Goal: Information Seeking & Learning: Learn about a topic

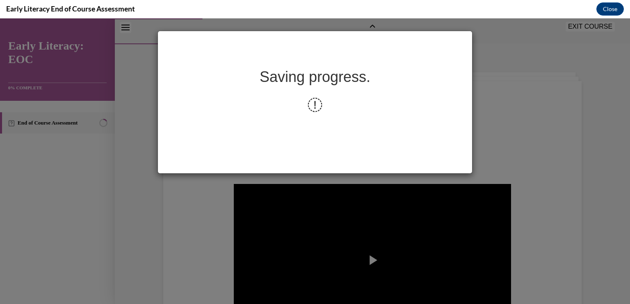
scroll to position [103, 0]
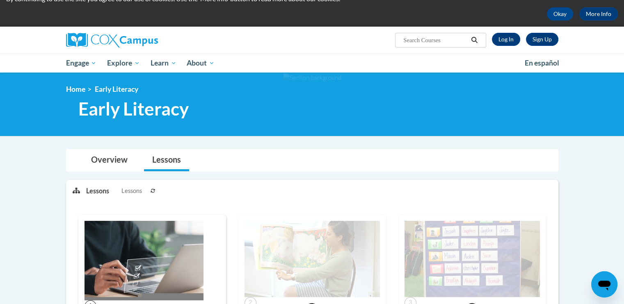
scroll to position [11, 0]
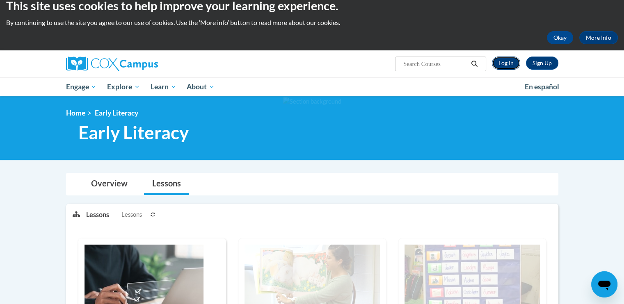
click at [500, 59] on link "Log In" at bounding box center [506, 63] width 28 height 13
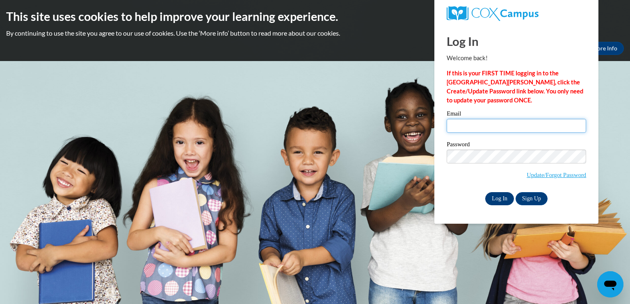
type input "cmccray@griffinresa.net"
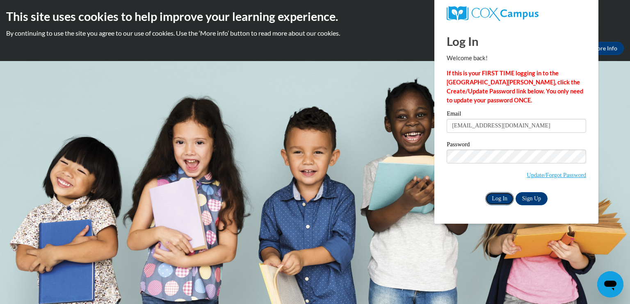
click at [497, 196] on input "Log In" at bounding box center [499, 198] width 29 height 13
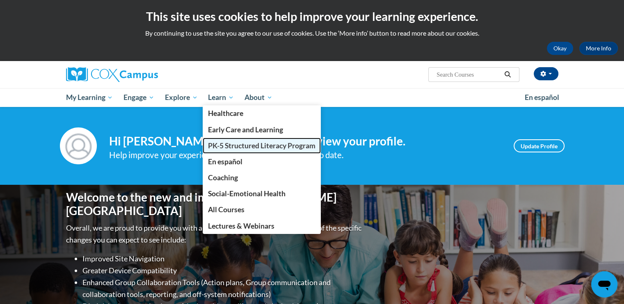
click at [221, 145] on span "PK-5 Structured Literacy Program" at bounding box center [261, 145] width 107 height 9
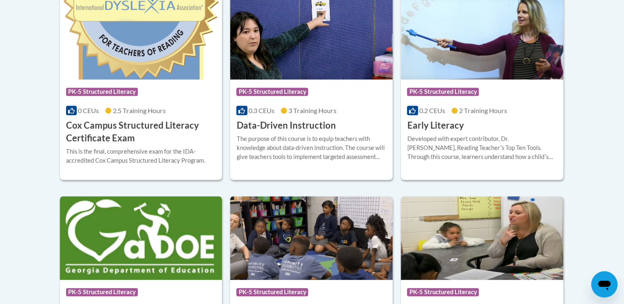
scroll to position [355, 0]
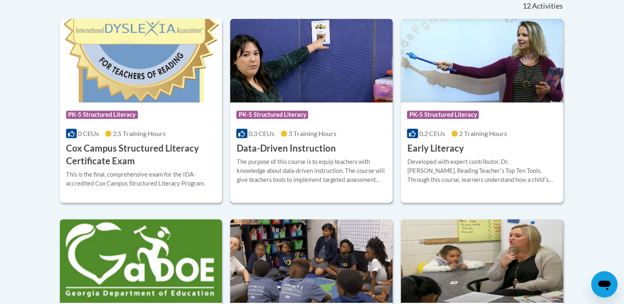
click at [269, 140] on div "Course Category: PK-5 Structured Literacy 0.3 CEUs 3 Training Hours COURSE Data…" at bounding box center [311, 129] width 162 height 52
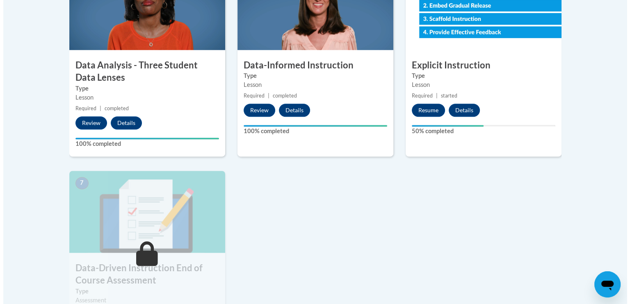
scroll to position [510, 0]
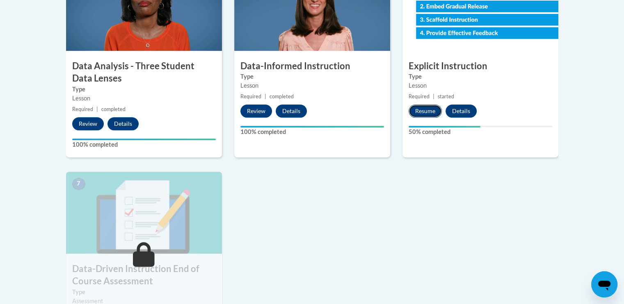
click at [422, 111] on button "Resume" at bounding box center [424, 111] width 33 height 13
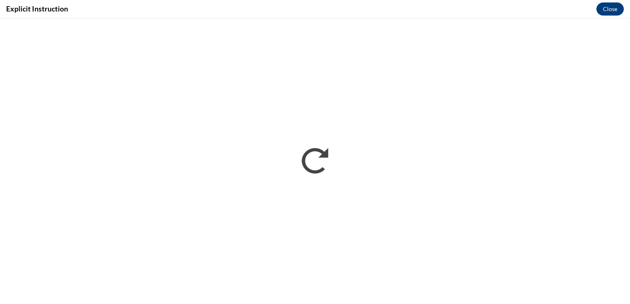
scroll to position [0, 0]
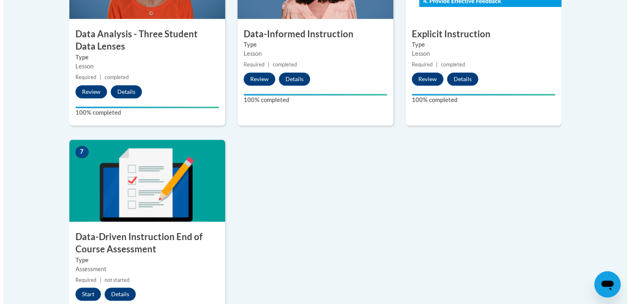
scroll to position [552, 0]
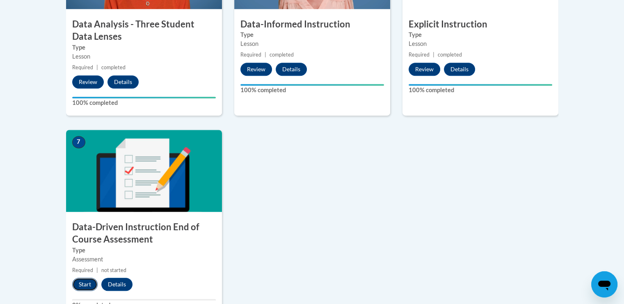
click at [81, 284] on button "Start" at bounding box center [84, 284] width 25 height 13
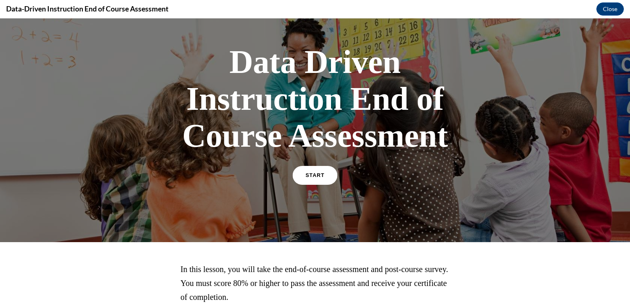
scroll to position [31, 0]
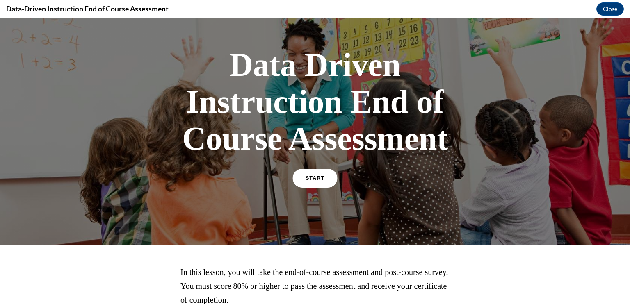
click at [317, 180] on link "START" at bounding box center [314, 178] width 45 height 19
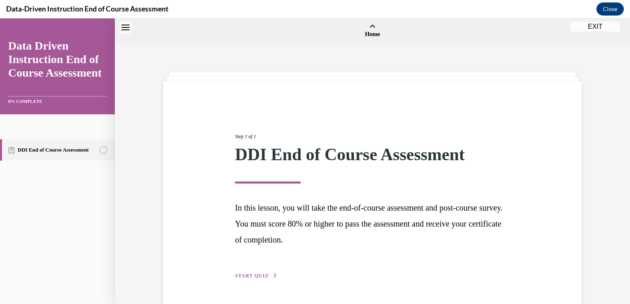
scroll to position [25, 0]
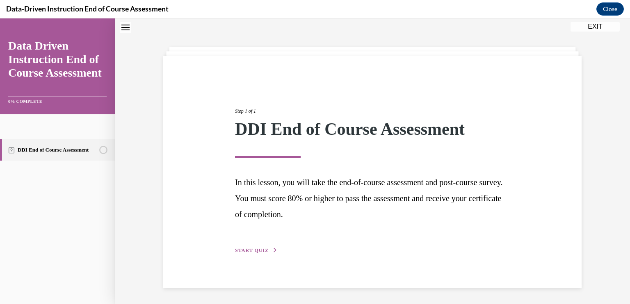
click at [250, 247] on button "START QUIZ" at bounding box center [256, 250] width 43 height 7
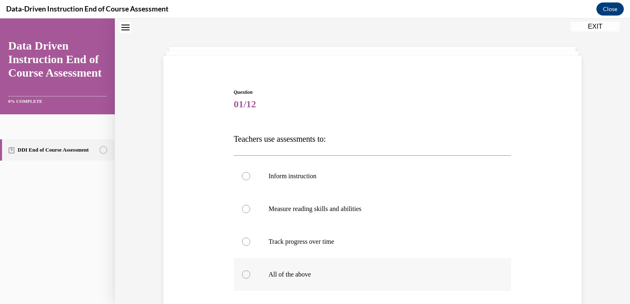
click at [242, 273] on div at bounding box center [246, 275] width 8 height 8
click at [242, 273] on input "All of the above" at bounding box center [246, 275] width 8 height 8
radio input "true"
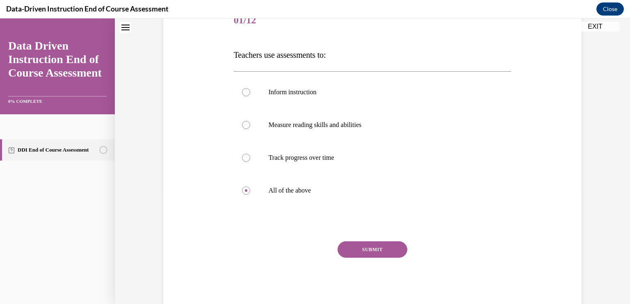
scroll to position [130, 0]
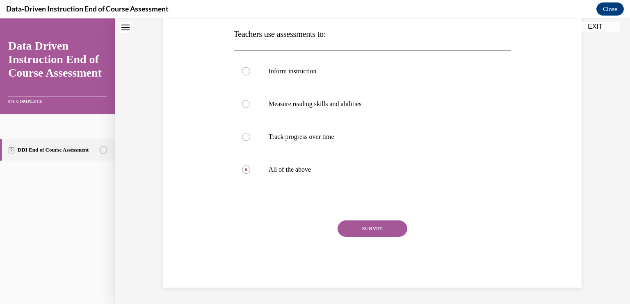
click at [360, 227] on button "SUBMIT" at bounding box center [372, 229] width 70 height 16
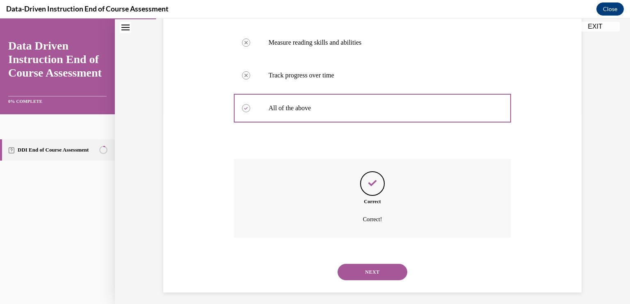
scroll to position [197, 0]
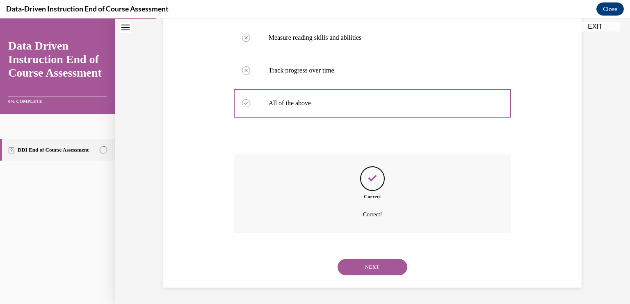
click at [366, 268] on button "NEXT" at bounding box center [372, 267] width 70 height 16
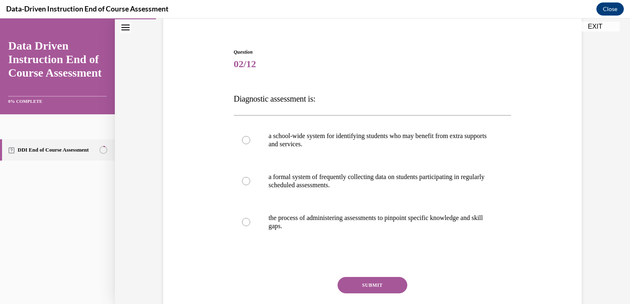
scroll to position [68, 0]
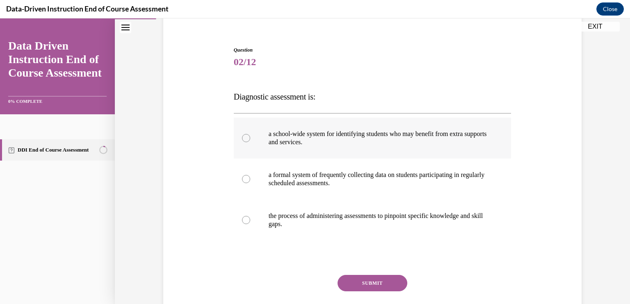
click at [502, 138] on label "a school-wide system for identifying students who may benefit from extra suppor…" at bounding box center [373, 138] width 278 height 41
click at [250, 138] on input "a school-wide system for identifying students who may benefit from extra suppor…" at bounding box center [246, 138] width 8 height 8
radio input "true"
click at [502, 138] on label "a school-wide system for identifying students who may benefit from extra suppor…" at bounding box center [373, 138] width 278 height 41
click at [250, 138] on input "a school-wide system for identifying students who may benefit from extra suppor…" at bounding box center [246, 138] width 8 height 8
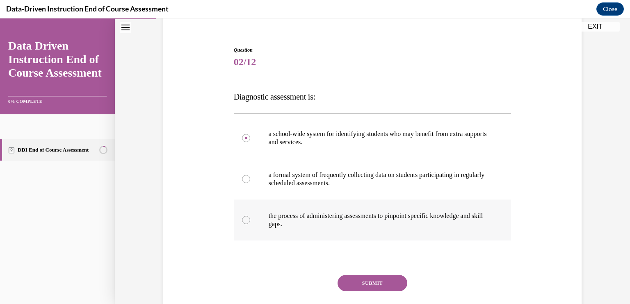
click at [243, 217] on div at bounding box center [246, 220] width 8 height 8
click at [243, 217] on input "the process of administering assessments to pinpoint specific knowledge and ski…" at bounding box center [246, 220] width 8 height 8
radio input "true"
click at [356, 279] on button "SUBMIT" at bounding box center [372, 283] width 70 height 16
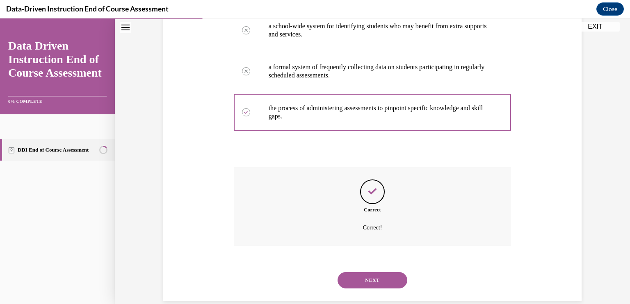
scroll to position [189, 0]
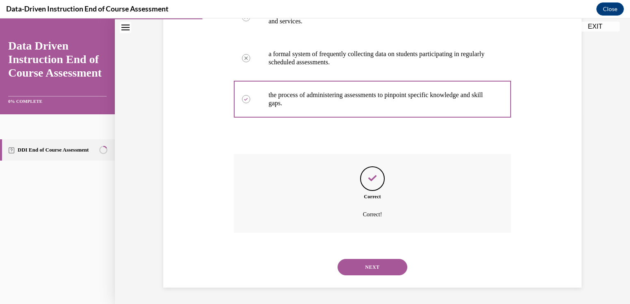
click at [366, 262] on button "NEXT" at bounding box center [372, 267] width 70 height 16
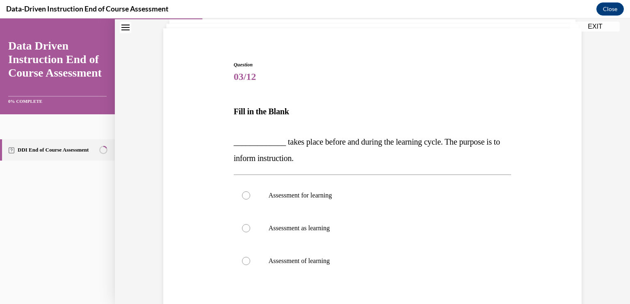
scroll to position [66, 0]
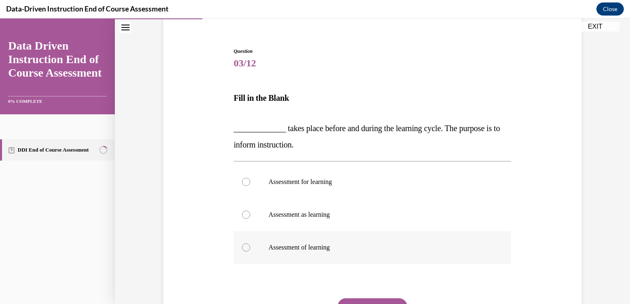
click at [308, 249] on p "Assessment of learning" at bounding box center [380, 248] width 222 height 8
click at [250, 249] on input "Assessment of learning" at bounding box center [246, 248] width 8 height 8
radio input "true"
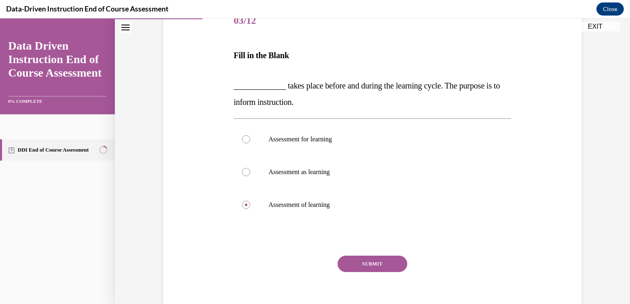
click at [376, 256] on button "SUBMIT" at bounding box center [372, 264] width 70 height 16
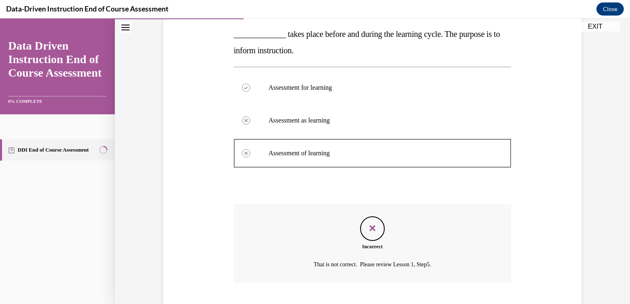
scroll to position [210, 0]
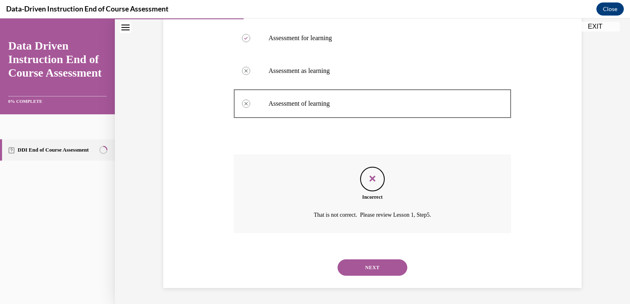
click at [374, 265] on button "NEXT" at bounding box center [372, 268] width 70 height 16
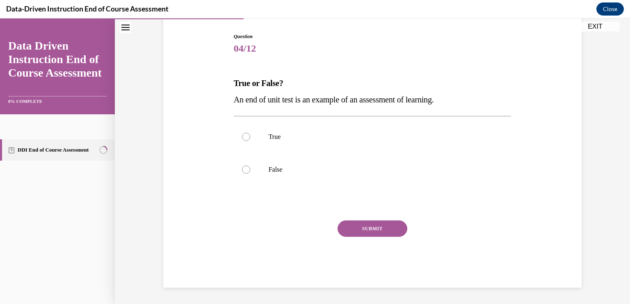
scroll to position [81, 0]
click at [242, 134] on div at bounding box center [246, 137] width 8 height 8
click at [242, 134] on input "True" at bounding box center [246, 137] width 8 height 8
radio input "true"
click at [362, 224] on button "SUBMIT" at bounding box center [372, 229] width 70 height 16
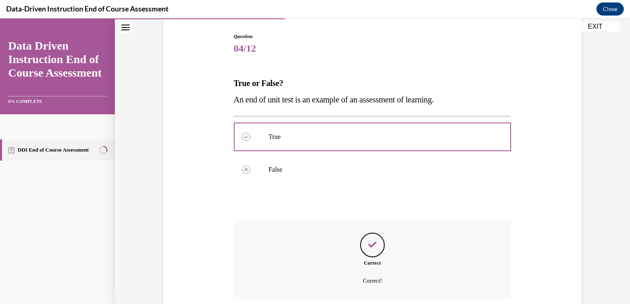
scroll to position [148, 0]
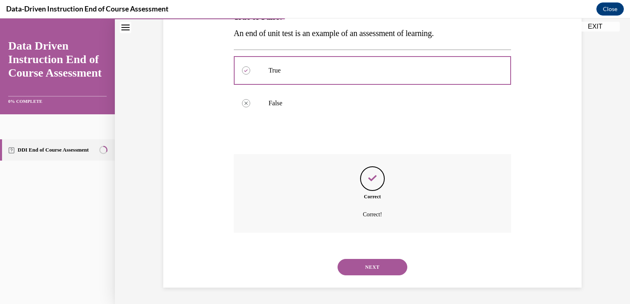
click at [369, 269] on button "NEXT" at bounding box center [372, 267] width 70 height 16
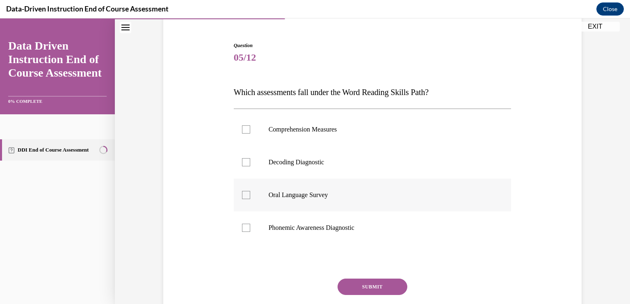
scroll to position [77, 0]
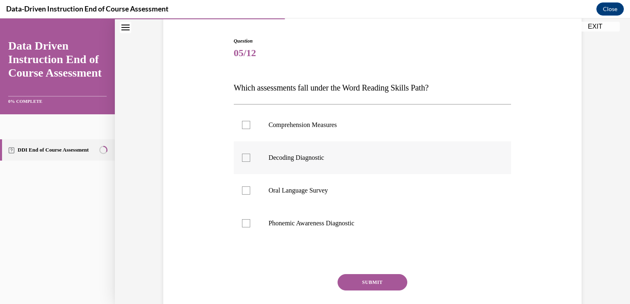
click at [245, 155] on div at bounding box center [246, 158] width 8 height 8
click at [245, 155] on input "Decoding Diagnostic" at bounding box center [246, 158] width 8 height 8
checkbox input "true"
click at [242, 223] on div at bounding box center [246, 223] width 8 height 8
click at [242, 223] on input "Phonemic Awareness Diagnostic" at bounding box center [246, 223] width 8 height 8
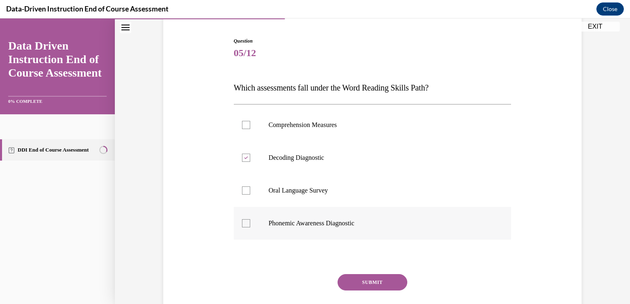
checkbox input "true"
click at [243, 189] on div at bounding box center [246, 191] width 8 height 8
click at [243, 189] on input "Oral Language Survey" at bounding box center [246, 191] width 8 height 8
checkbox input "true"
click at [361, 281] on button "SUBMIT" at bounding box center [372, 282] width 70 height 16
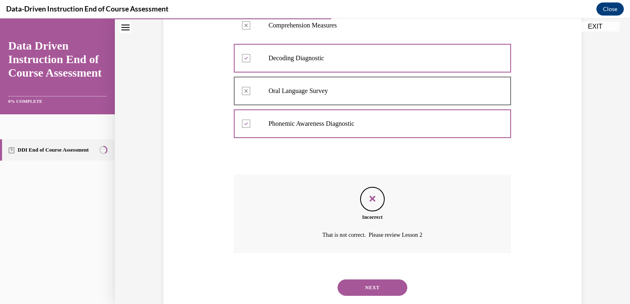
scroll to position [197, 0]
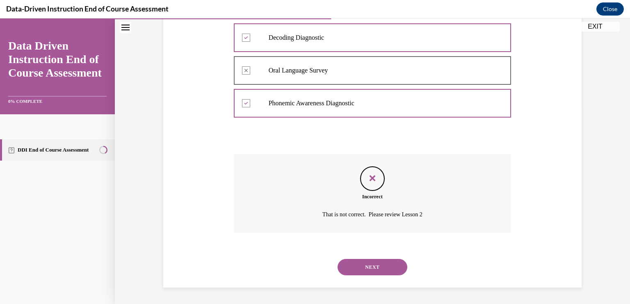
click at [381, 264] on button "NEXT" at bounding box center [372, 267] width 70 height 16
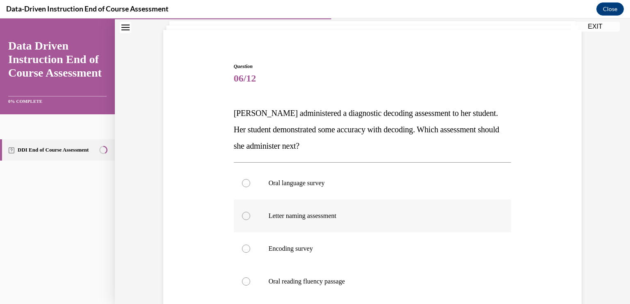
scroll to position [66, 0]
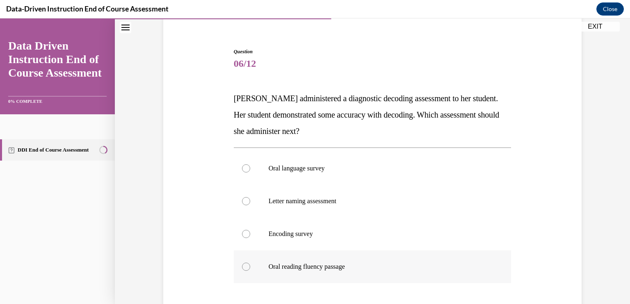
click at [284, 267] on p "Oral reading fluency passage" at bounding box center [380, 267] width 222 height 8
click at [250, 267] on input "Oral reading fluency passage" at bounding box center [246, 267] width 8 height 8
radio input "true"
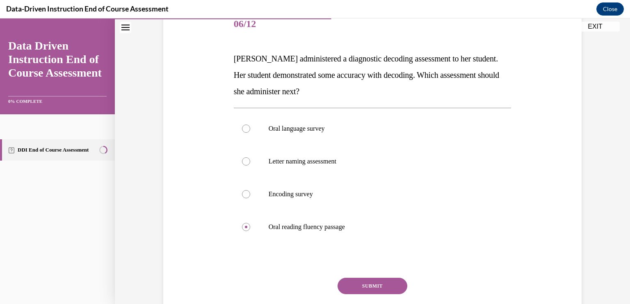
scroll to position [163, 0]
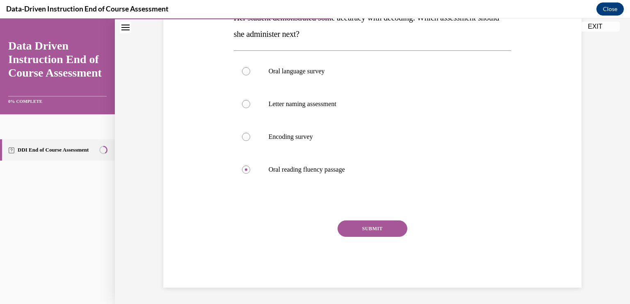
click at [375, 226] on button "SUBMIT" at bounding box center [372, 229] width 70 height 16
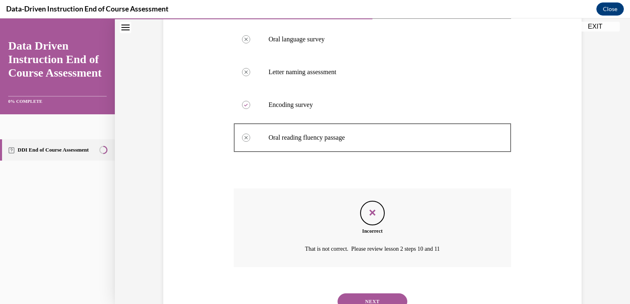
scroll to position [230, 0]
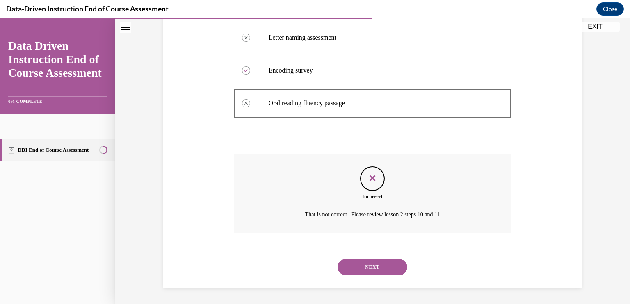
click at [389, 258] on div "NEXT" at bounding box center [373, 267] width 278 height 33
click at [375, 262] on button "NEXT" at bounding box center [372, 267] width 70 height 16
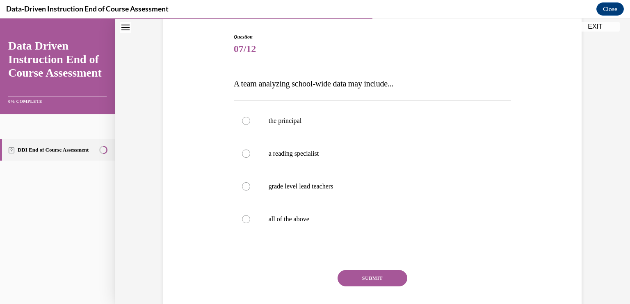
scroll to position [84, 0]
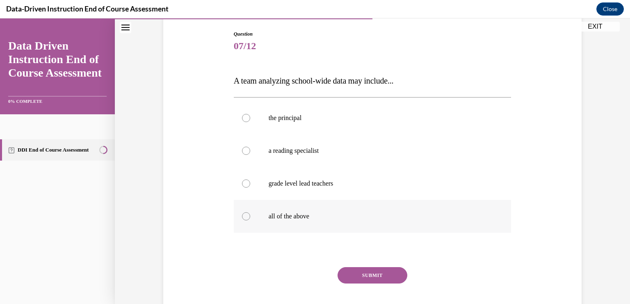
click at [244, 217] on div at bounding box center [246, 216] width 8 height 8
click at [244, 217] on input "all of the above" at bounding box center [246, 216] width 8 height 8
radio input "true"
click at [370, 278] on button "SUBMIT" at bounding box center [372, 275] width 70 height 16
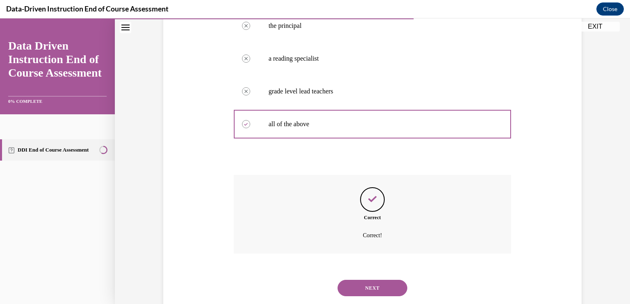
scroll to position [197, 0]
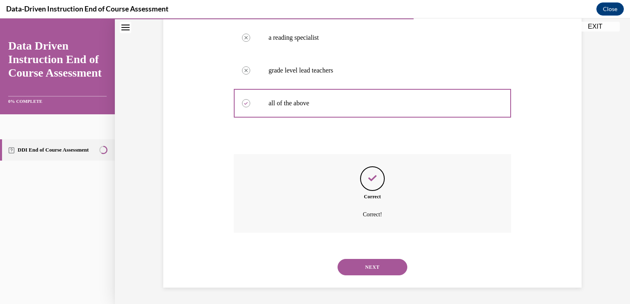
click at [371, 264] on button "NEXT" at bounding box center [372, 267] width 70 height 16
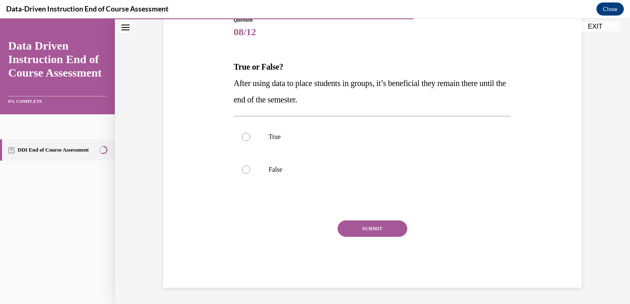
scroll to position [91, 0]
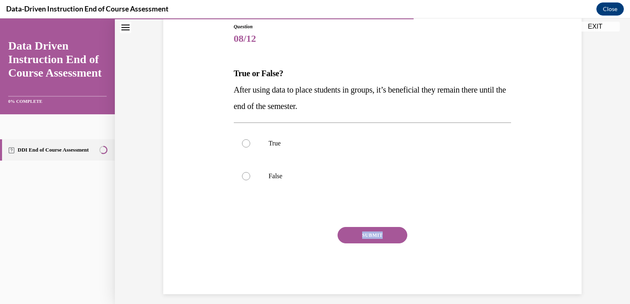
drag, startPoint x: 371, startPoint y: 264, endPoint x: 311, endPoint y: 218, distance: 75.7
click at [311, 218] on div "Question 08/12 True or False? After using data to place students in groups, it’…" at bounding box center [373, 158] width 278 height 271
click at [243, 173] on div at bounding box center [246, 176] width 8 height 8
click at [243, 173] on input "False" at bounding box center [246, 176] width 8 height 8
radio input "true"
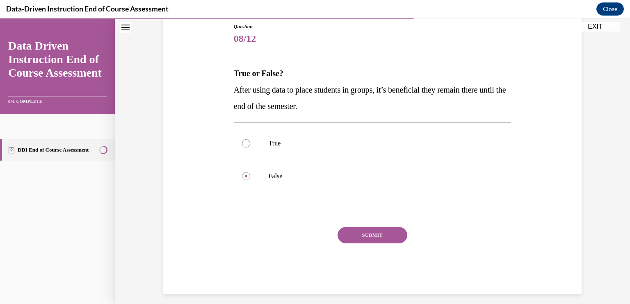
click at [363, 229] on button "SUBMIT" at bounding box center [372, 235] width 70 height 16
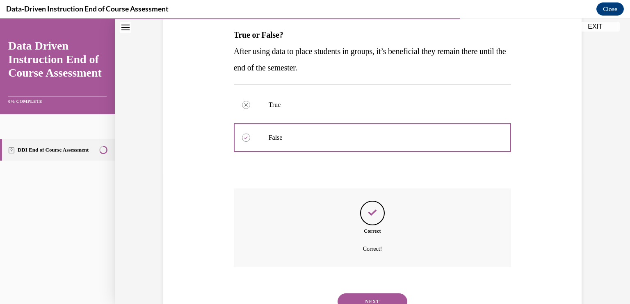
scroll to position [164, 0]
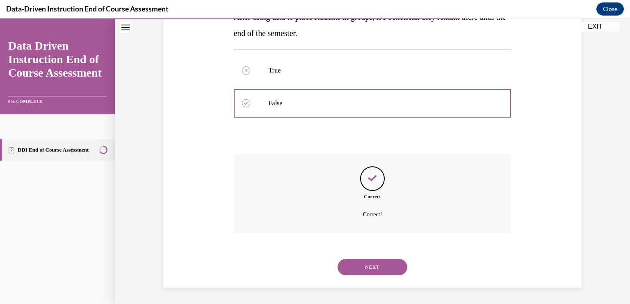
click at [366, 265] on button "NEXT" at bounding box center [372, 267] width 70 height 16
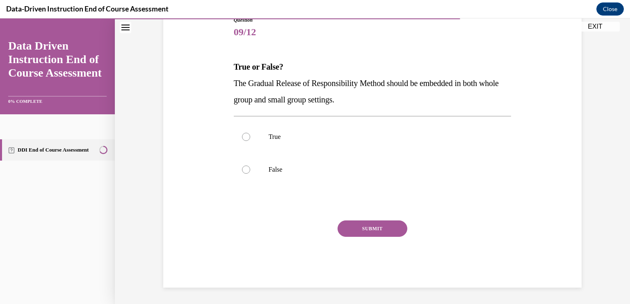
scroll to position [91, 0]
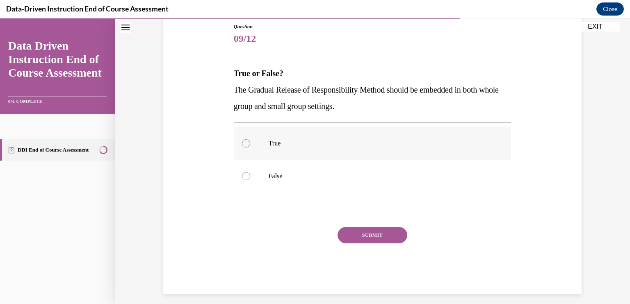
click at [253, 141] on label "True" at bounding box center [373, 143] width 278 height 33
click at [250, 141] on input "True" at bounding box center [246, 143] width 8 height 8
radio input "true"
click at [381, 236] on button "SUBMIT" at bounding box center [372, 235] width 70 height 16
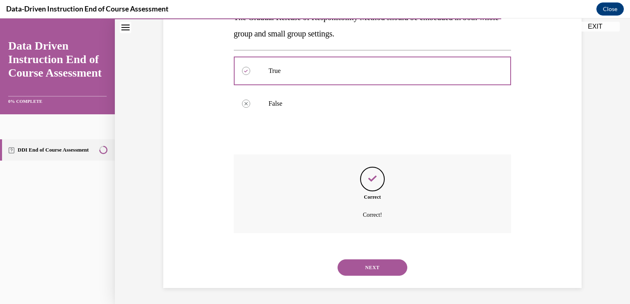
scroll to position [164, 0]
click at [378, 267] on button "NEXT" at bounding box center [372, 267] width 70 height 16
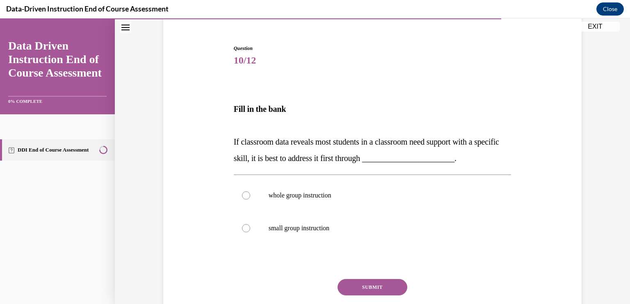
scroll to position [70, 0]
click at [245, 191] on div at bounding box center [246, 195] width 8 height 8
click at [245, 191] on input "whole group instruction" at bounding box center [246, 195] width 8 height 8
radio input "true"
click at [363, 284] on button "SUBMIT" at bounding box center [372, 286] width 70 height 16
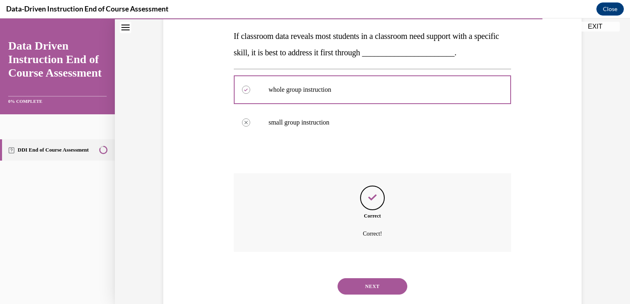
scroll to position [194, 0]
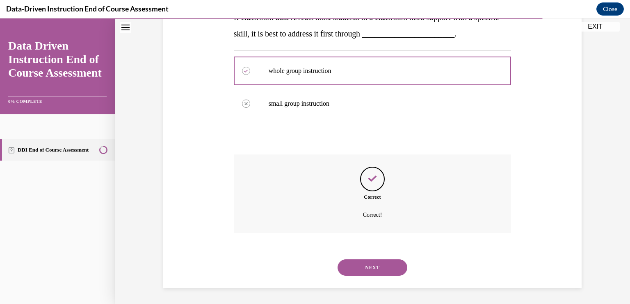
click at [370, 263] on button "NEXT" at bounding box center [372, 268] width 70 height 16
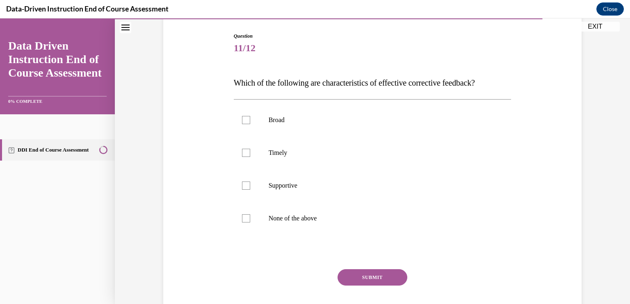
scroll to position [95, 0]
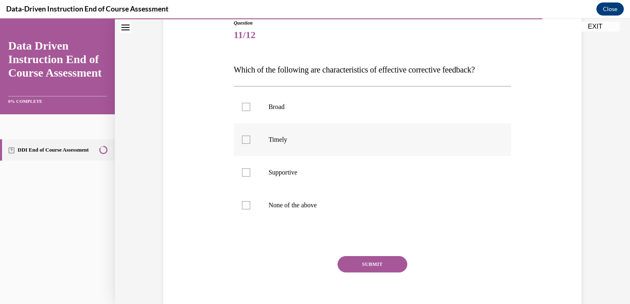
click at [276, 137] on p "Timely" at bounding box center [380, 140] width 222 height 8
click at [250, 137] on input "Timely" at bounding box center [246, 140] width 8 height 8
checkbox input "true"
click at [287, 169] on p "Supportive" at bounding box center [380, 173] width 222 height 8
click at [250, 169] on input "Supportive" at bounding box center [246, 173] width 8 height 8
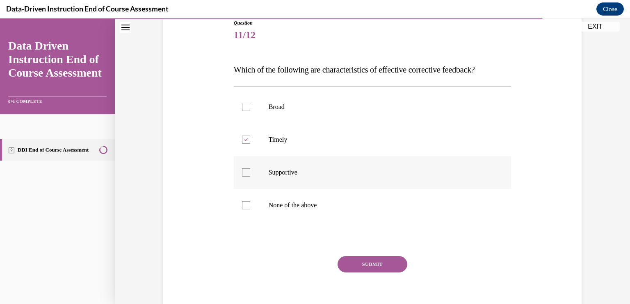
checkbox input "true"
click at [366, 257] on button "SUBMIT" at bounding box center [372, 264] width 70 height 16
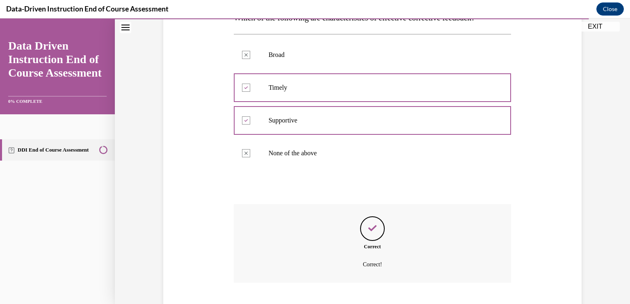
scroll to position [197, 0]
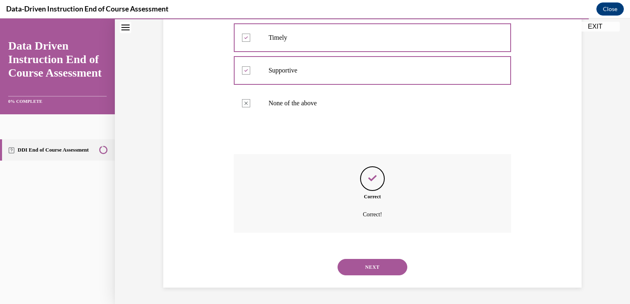
click at [366, 267] on button "NEXT" at bounding box center [372, 267] width 70 height 16
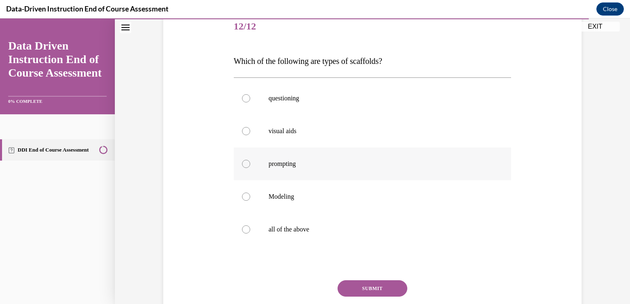
scroll to position [105, 0]
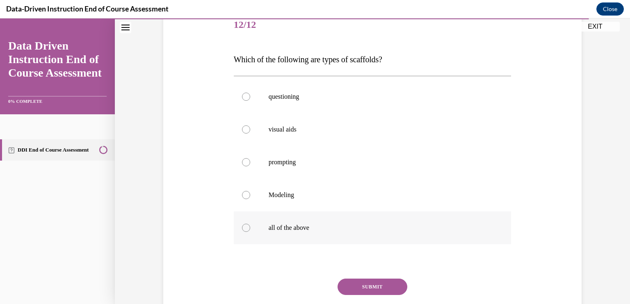
click at [242, 225] on div at bounding box center [246, 228] width 8 height 8
click at [242, 225] on input "all of the above" at bounding box center [246, 228] width 8 height 8
radio input "true"
click at [360, 280] on button "SUBMIT" at bounding box center [372, 287] width 70 height 16
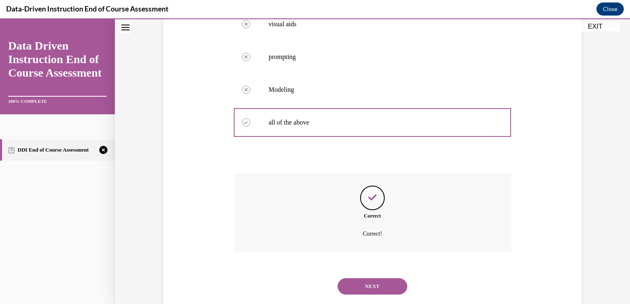
scroll to position [230, 0]
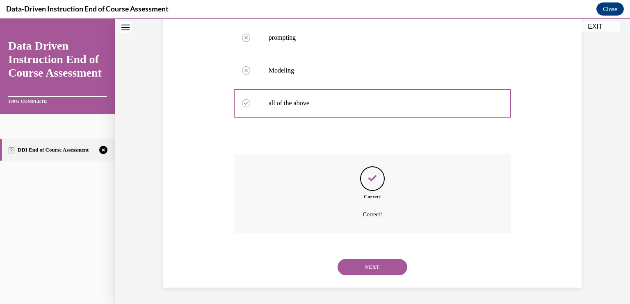
click at [367, 268] on button "NEXT" at bounding box center [372, 267] width 70 height 16
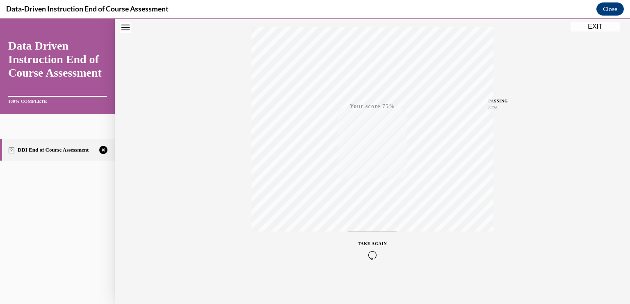
scroll to position [135, 0]
click at [370, 252] on icon "button" at bounding box center [372, 254] width 29 height 9
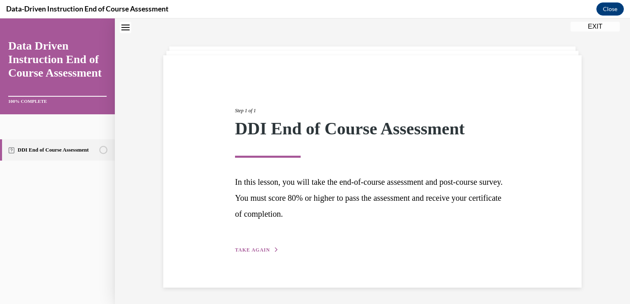
scroll to position [26, 0]
click at [242, 247] on button "TAKE AGAIN" at bounding box center [257, 249] width 44 height 7
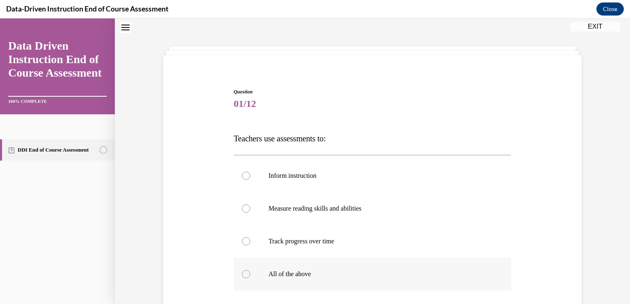
click at [242, 271] on div at bounding box center [246, 274] width 8 height 8
click at [242, 271] on input "All of the above" at bounding box center [246, 274] width 8 height 8
radio input "true"
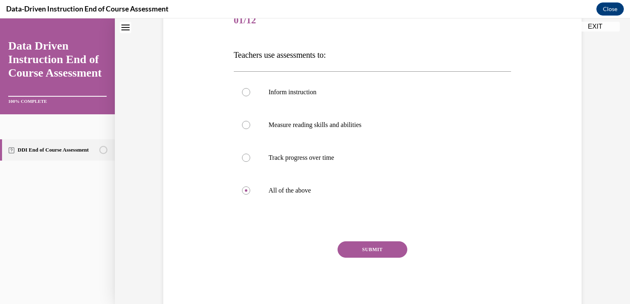
scroll to position [130, 0]
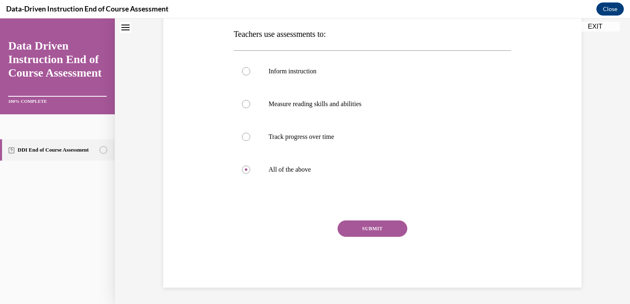
click at [382, 225] on button "SUBMIT" at bounding box center [372, 229] width 70 height 16
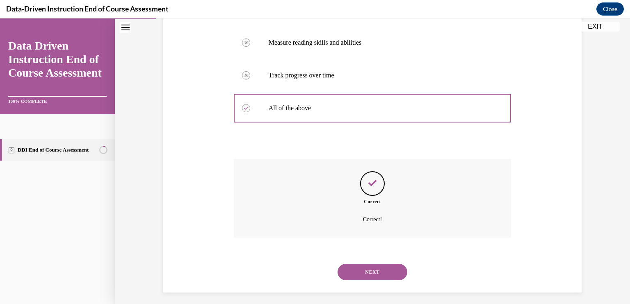
scroll to position [197, 0]
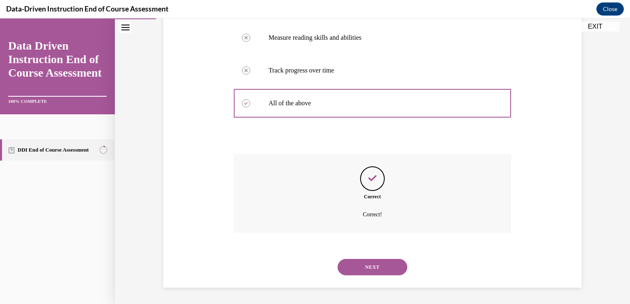
click at [374, 264] on button "NEXT" at bounding box center [372, 267] width 70 height 16
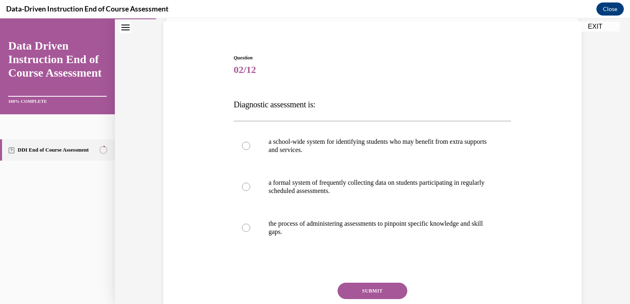
scroll to position [75, 0]
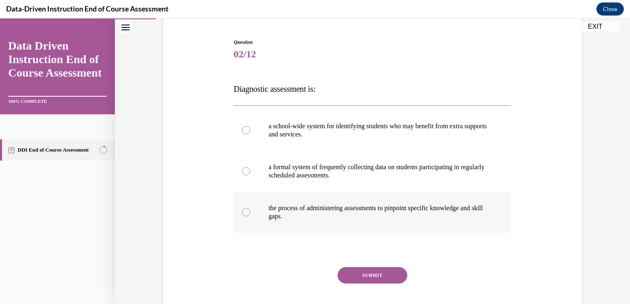
click at [269, 207] on p "the process of administering assessments to pinpoint specific knowledge and ski…" at bounding box center [380, 212] width 222 height 16
click at [250, 208] on input "the process of administering assessments to pinpoint specific knowledge and ski…" at bounding box center [246, 212] width 8 height 8
radio input "true"
click at [366, 272] on button "SUBMIT" at bounding box center [372, 275] width 70 height 16
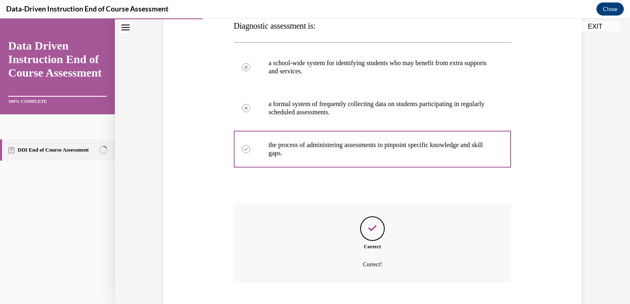
scroll to position [189, 0]
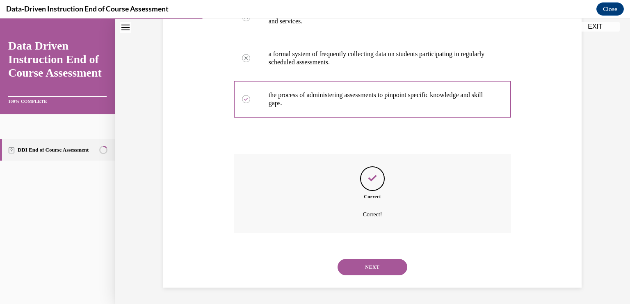
click at [360, 268] on button "NEXT" at bounding box center [372, 267] width 70 height 16
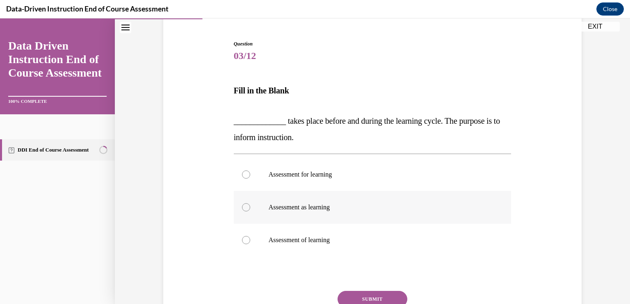
scroll to position [77, 0]
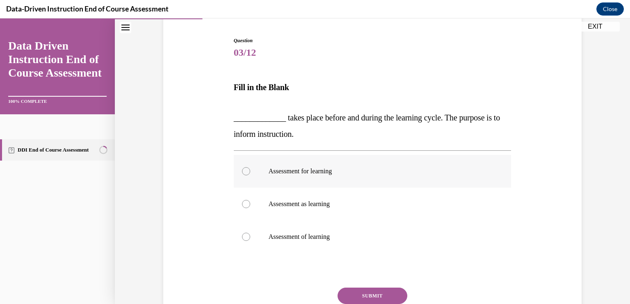
click at [328, 171] on p "Assessment for learning" at bounding box center [380, 171] width 222 height 8
click at [250, 171] on input "Assessment for learning" at bounding box center [246, 171] width 8 height 8
radio input "true"
click at [367, 292] on button "SUBMIT" at bounding box center [372, 296] width 70 height 16
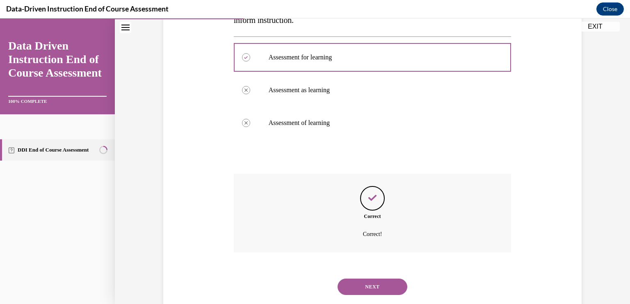
scroll to position [210, 0]
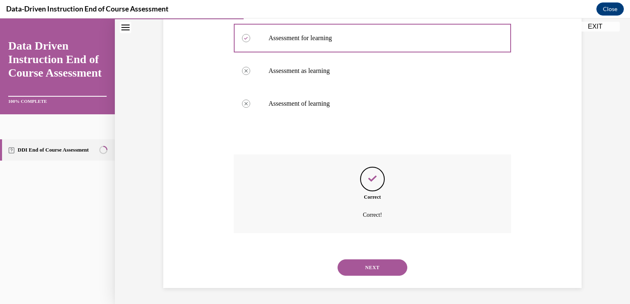
click at [370, 263] on button "NEXT" at bounding box center [372, 268] width 70 height 16
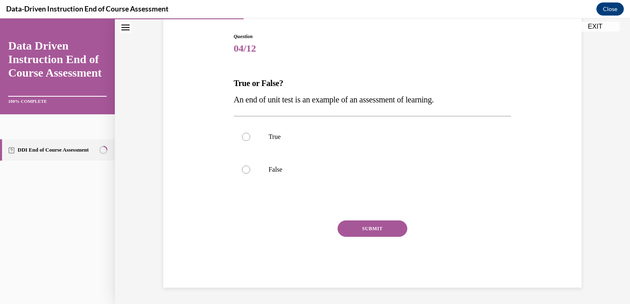
scroll to position [81, 0]
click at [262, 134] on label "True" at bounding box center [373, 137] width 278 height 33
click at [250, 134] on input "True" at bounding box center [246, 137] width 8 height 8
radio input "true"
click at [374, 223] on button "SUBMIT" at bounding box center [372, 229] width 70 height 16
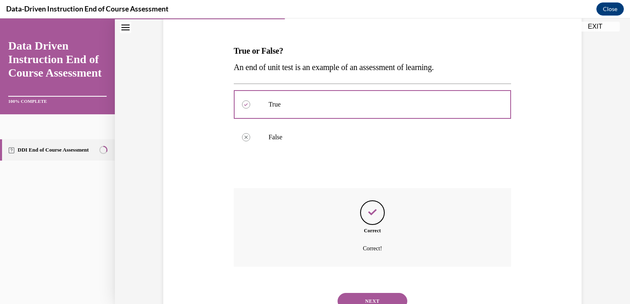
scroll to position [148, 0]
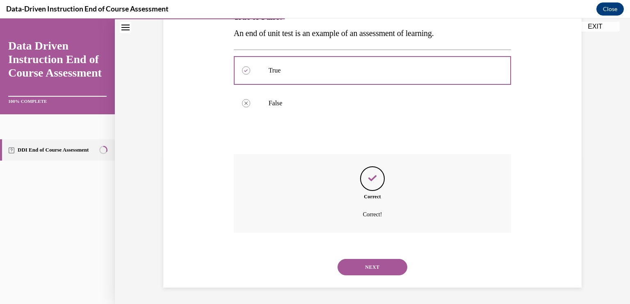
click at [364, 265] on button "NEXT" at bounding box center [372, 267] width 70 height 16
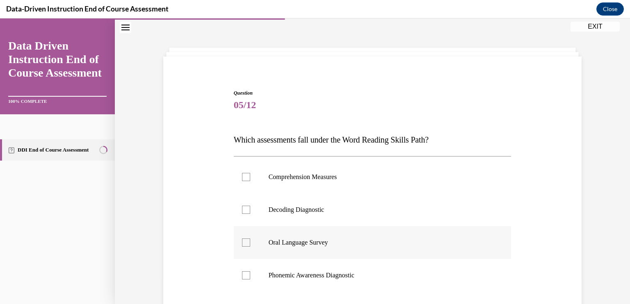
scroll to position [60, 0]
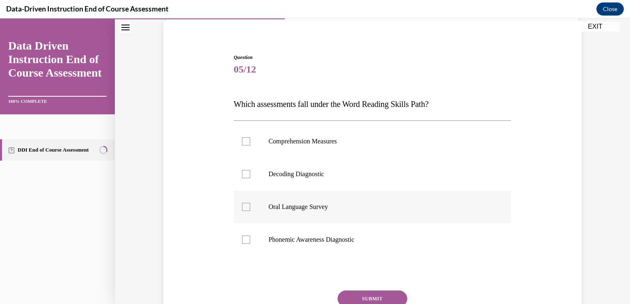
click at [366, 264] on div "Question 05/12 Which assessments fall under the Word Reading Skills Path? Compr…" at bounding box center [373, 206] width 278 height 304
click at [243, 178] on label "Decoding Diagnostic" at bounding box center [373, 174] width 278 height 33
click at [243, 178] on input "Decoding Diagnostic" at bounding box center [246, 174] width 8 height 8
checkbox input "true"
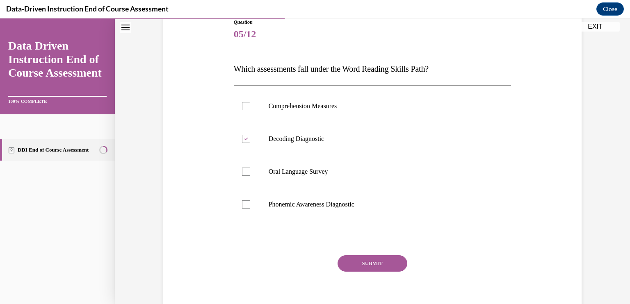
click at [379, 270] on button "SUBMIT" at bounding box center [372, 263] width 70 height 16
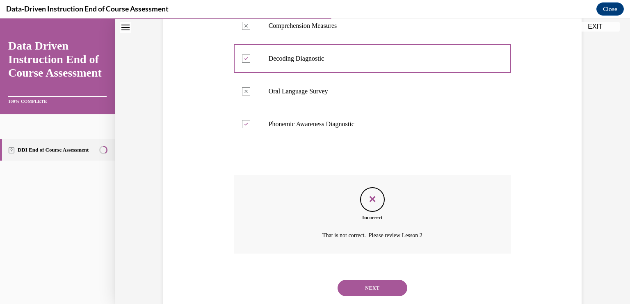
scroll to position [197, 0]
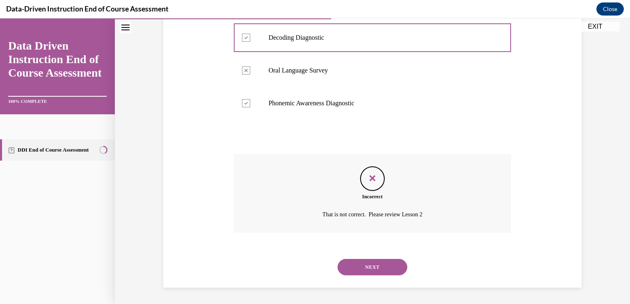
click at [377, 271] on button "NEXT" at bounding box center [372, 267] width 70 height 16
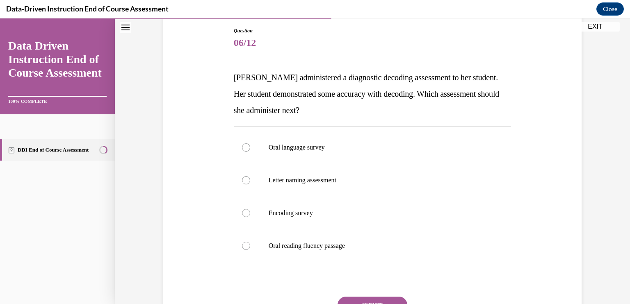
scroll to position [89, 0]
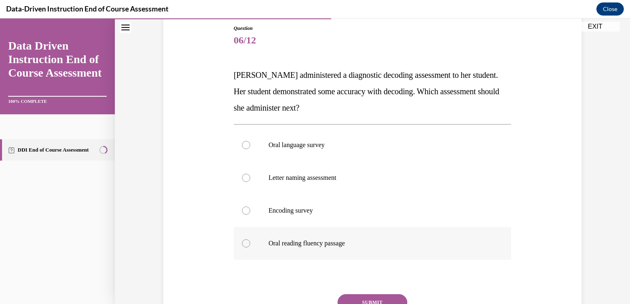
click at [325, 241] on p "Oral reading fluency passage" at bounding box center [380, 243] width 222 height 8
click at [250, 241] on input "Oral reading fluency passage" at bounding box center [246, 243] width 8 height 8
radio input "true"
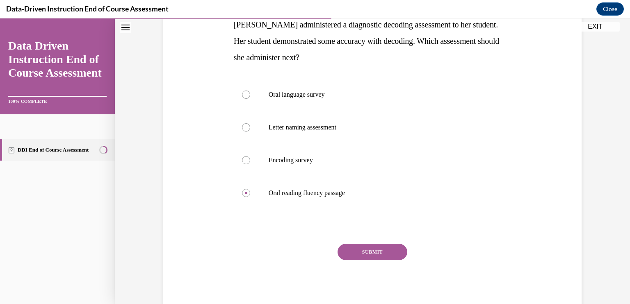
click at [374, 251] on button "SUBMIT" at bounding box center [372, 252] width 70 height 16
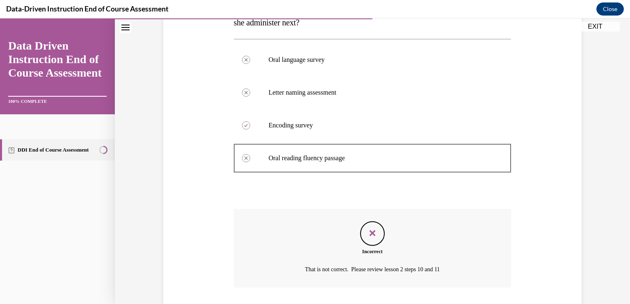
scroll to position [230, 0]
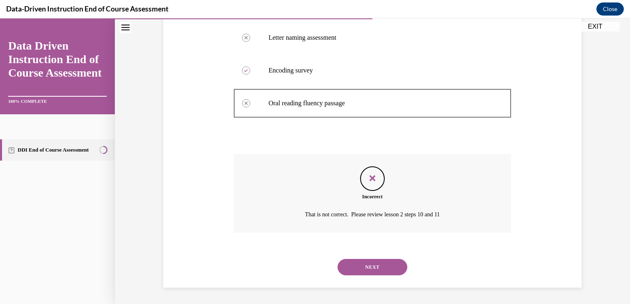
click at [375, 268] on button "NEXT" at bounding box center [372, 267] width 70 height 16
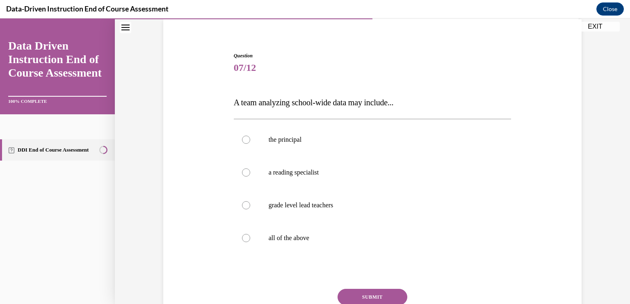
scroll to position [64, 0]
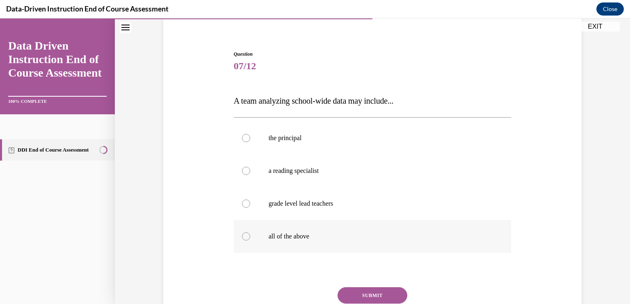
click at [313, 240] on label "all of the above" at bounding box center [373, 236] width 278 height 33
click at [250, 240] on input "all of the above" at bounding box center [246, 237] width 8 height 8
radio input "true"
click at [372, 295] on button "SUBMIT" at bounding box center [372, 295] width 70 height 16
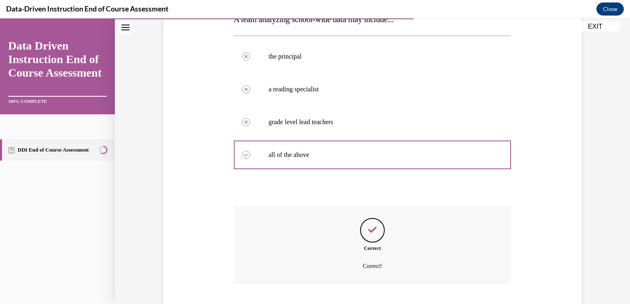
scroll to position [197, 0]
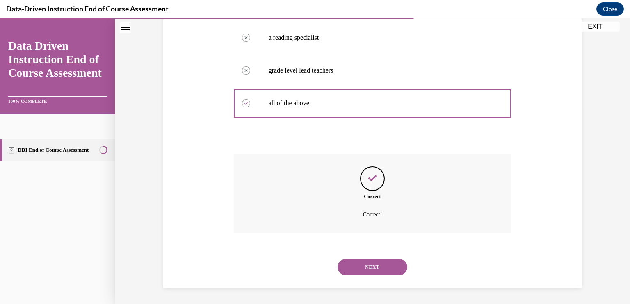
click at [379, 269] on button "NEXT" at bounding box center [372, 267] width 70 height 16
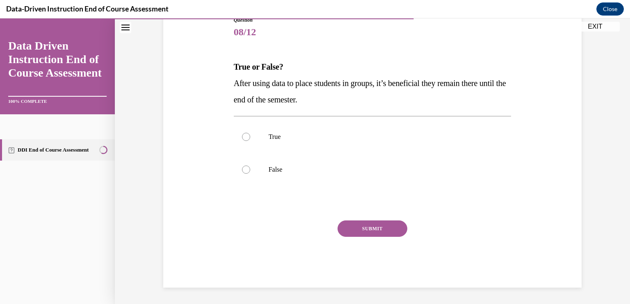
scroll to position [91, 0]
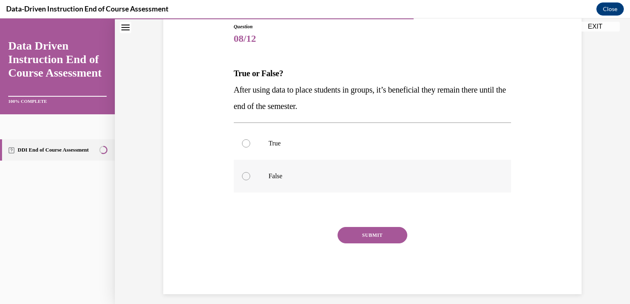
click at [246, 181] on label "False" at bounding box center [373, 176] width 278 height 33
click at [246, 180] on input "False" at bounding box center [246, 176] width 8 height 8
radio input "true"
click at [381, 233] on button "SUBMIT" at bounding box center [372, 235] width 70 height 16
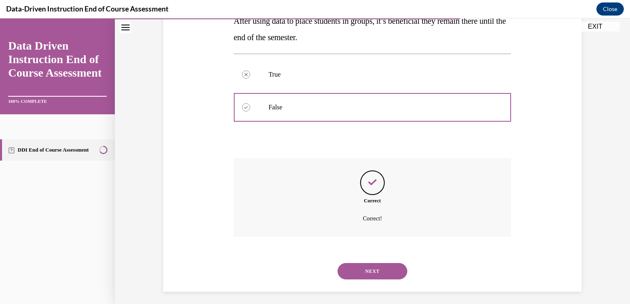
scroll to position [164, 0]
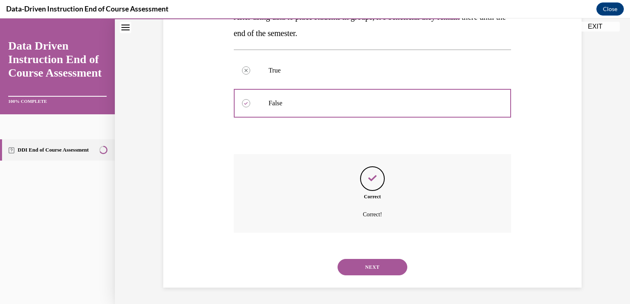
click at [374, 270] on button "NEXT" at bounding box center [372, 267] width 70 height 16
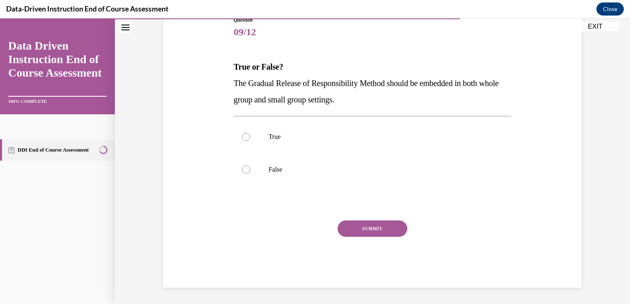
scroll to position [91, 0]
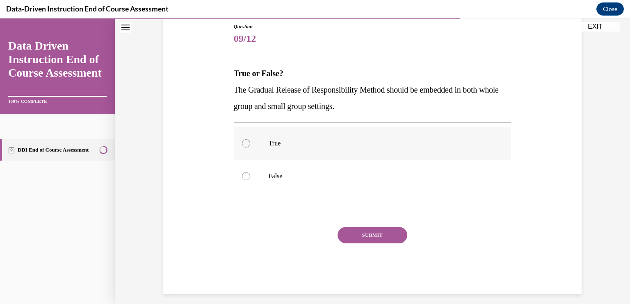
click at [244, 144] on div at bounding box center [246, 143] width 8 height 8
click at [244, 144] on input "True" at bounding box center [246, 143] width 8 height 8
radio input "true"
click at [382, 239] on button "SUBMIT" at bounding box center [372, 235] width 70 height 16
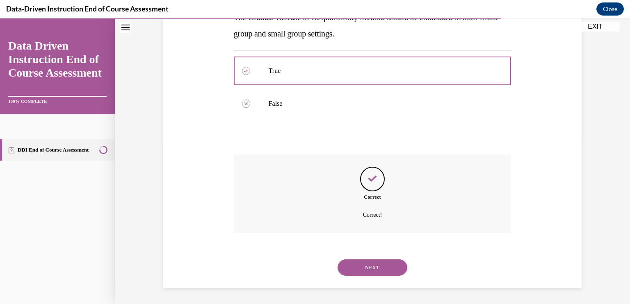
scroll to position [164, 0]
click at [377, 266] on button "NEXT" at bounding box center [372, 267] width 70 height 16
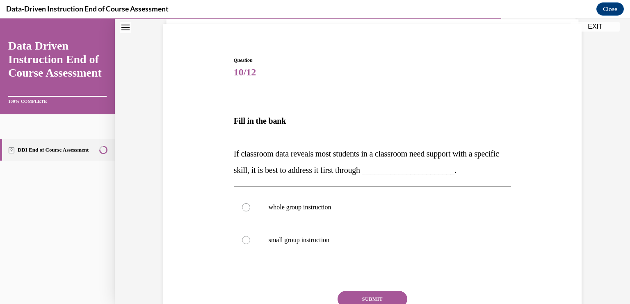
scroll to position [74, 0]
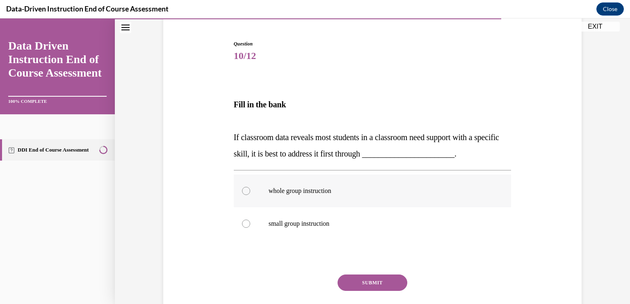
click at [316, 194] on p "whole group instruction" at bounding box center [380, 191] width 222 height 8
click at [250, 194] on input "whole group instruction" at bounding box center [246, 191] width 8 height 8
radio input "true"
click at [368, 280] on button "SUBMIT" at bounding box center [372, 283] width 70 height 16
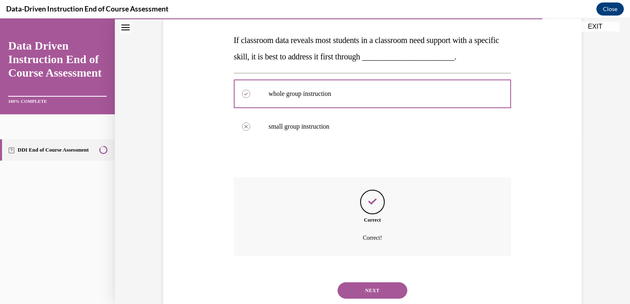
scroll to position [194, 0]
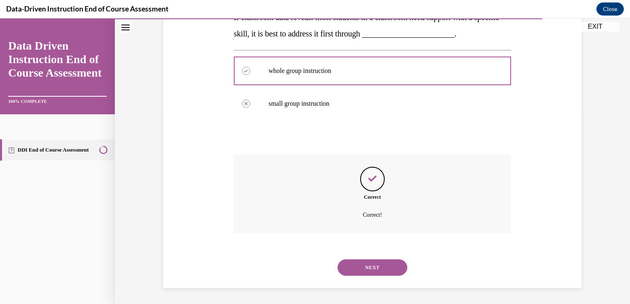
click at [377, 271] on button "NEXT" at bounding box center [372, 268] width 70 height 16
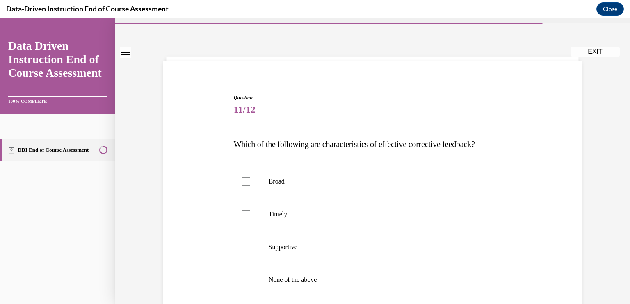
scroll to position [43, 0]
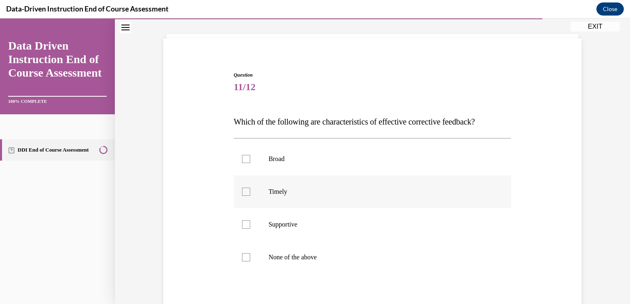
click at [242, 194] on div at bounding box center [246, 192] width 8 height 8
click at [242, 194] on input "Timely" at bounding box center [246, 192] width 8 height 8
checkbox input "true"
click at [237, 224] on label "Supportive" at bounding box center [373, 224] width 278 height 33
click at [242, 224] on input "Supportive" at bounding box center [246, 225] width 8 height 8
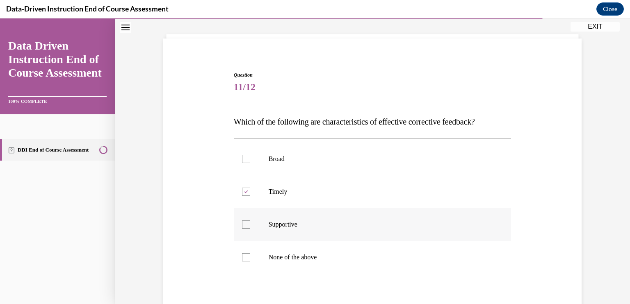
checkbox input "true"
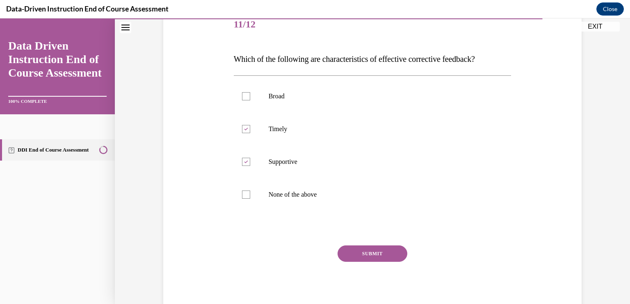
click at [366, 252] on button "SUBMIT" at bounding box center [372, 254] width 70 height 16
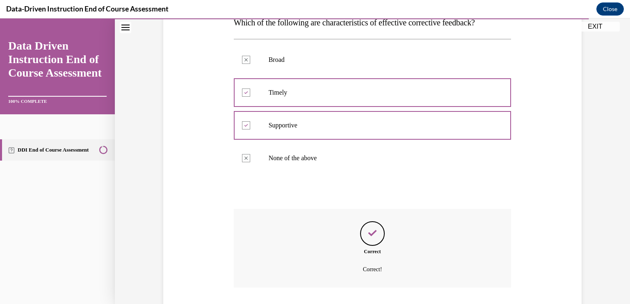
scroll to position [197, 0]
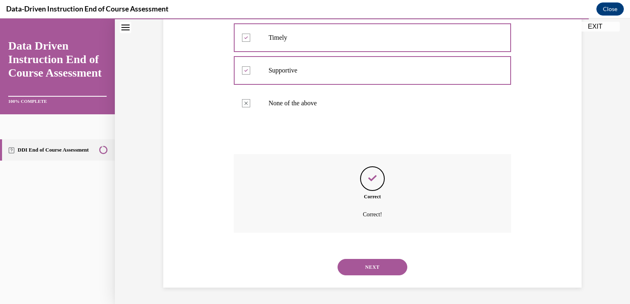
click at [383, 264] on button "NEXT" at bounding box center [372, 267] width 70 height 16
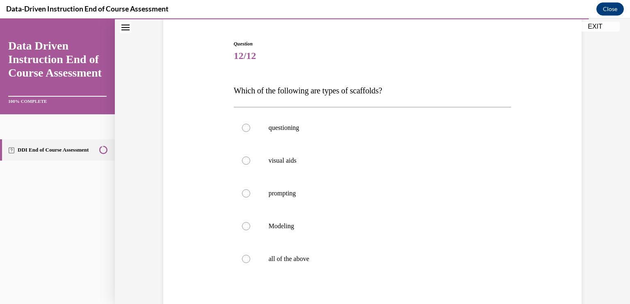
scroll to position [77, 0]
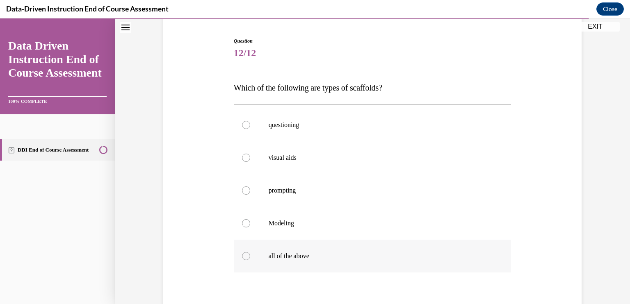
click at [251, 256] on label "all of the above" at bounding box center [373, 256] width 278 height 33
click at [250, 256] on input "all of the above" at bounding box center [246, 256] width 8 height 8
radio input "true"
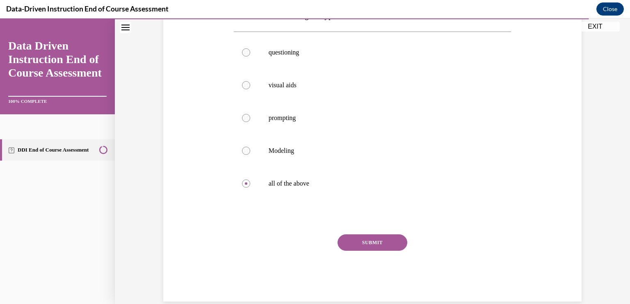
click at [374, 238] on button "SUBMIT" at bounding box center [372, 243] width 70 height 16
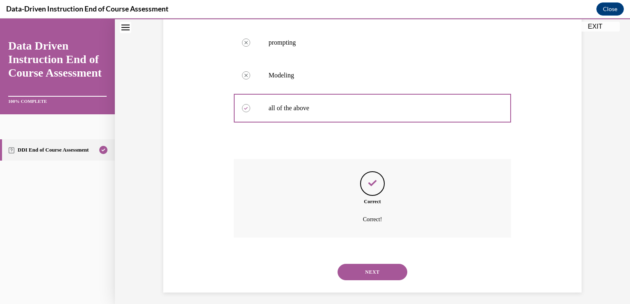
scroll to position [230, 0]
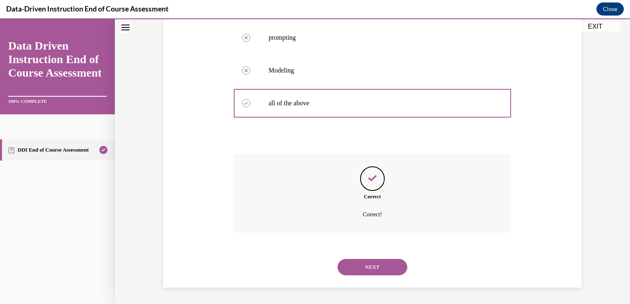
click at [378, 270] on button "NEXT" at bounding box center [372, 267] width 70 height 16
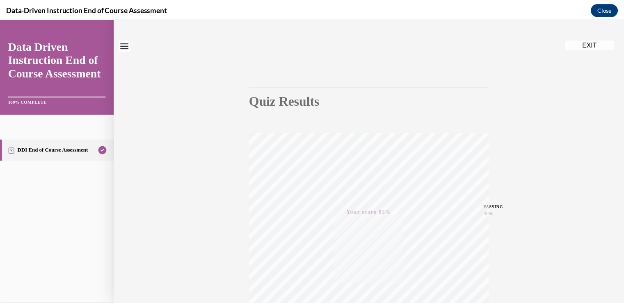
scroll to position [0, 0]
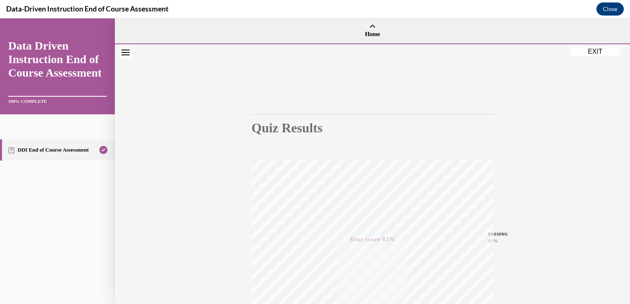
click at [598, 50] on button "EXIT" at bounding box center [594, 52] width 49 height 10
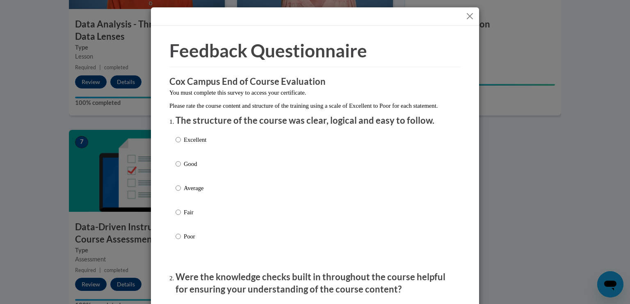
click at [469, 12] on button "Close" at bounding box center [470, 16] width 10 height 10
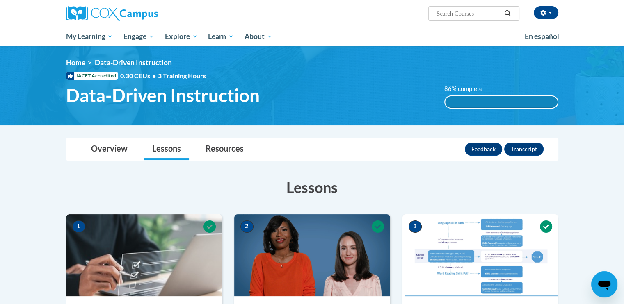
scroll to position [60, 0]
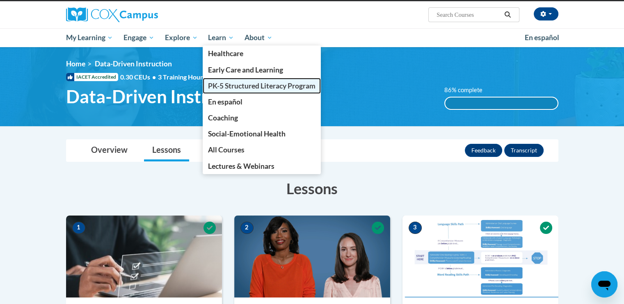
click at [226, 80] on link "PK-5 Structured Literacy Program" at bounding box center [262, 86] width 118 height 16
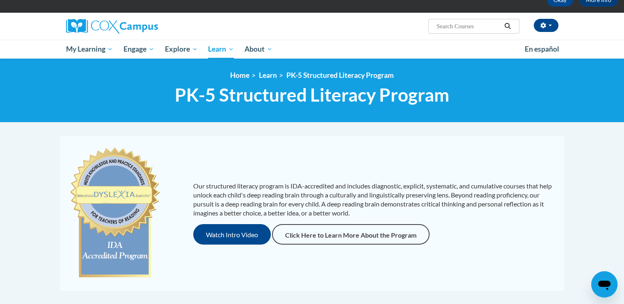
scroll to position [41, 0]
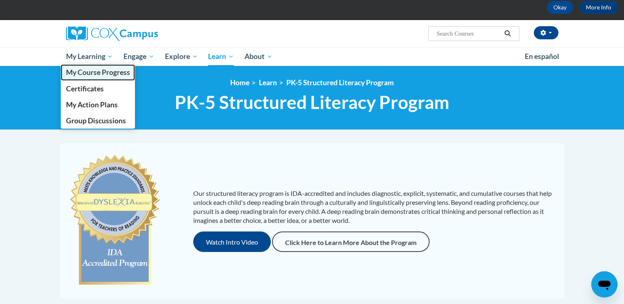
click at [88, 73] on span "My Course Progress" at bounding box center [98, 72] width 64 height 9
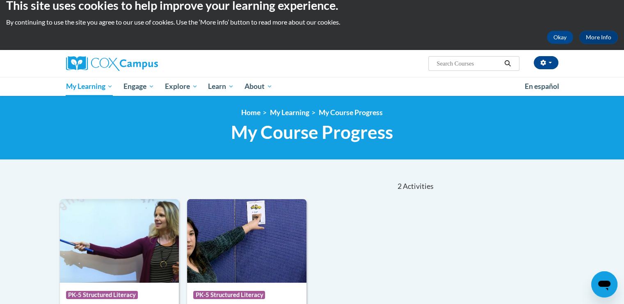
scroll to position [3, 0]
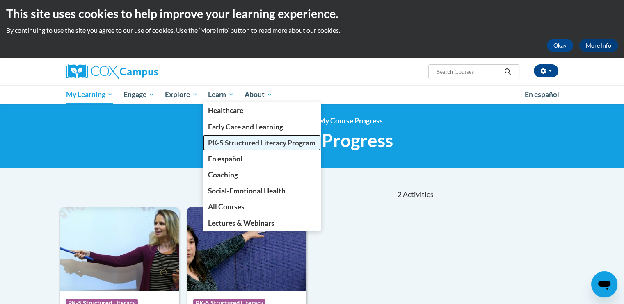
click at [221, 142] on span "PK-5 Structured Literacy Program" at bounding box center [261, 143] width 107 height 9
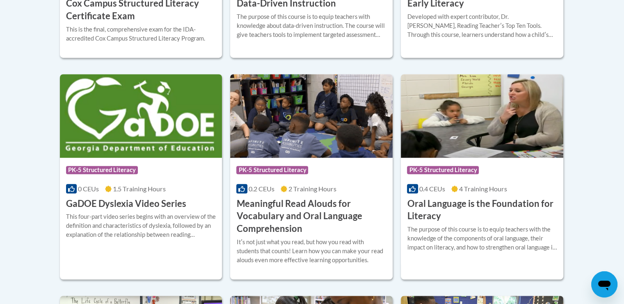
scroll to position [506, 0]
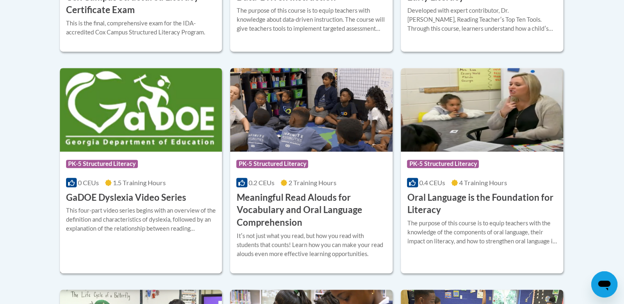
click at [120, 193] on h3 "GaDOE Dyslexia Video Series" at bounding box center [126, 197] width 120 height 13
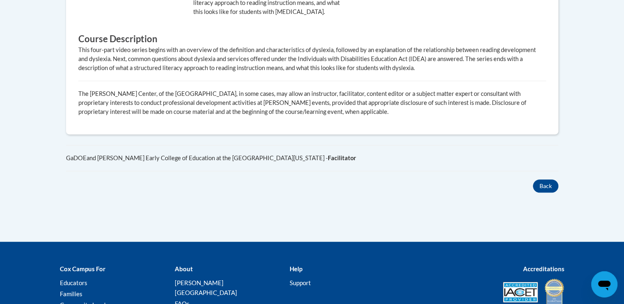
scroll to position [464, 0]
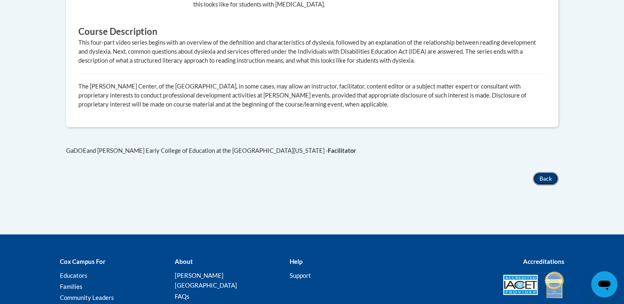
click at [545, 172] on button "Back" at bounding box center [545, 178] width 25 height 13
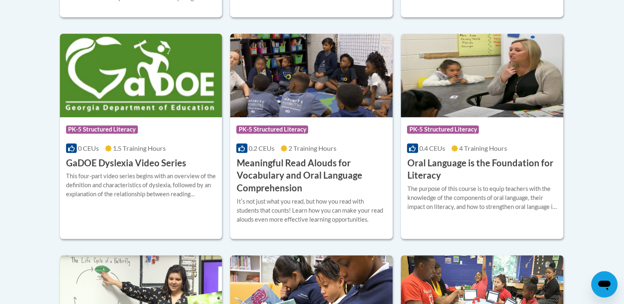
scroll to position [541, 0]
click at [139, 187] on div "This four-part video series begins with an overview of the definition and chara…" at bounding box center [141, 184] width 150 height 27
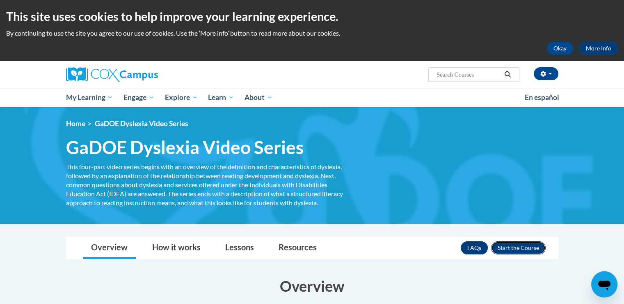
click at [510, 246] on button "Enroll" at bounding box center [518, 248] width 55 height 13
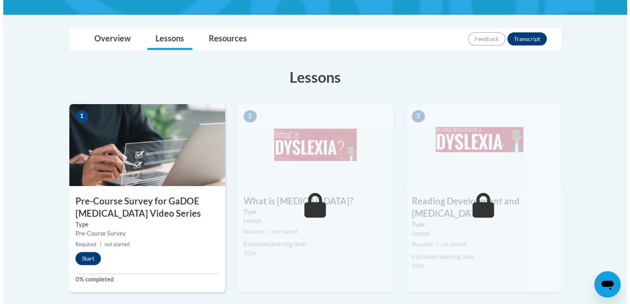
scroll to position [181, 0]
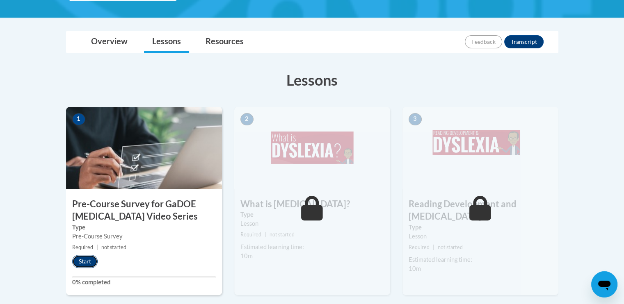
click at [77, 257] on button "Start" at bounding box center [84, 261] width 25 height 13
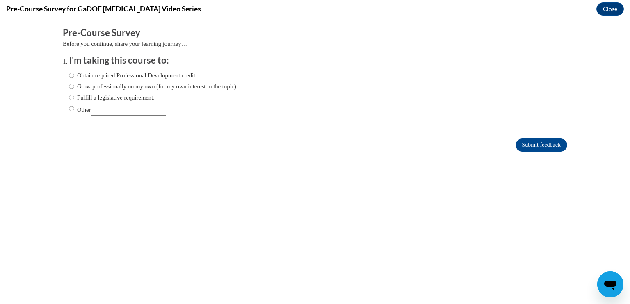
scroll to position [0, 0]
click at [106, 112] on input "Other" at bounding box center [128, 109] width 75 height 11
type input "certification"
click at [69, 107] on input "Other" at bounding box center [71, 108] width 5 height 9
radio input "true"
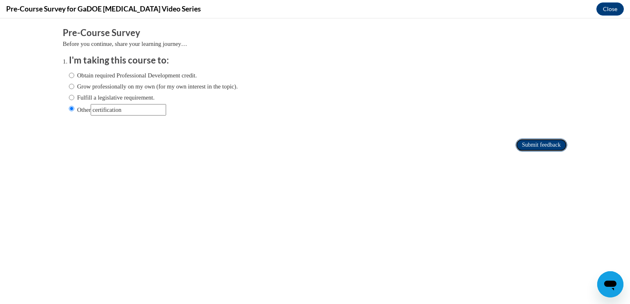
click at [525, 142] on input "Submit feedback" at bounding box center [541, 145] width 52 height 13
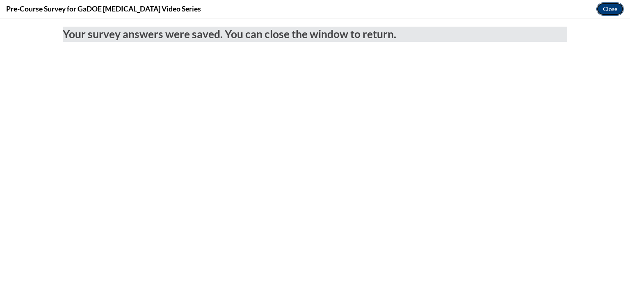
click at [605, 7] on button "Close" at bounding box center [609, 8] width 27 height 13
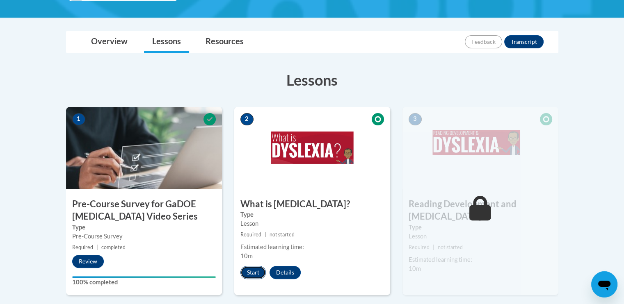
click at [246, 266] on button "Start" at bounding box center [252, 272] width 25 height 13
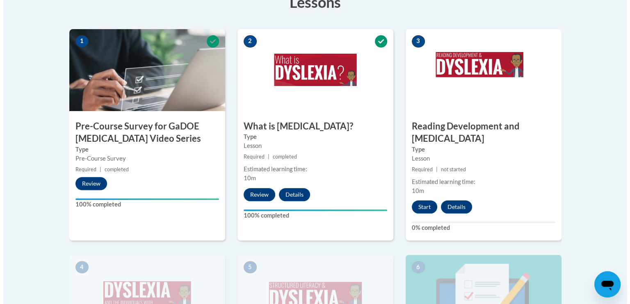
scroll to position [276, 0]
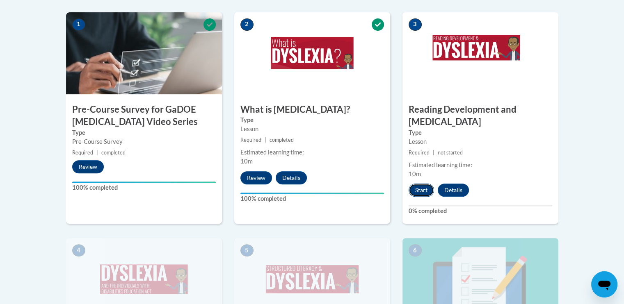
click at [418, 184] on button "Start" at bounding box center [420, 190] width 25 height 13
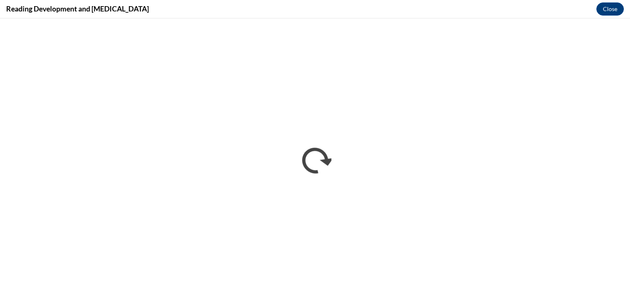
scroll to position [0, 0]
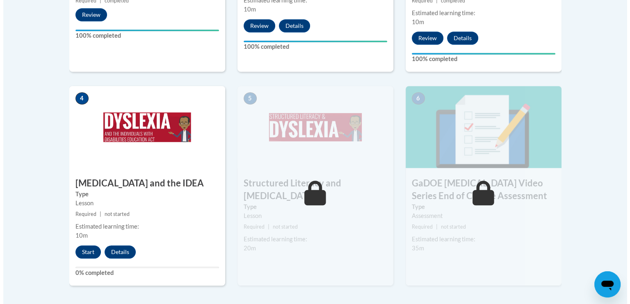
scroll to position [443, 0]
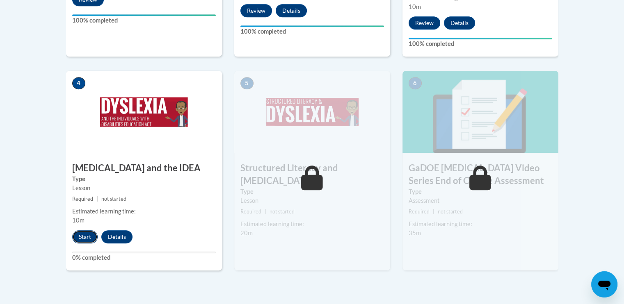
click at [84, 230] on button "Start" at bounding box center [84, 236] width 25 height 13
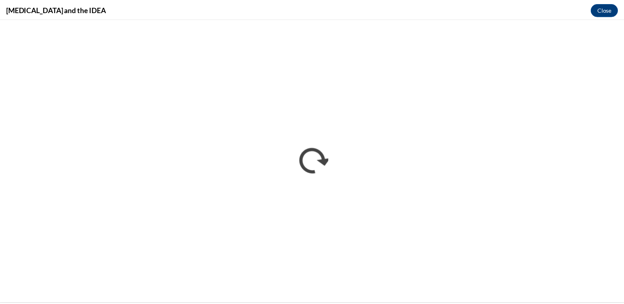
scroll to position [0, 0]
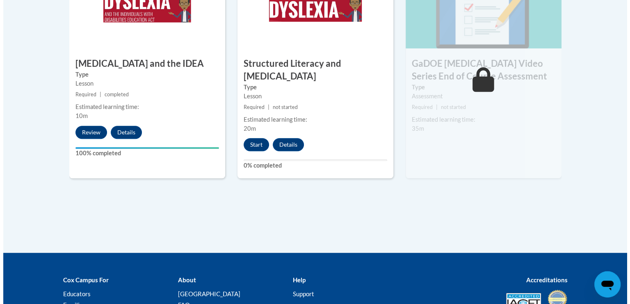
scroll to position [568, 0]
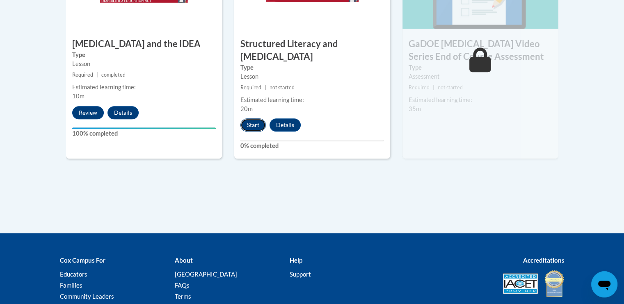
click at [250, 119] on button "Start" at bounding box center [252, 125] width 25 height 13
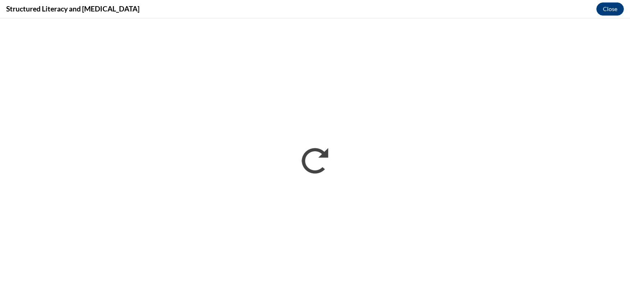
scroll to position [0, 0]
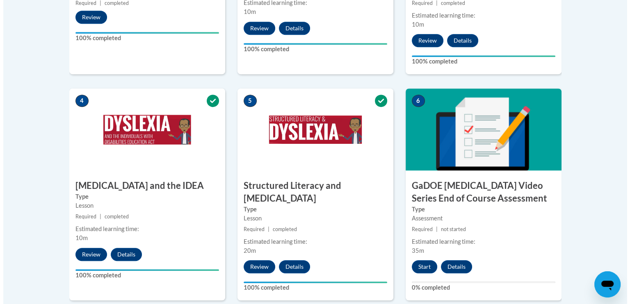
scroll to position [431, 0]
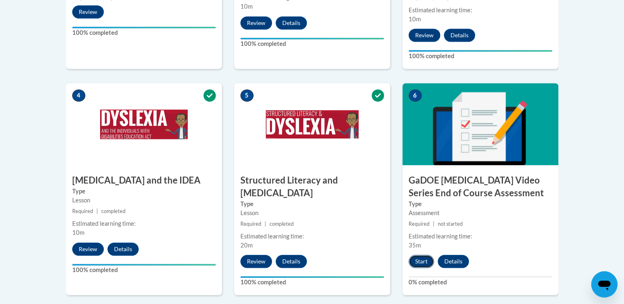
click at [423, 255] on button "Start" at bounding box center [420, 261] width 25 height 13
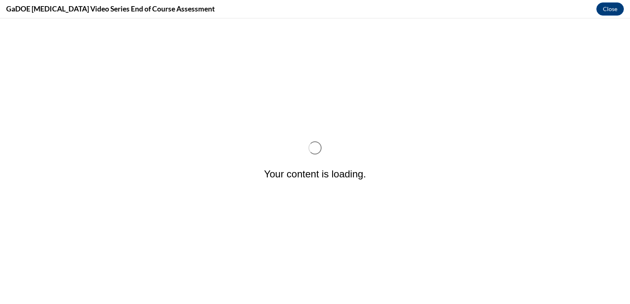
scroll to position [0, 0]
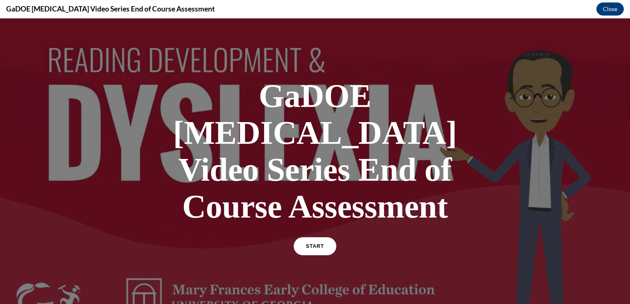
click at [306, 198] on div "GaDOE Dyslexia Video Series End of Course Assessment START" at bounding box center [314, 165] width 287 height 193
click at [312, 237] on link "START" at bounding box center [314, 246] width 45 height 19
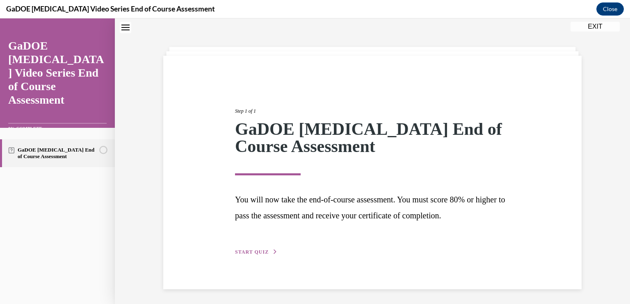
scroll to position [26, 0]
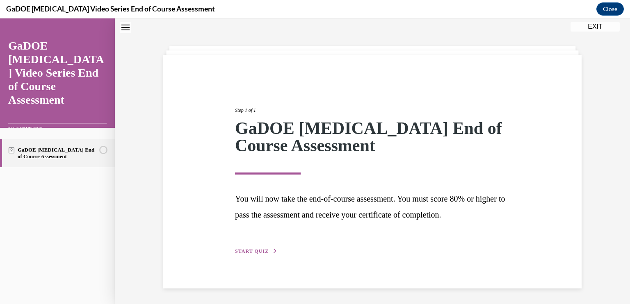
click at [252, 253] on span "START QUIZ" at bounding box center [252, 251] width 34 height 6
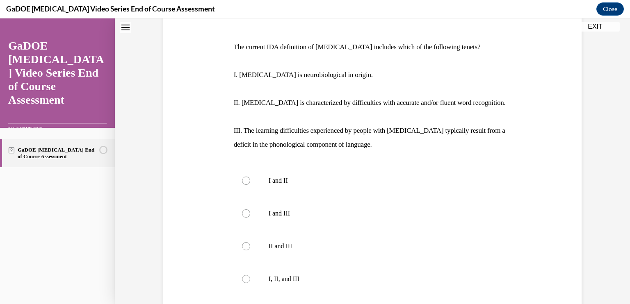
scroll to position [117, 0]
click at [243, 176] on div at bounding box center [246, 180] width 8 height 8
click at [243, 176] on input "I and II" at bounding box center [246, 180] width 8 height 8
radio input "true"
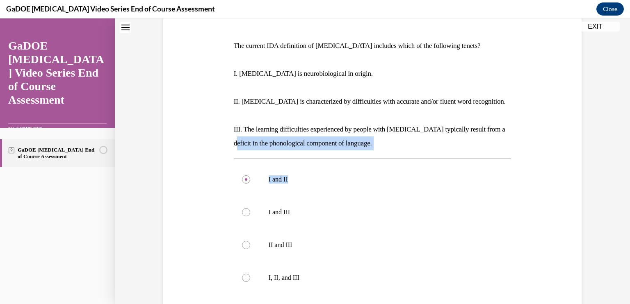
drag, startPoint x: 622, startPoint y: 131, endPoint x: 620, endPoint y: 174, distance: 42.7
click at [620, 174] on div "Question 01/22 The current IDA definition of dyslexia includes which of the fol…" at bounding box center [372, 170] width 515 height 486
drag, startPoint x: 620, startPoint y: 174, endPoint x: 545, endPoint y: 164, distance: 75.7
click at [545, 164] on div "Question 01/22 The current IDA definition of dyslexia includes which of the fol…" at bounding box center [372, 184] width 422 height 424
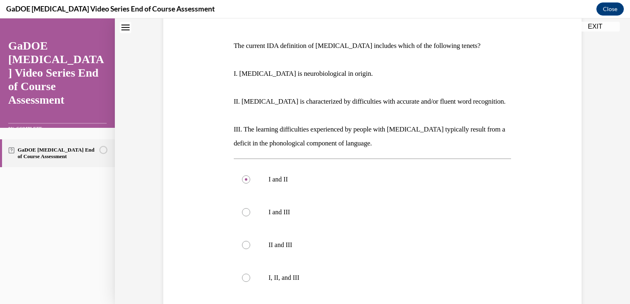
click at [502, 126] on p "III. The learning difficulties experienced by people with dyslexia typically re…" at bounding box center [373, 137] width 278 height 28
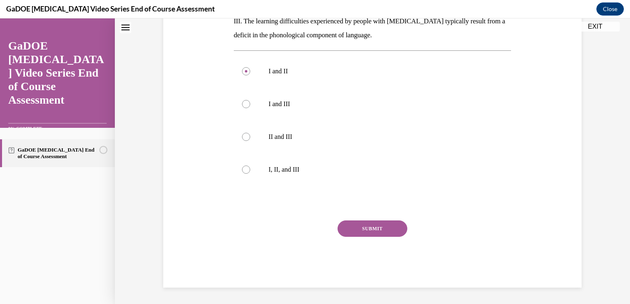
click at [371, 227] on button "SUBMIT" at bounding box center [372, 229] width 70 height 16
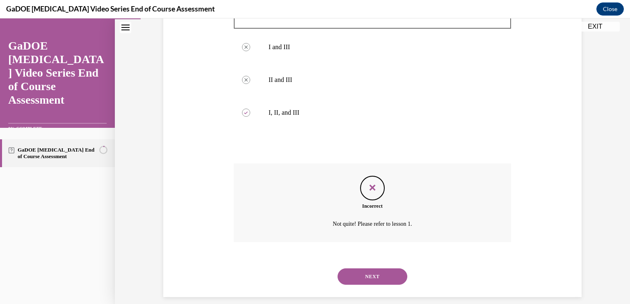
scroll to position [292, 0]
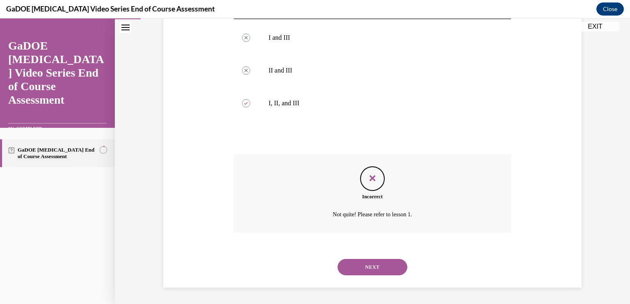
click at [367, 262] on button "NEXT" at bounding box center [372, 267] width 70 height 16
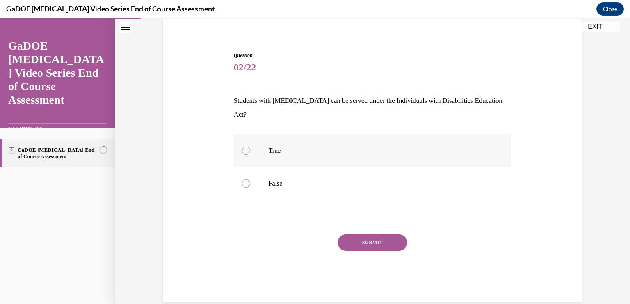
click at [269, 147] on p "True" at bounding box center [380, 151] width 222 height 8
click at [250, 147] on input "True" at bounding box center [246, 151] width 8 height 8
radio input "true"
click at [357, 235] on button "SUBMIT" at bounding box center [372, 243] width 70 height 16
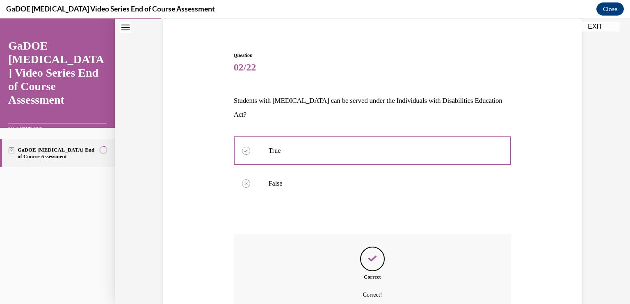
scroll to position [128, 0]
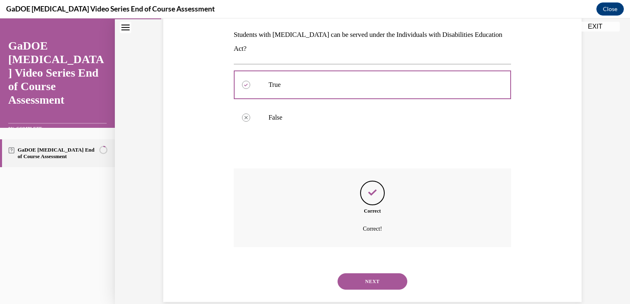
click at [366, 274] on button "NEXT" at bounding box center [372, 282] width 70 height 16
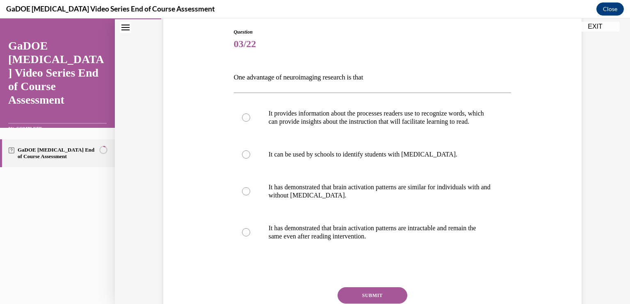
scroll to position [87, 0]
click at [410, 158] on p "It can be used by schools to identify students with dyslexia." at bounding box center [380, 154] width 222 height 8
click at [250, 158] on input "It can be used by schools to identify students with dyslexia." at bounding box center [246, 154] width 8 height 8
radio input "true"
drag, startPoint x: 610, startPoint y: 130, endPoint x: 618, endPoint y: 212, distance: 82.5
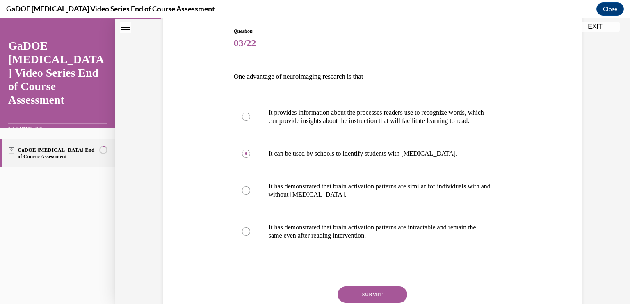
click at [618, 212] on div "Question 03/22 One advantage of neuroimaging research is that It provides infor…" at bounding box center [372, 164] width 515 height 413
click at [463, 151] on label "It can be used by schools to identify students with dyslexia." at bounding box center [373, 153] width 278 height 33
click at [250, 151] on input "It can be used by schools to identify students with dyslexia." at bounding box center [246, 154] width 8 height 8
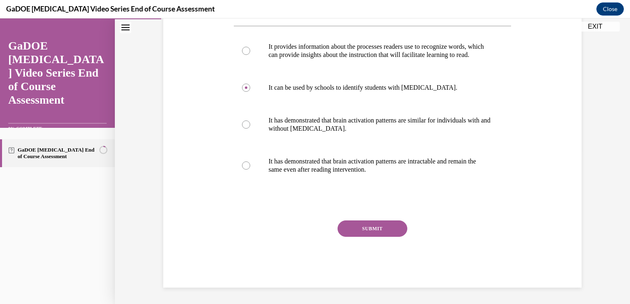
scroll to position [161, 0]
click at [377, 223] on button "SUBMIT" at bounding box center [372, 229] width 70 height 16
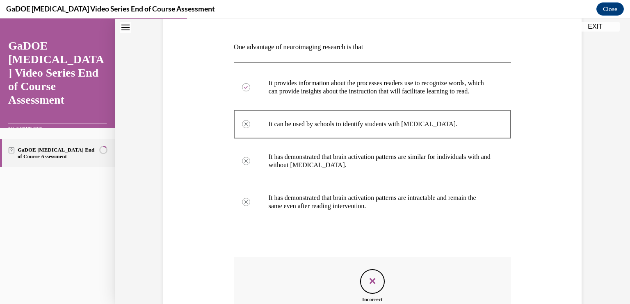
scroll to position [114, 0]
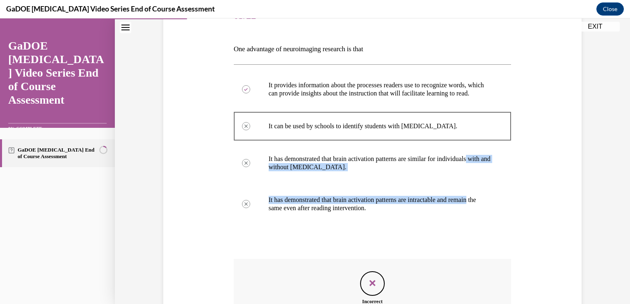
drag, startPoint x: 622, startPoint y: 166, endPoint x: 621, endPoint y: 195, distance: 29.1
click at [621, 195] on div "Question 03/22 One advantage of neuroimaging research is that It provides infor…" at bounding box center [372, 169] width 515 height 479
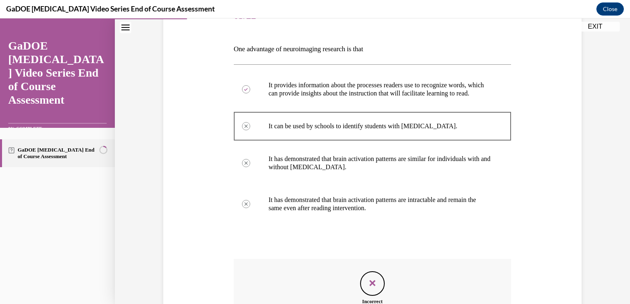
drag, startPoint x: 621, startPoint y: 195, endPoint x: 498, endPoint y: 233, distance: 128.9
click at [498, 229] on div "It provides information about the processes readers use to recognize words, whi…" at bounding box center [373, 146] width 278 height 164
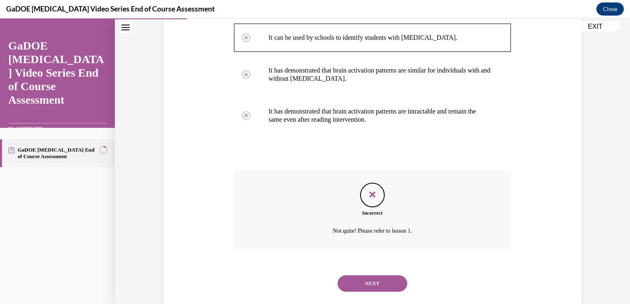
scroll to position [227, 0]
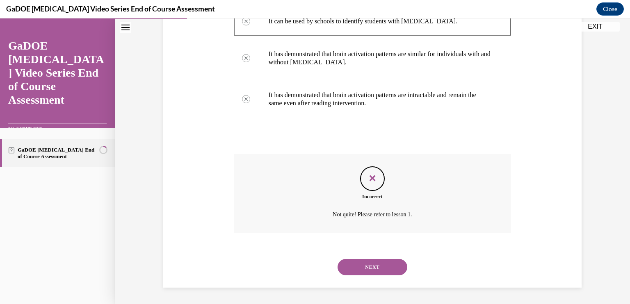
drag, startPoint x: 364, startPoint y: 264, endPoint x: 364, endPoint y: 269, distance: 4.9
drag, startPoint x: 364, startPoint y: 269, endPoint x: 296, endPoint y: 192, distance: 102.6
click at [296, 192] on div "Incorrect Not quite! Please refer to lesson 1." at bounding box center [373, 193] width 278 height 79
click at [377, 263] on button "NEXT" at bounding box center [372, 267] width 70 height 16
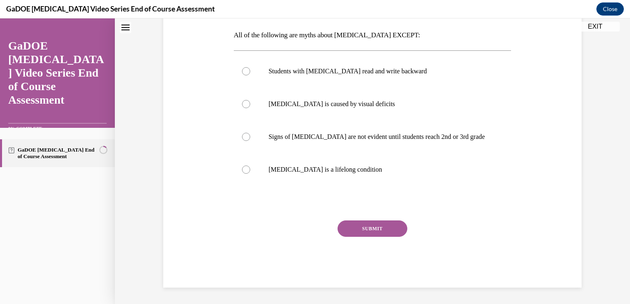
scroll to position [0, 0]
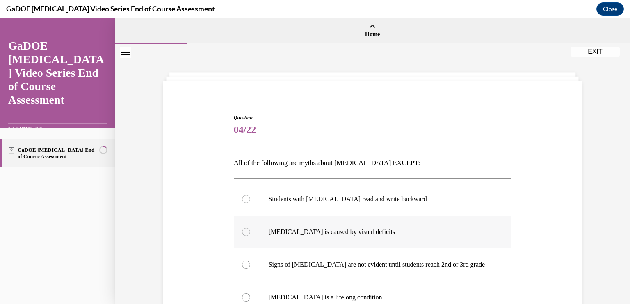
click at [244, 229] on div at bounding box center [246, 232] width 8 height 8
click at [244, 229] on input "Dyslexia is caused by visual deficits" at bounding box center [246, 232] width 8 height 8
radio input "true"
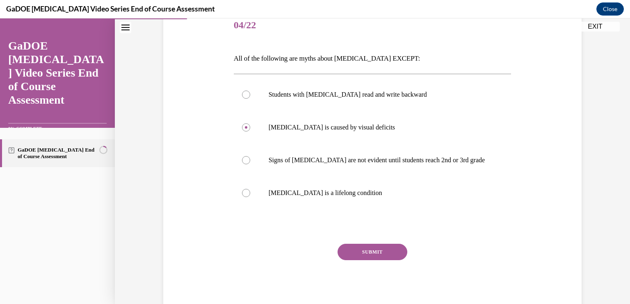
scroll to position [105, 0]
click at [249, 161] on label "Signs of dyslexia are not evident until students reach 2nd or 3rd grade" at bounding box center [373, 159] width 278 height 33
click at [249, 161] on input "Signs of dyslexia are not evident until students reach 2nd or 3rd grade" at bounding box center [246, 159] width 8 height 8
radio input "true"
click at [369, 246] on button "SUBMIT" at bounding box center [372, 251] width 70 height 16
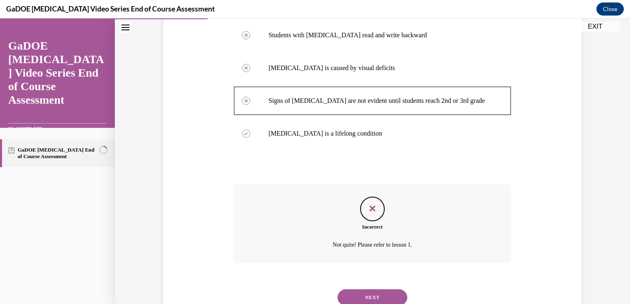
scroll to position [164, 0]
click at [367, 291] on button "NEXT" at bounding box center [372, 298] width 70 height 16
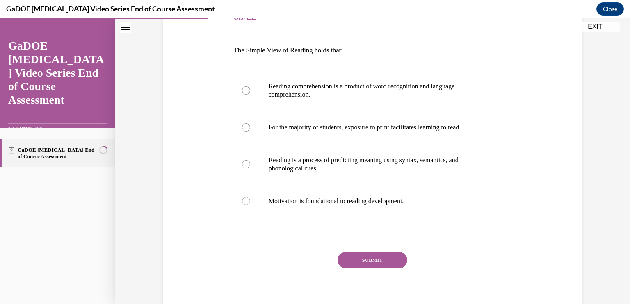
scroll to position [118, 0]
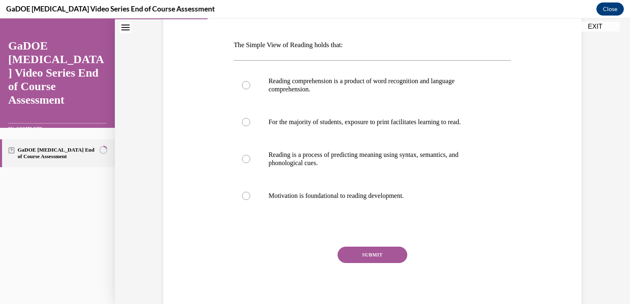
click at [620, 184] on div "Question 05/22 The Simple View of Reading holds that: Reading comprehension is …" at bounding box center [372, 128] width 515 height 404
click at [390, 159] on p "Reading is a process of predicting meaning using syntax, semantics, and phonolo…" at bounding box center [380, 159] width 222 height 16
click at [250, 159] on input "Reading is a process of predicting meaning using syntax, semantics, and phonolo…" at bounding box center [246, 159] width 8 height 8
radio input "true"
click at [365, 250] on button "SUBMIT" at bounding box center [372, 255] width 70 height 16
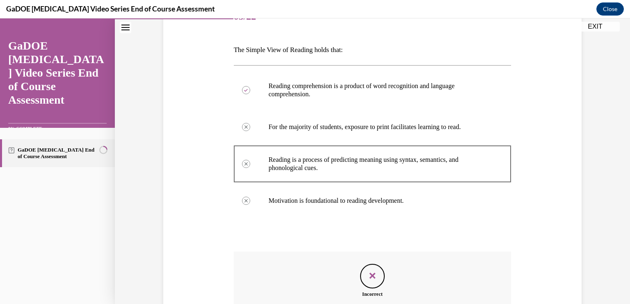
scroll to position [113, 0]
drag, startPoint x: 622, startPoint y: 147, endPoint x: 622, endPoint y: 211, distance: 63.6
click at [622, 211] on div "Question 05/22 The Simple View of Reading holds that: Reading comprehension is …" at bounding box center [372, 167] width 515 height 471
drag, startPoint x: 622, startPoint y: 211, endPoint x: 550, endPoint y: 162, distance: 87.1
click at [550, 162] on div "Question 05/22 The Simple View of Reading holds that: Reading comprehension is …" at bounding box center [372, 181] width 422 height 409
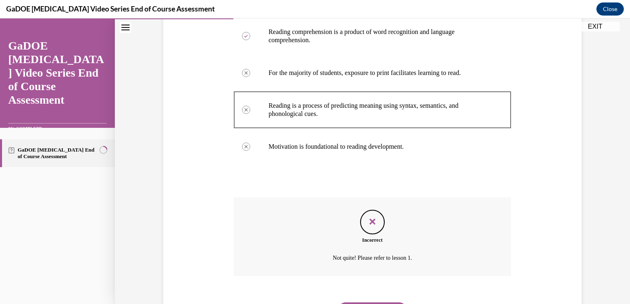
scroll to position [210, 0]
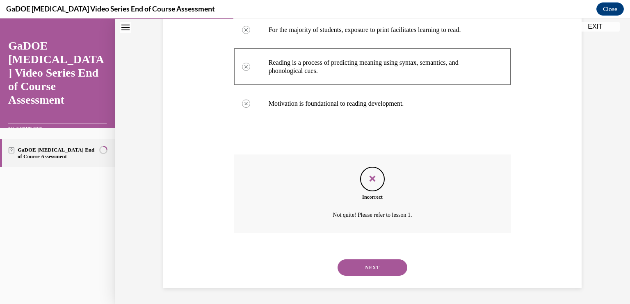
click at [382, 258] on div "NEXT" at bounding box center [373, 267] width 278 height 33
click at [373, 264] on button "NEXT" at bounding box center [372, 268] width 70 height 16
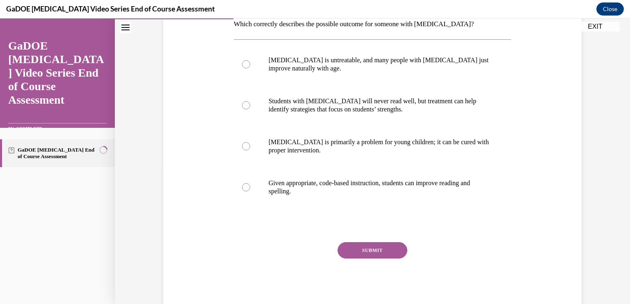
scroll to position [139, 0]
click at [462, 189] on p "Given appropriate, code-based instruction, students can improve reading and spe…" at bounding box center [380, 187] width 222 height 16
click at [250, 189] on input "Given appropriate, code-based instruction, students can improve reading and spe…" at bounding box center [246, 187] width 8 height 8
radio input "true"
click at [391, 251] on button "SUBMIT" at bounding box center [372, 250] width 70 height 16
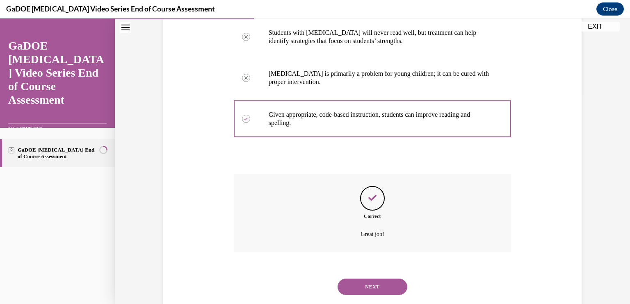
scroll to position [227, 0]
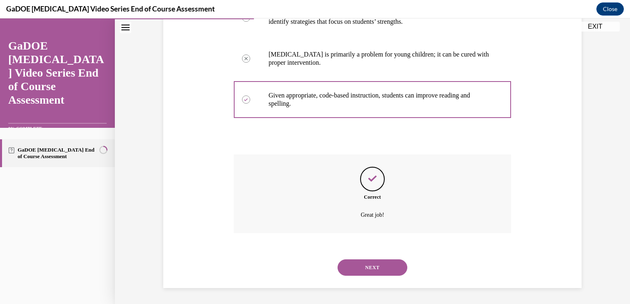
click at [376, 265] on button "NEXT" at bounding box center [372, 268] width 70 height 16
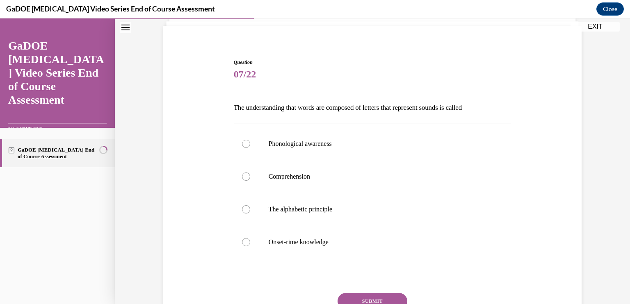
scroll to position [62, 0]
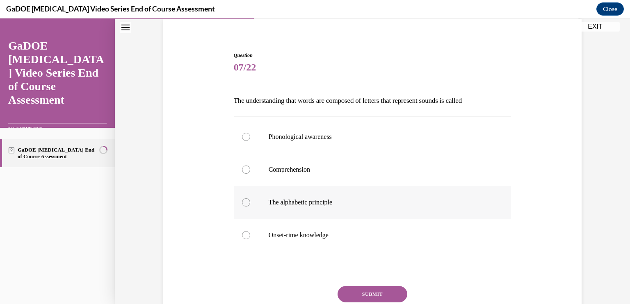
click at [301, 202] on p "The alphabetic principle" at bounding box center [380, 202] width 222 height 8
click at [250, 202] on input "The alphabetic principle" at bounding box center [246, 202] width 8 height 8
radio input "true"
click at [361, 293] on button "SUBMIT" at bounding box center [372, 294] width 70 height 16
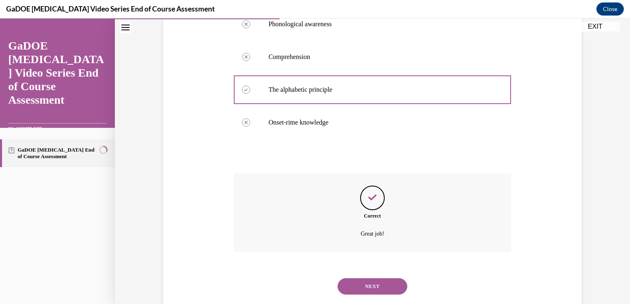
scroll to position [194, 0]
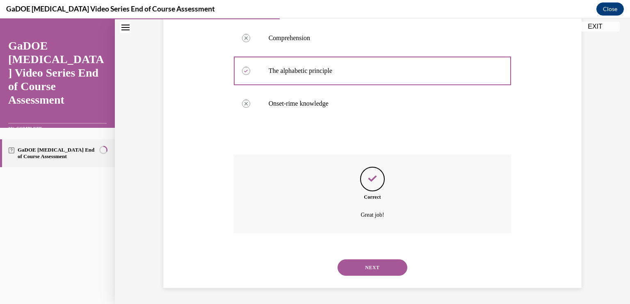
click at [361, 267] on button "NEXT" at bounding box center [372, 268] width 70 height 16
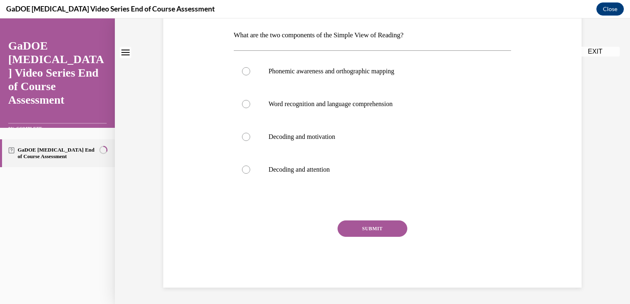
scroll to position [0, 0]
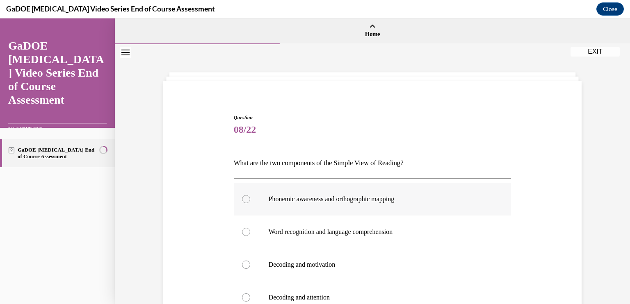
click at [349, 192] on label "Phonemic awareness and orthographic mapping" at bounding box center [373, 199] width 278 height 33
click at [250, 195] on input "Phonemic awareness and orthographic mapping" at bounding box center [246, 199] width 8 height 8
radio input "true"
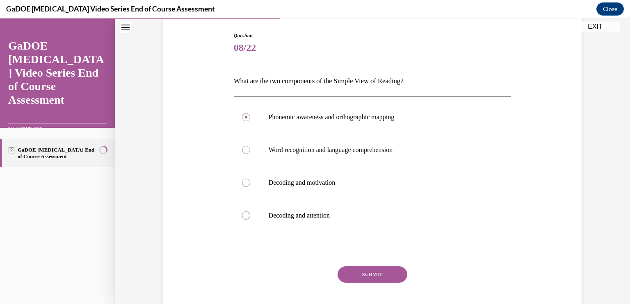
scroll to position [84, 0]
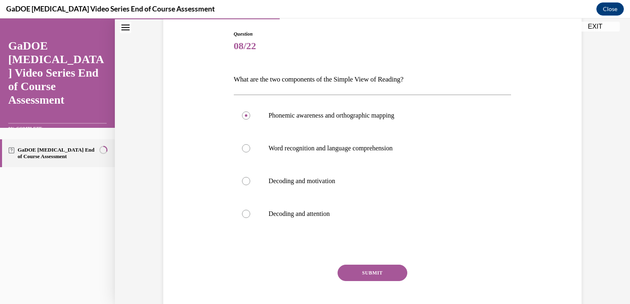
click at [366, 268] on button "SUBMIT" at bounding box center [372, 273] width 70 height 16
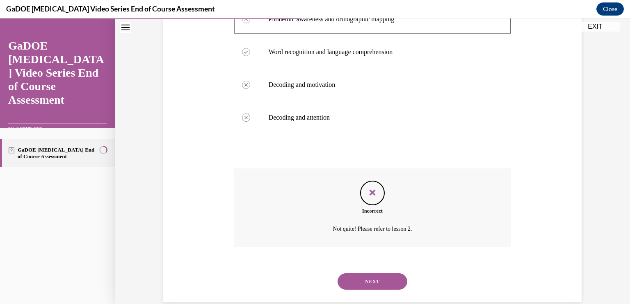
scroll to position [189, 0]
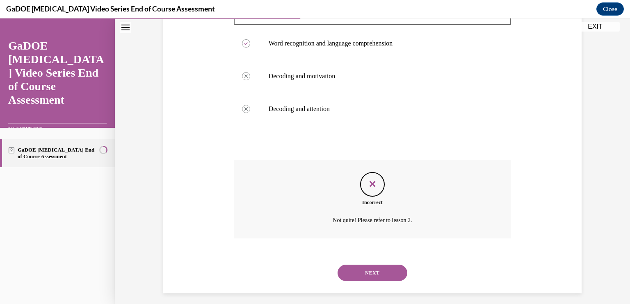
click at [359, 267] on button "NEXT" at bounding box center [372, 273] width 70 height 16
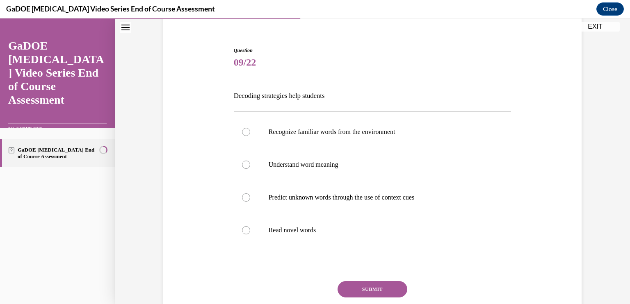
scroll to position [68, 0]
click at [378, 133] on p "Recognize familiar words from the environment" at bounding box center [380, 131] width 222 height 8
click at [250, 133] on input "Recognize familiar words from the environment" at bounding box center [246, 131] width 8 height 8
radio input "true"
click at [331, 198] on p "Predict unknown words through the use of context cues" at bounding box center [380, 196] width 222 height 8
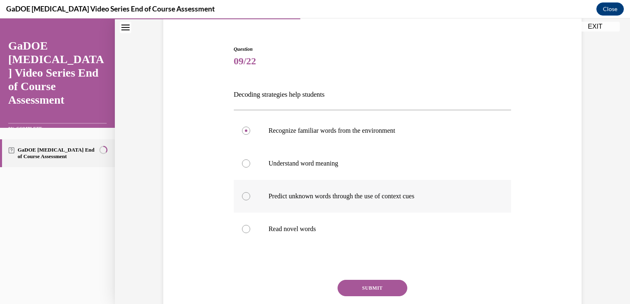
click at [250, 198] on input "Predict unknown words through the use of context cues" at bounding box center [246, 196] width 8 height 8
radio input "true"
click at [331, 196] on p "Predict unknown words through the use of context cues" at bounding box center [380, 196] width 222 height 8
click at [250, 196] on input "Predict unknown words through the use of context cues" at bounding box center [246, 196] width 8 height 8
click at [331, 196] on p "Predict unknown words through the use of context cues" at bounding box center [380, 196] width 222 height 8
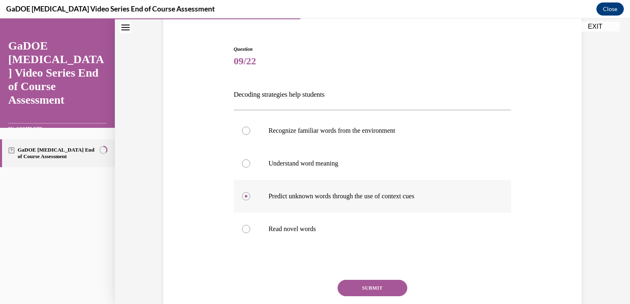
click at [250, 196] on input "Predict unknown words through the use of context cues" at bounding box center [246, 196] width 8 height 8
click at [331, 196] on p "Predict unknown words through the use of context cues" at bounding box center [380, 196] width 222 height 8
click at [250, 196] on input "Predict unknown words through the use of context cues" at bounding box center [246, 196] width 8 height 8
click at [331, 196] on p "Predict unknown words through the use of context cues" at bounding box center [380, 196] width 222 height 8
click at [250, 196] on input "Predict unknown words through the use of context cues" at bounding box center [246, 196] width 8 height 8
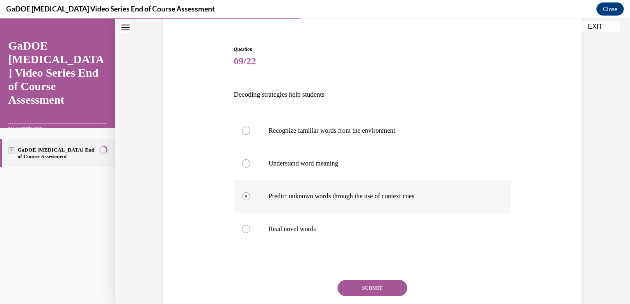
click at [331, 196] on p "Predict unknown words through the use of context cues" at bounding box center [380, 196] width 222 height 8
click at [250, 196] on input "Predict unknown words through the use of context cues" at bounding box center [246, 196] width 8 height 8
click at [356, 283] on button "SUBMIT" at bounding box center [372, 288] width 70 height 16
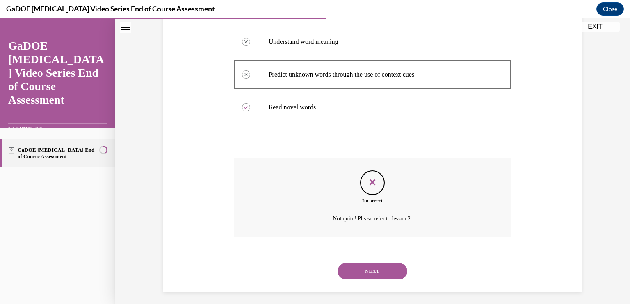
scroll to position [194, 0]
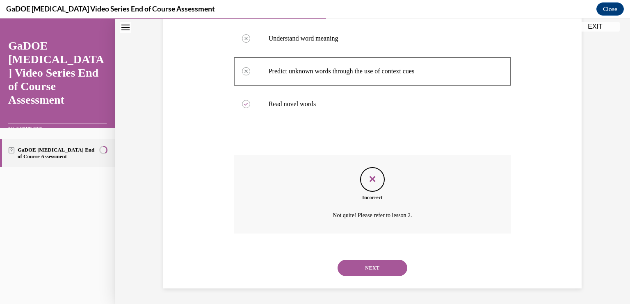
click at [378, 268] on button "NEXT" at bounding box center [372, 268] width 70 height 16
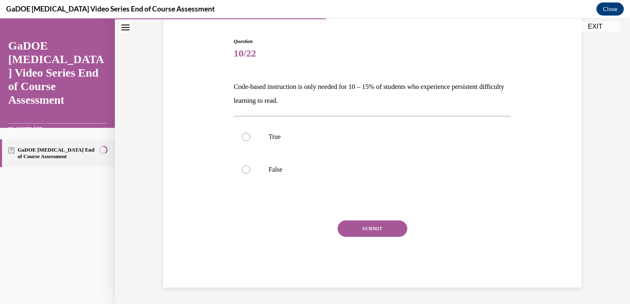
scroll to position [76, 0]
click at [259, 173] on label "False" at bounding box center [373, 169] width 278 height 33
click at [250, 173] on input "False" at bounding box center [246, 170] width 8 height 8
radio input "true"
click at [357, 229] on button "SUBMIT" at bounding box center [372, 229] width 70 height 16
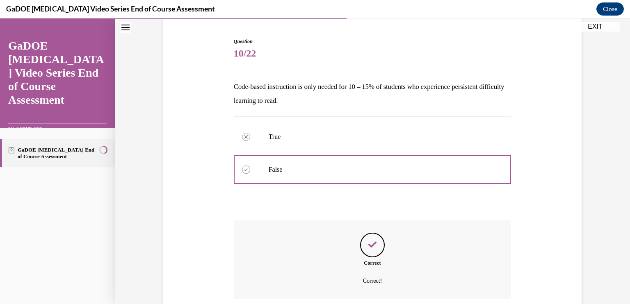
scroll to position [143, 0]
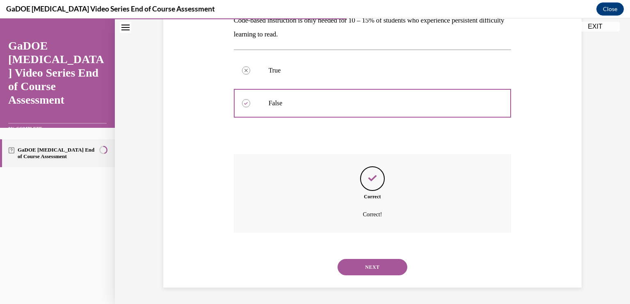
click at [369, 263] on button "NEXT" at bounding box center [372, 267] width 70 height 16
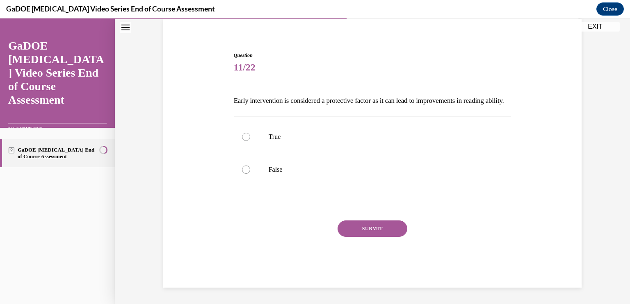
scroll to position [76, 0]
click at [290, 140] on p "True" at bounding box center [380, 137] width 222 height 8
click at [250, 140] on input "True" at bounding box center [246, 137] width 8 height 8
radio input "true"
click at [354, 225] on button "SUBMIT" at bounding box center [372, 229] width 70 height 16
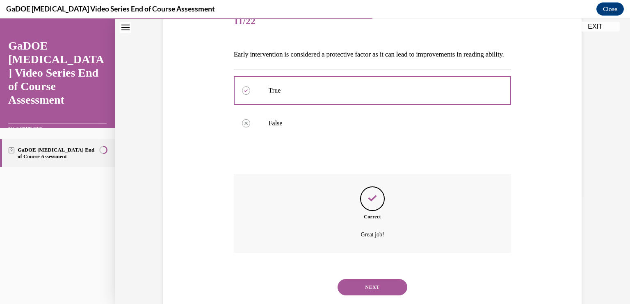
scroll to position [143, 0]
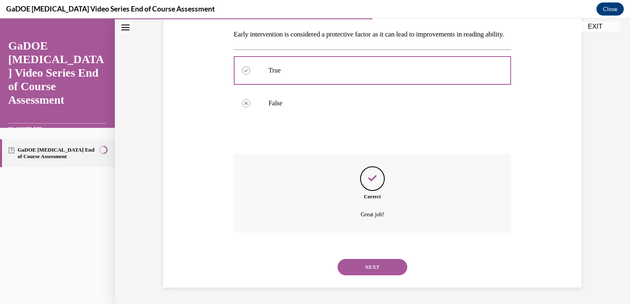
click at [362, 266] on button "NEXT" at bounding box center [372, 267] width 70 height 16
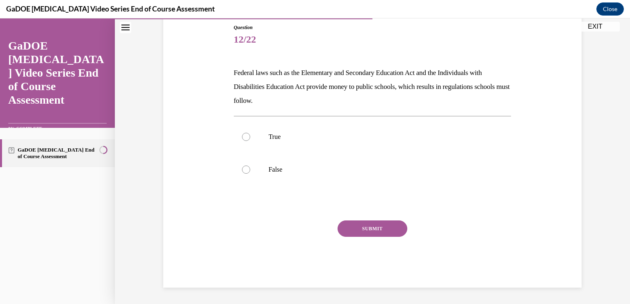
scroll to position [90, 0]
click at [272, 133] on p "True" at bounding box center [380, 137] width 222 height 8
click at [250, 133] on input "True" at bounding box center [246, 137] width 8 height 8
radio input "true"
click at [361, 225] on button "SUBMIT" at bounding box center [372, 229] width 70 height 16
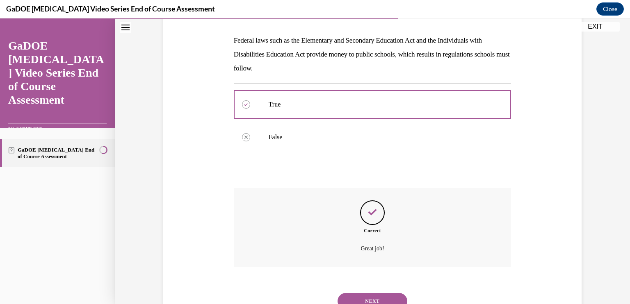
scroll to position [156, 0]
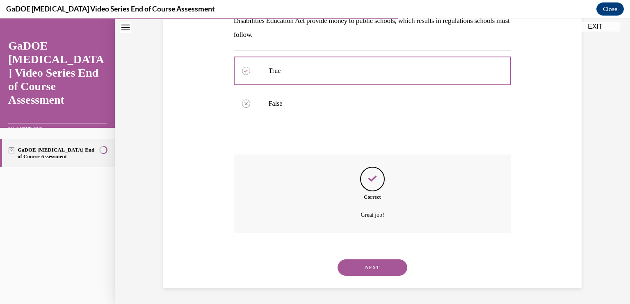
click at [361, 261] on button "NEXT" at bounding box center [372, 268] width 70 height 16
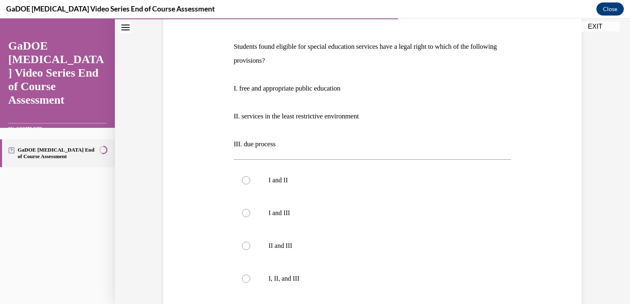
scroll to position [118, 0]
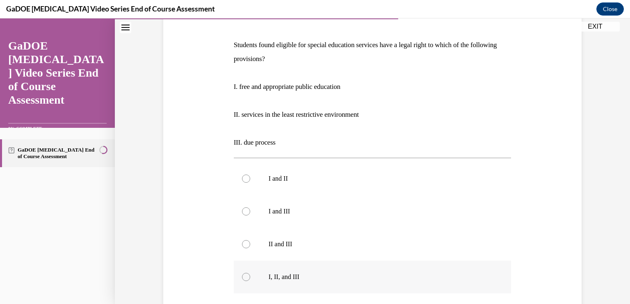
click at [242, 273] on div at bounding box center [246, 277] width 8 height 8
click at [242, 273] on input "I, II, and III" at bounding box center [246, 277] width 8 height 8
radio input "true"
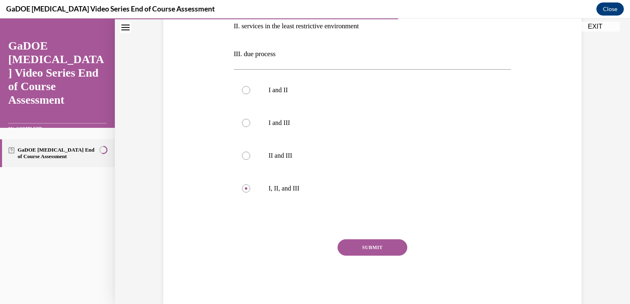
click at [371, 247] on button "SUBMIT" at bounding box center [372, 247] width 70 height 16
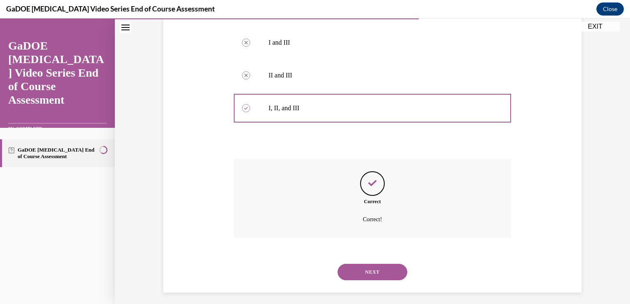
scroll to position [292, 0]
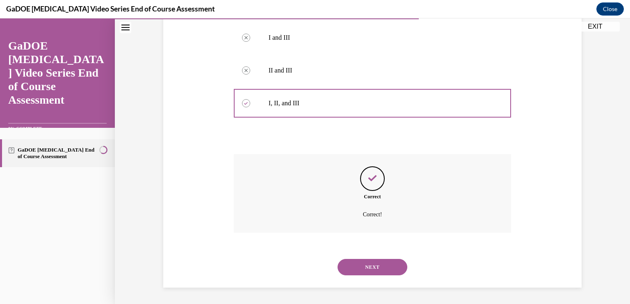
click at [359, 264] on button "NEXT" at bounding box center [372, 267] width 70 height 16
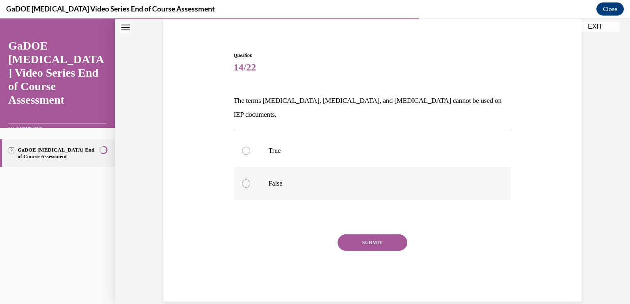
click at [253, 169] on label "False" at bounding box center [373, 183] width 278 height 33
click at [250, 180] on input "False" at bounding box center [246, 184] width 8 height 8
radio input "true"
click at [349, 235] on button "SUBMIT" at bounding box center [372, 243] width 70 height 16
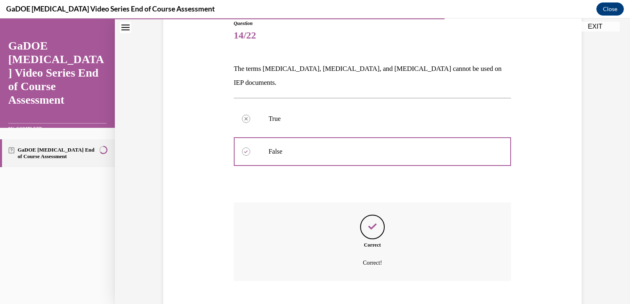
scroll to position [128, 0]
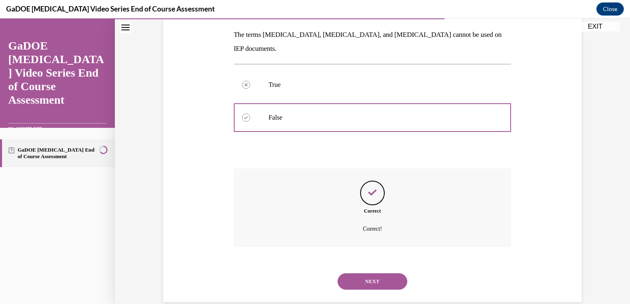
click at [360, 274] on button "NEXT" at bounding box center [372, 282] width 70 height 16
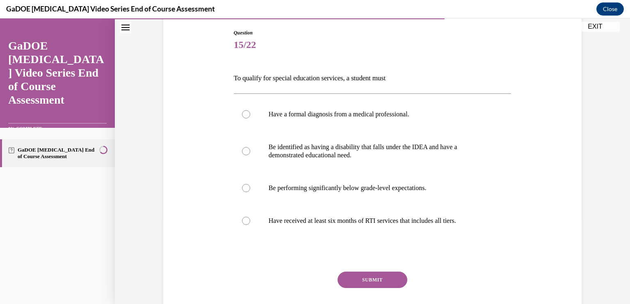
scroll to position [98, 0]
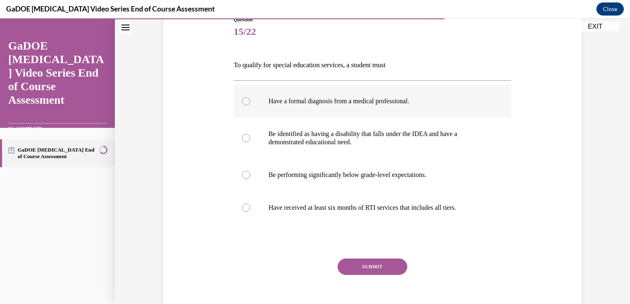
click at [242, 99] on div at bounding box center [246, 101] width 8 height 8
click at [242, 99] on input "Have a formal diagnosis from a medical professional." at bounding box center [246, 101] width 8 height 8
radio input "true"
click at [245, 142] on label "Be identified as having a disability that falls under the IDEA and have a demon…" at bounding box center [373, 138] width 278 height 41
click at [245, 142] on input "Be identified as having a disability that falls under the IDEA and have a demon…" at bounding box center [246, 138] width 8 height 8
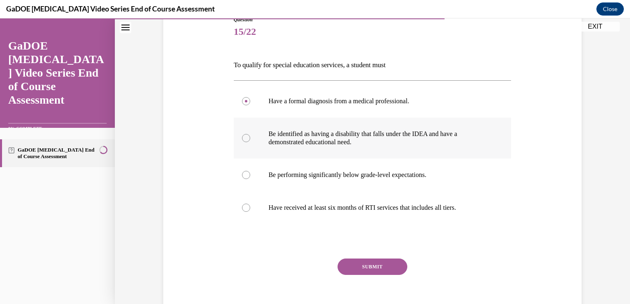
radio input "true"
click at [245, 138] on circle at bounding box center [246, 138] width 2 height 2
click at [244, 138] on input "Be identified as having a disability that falls under the IDEA and have a demon…" at bounding box center [246, 138] width 8 height 8
click at [243, 208] on div at bounding box center [246, 208] width 8 height 8
click at [243, 208] on input "Have received at least six months of RTI services that includes all tiers." at bounding box center [246, 208] width 8 height 8
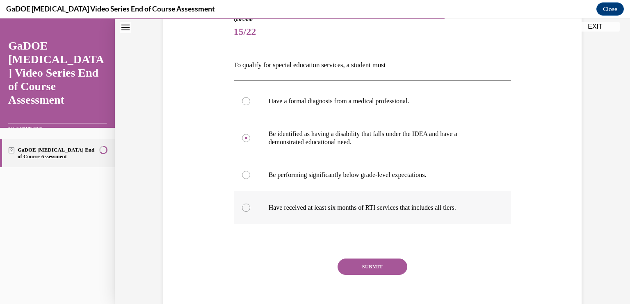
radio input "true"
click at [242, 134] on div at bounding box center [246, 138] width 8 height 8
click at [242, 134] on input "Be identified as having a disability that falls under the IDEA and have a demon…" at bounding box center [246, 138] width 8 height 8
radio input "true"
click at [358, 263] on button "SUBMIT" at bounding box center [372, 267] width 70 height 16
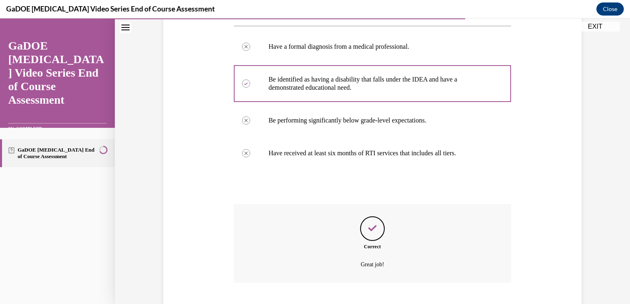
scroll to position [202, 0]
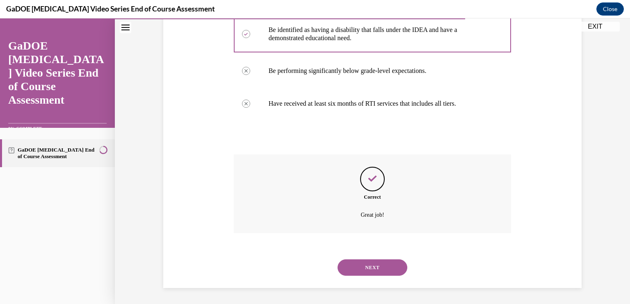
click at [364, 263] on button "NEXT" at bounding box center [372, 268] width 70 height 16
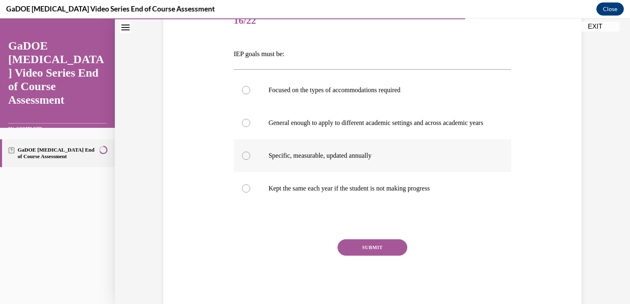
scroll to position [110, 0]
click at [242, 159] on div at bounding box center [246, 155] width 8 height 8
click at [242, 159] on input "Specific, measurable, updated annually" at bounding box center [246, 155] width 8 height 8
radio input "true"
click at [350, 254] on button "SUBMIT" at bounding box center [372, 247] width 70 height 16
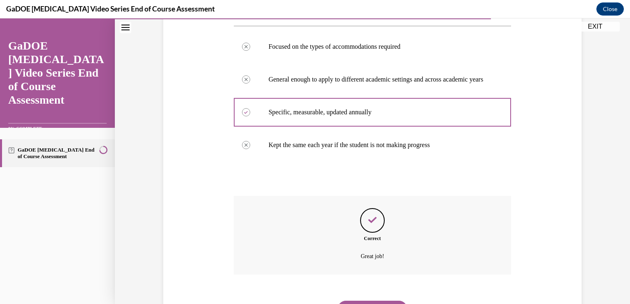
scroll to position [202, 0]
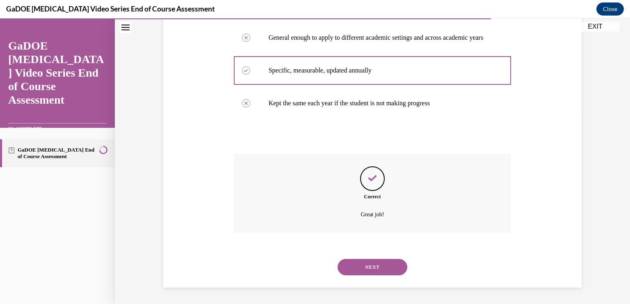
click at [371, 263] on button "NEXT" at bounding box center [372, 267] width 70 height 16
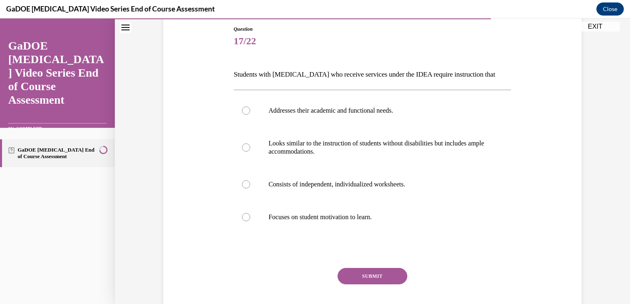
scroll to position [89, 0]
click at [295, 117] on label "Addresses their academic and functional needs." at bounding box center [373, 110] width 278 height 33
click at [250, 115] on input "Addresses their academic and functional needs." at bounding box center [246, 111] width 8 height 8
radio input "true"
click at [373, 273] on button "SUBMIT" at bounding box center [372, 276] width 70 height 16
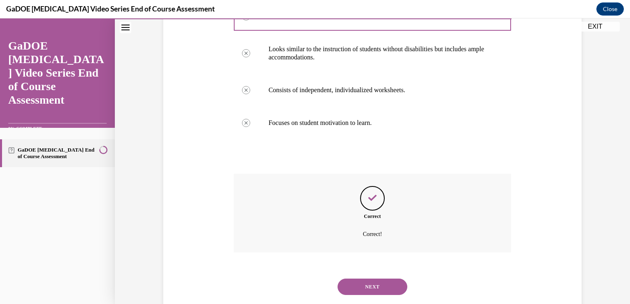
scroll to position [202, 0]
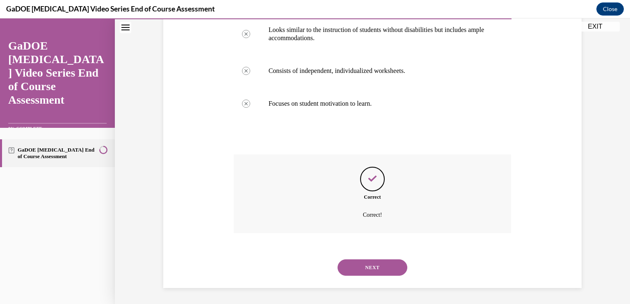
click at [368, 264] on button "NEXT" at bounding box center [372, 268] width 70 height 16
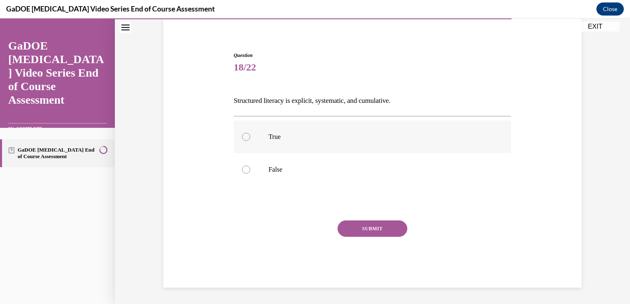
click at [282, 142] on label "True" at bounding box center [373, 137] width 278 height 33
click at [250, 141] on input "True" at bounding box center [246, 137] width 8 height 8
radio input "true"
click at [372, 221] on button "SUBMIT" at bounding box center [372, 229] width 70 height 16
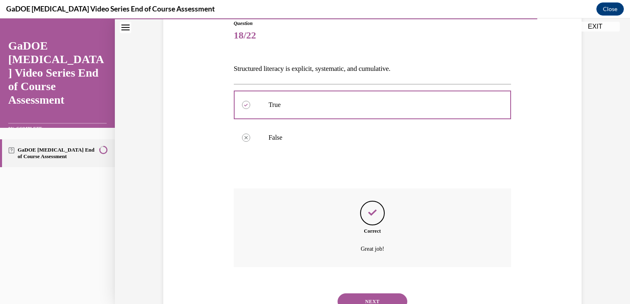
scroll to position [128, 0]
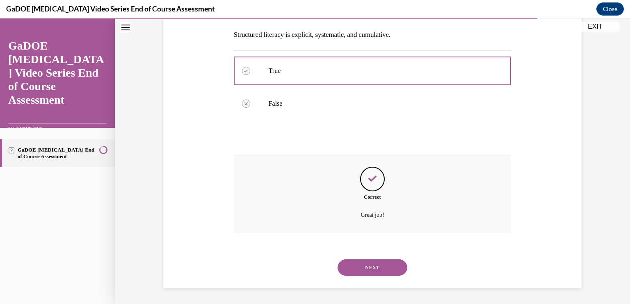
click at [369, 261] on button "NEXT" at bounding box center [372, 268] width 70 height 16
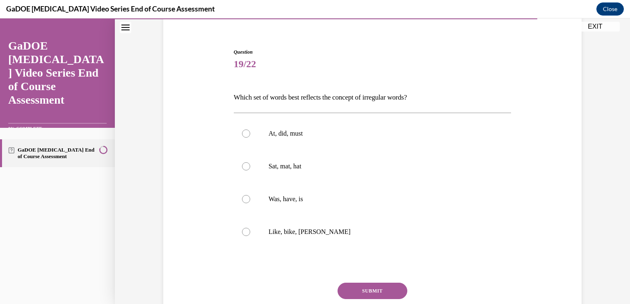
scroll to position [66, 0]
click at [276, 201] on p "Was, have, is" at bounding box center [380, 199] width 222 height 8
click at [250, 201] on input "Was, have, is" at bounding box center [246, 199] width 8 height 8
radio input "true"
click at [361, 284] on button "SUBMIT" at bounding box center [372, 291] width 70 height 16
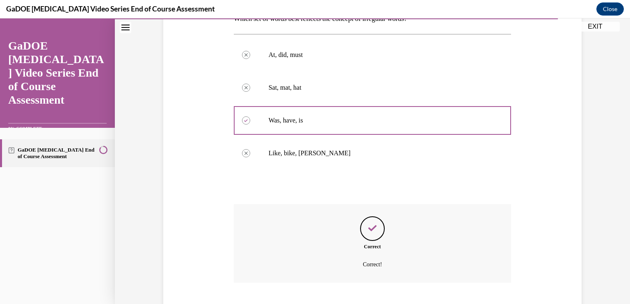
scroll to position [194, 0]
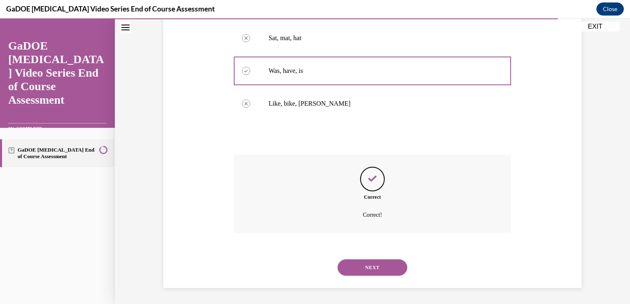
click at [367, 265] on button "NEXT" at bounding box center [372, 268] width 70 height 16
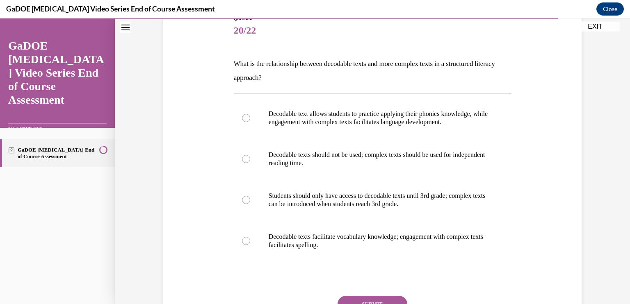
scroll to position [100, 0]
drag, startPoint x: 336, startPoint y: 109, endPoint x: 254, endPoint y: 112, distance: 82.1
click at [254, 112] on label "Decodable text allows students to practice applying their phonics knowledge, wh…" at bounding box center [373, 117] width 278 height 41
click at [250, 113] on input "Decodable text allows students to practice applying their phonics knowledge, wh…" at bounding box center [246, 117] width 8 height 8
radio input "true"
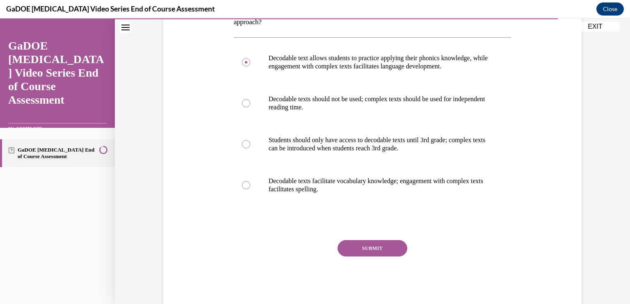
click at [372, 245] on button "SUBMIT" at bounding box center [372, 248] width 70 height 16
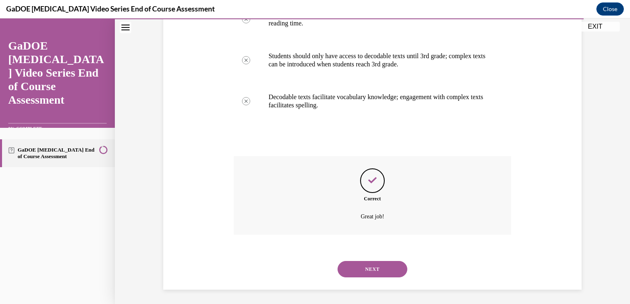
scroll to position [241, 0]
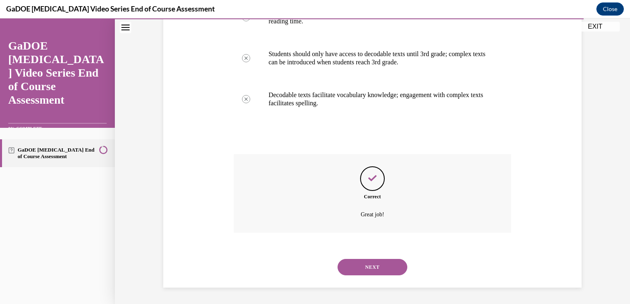
click at [369, 266] on button "NEXT" at bounding box center [372, 267] width 70 height 16
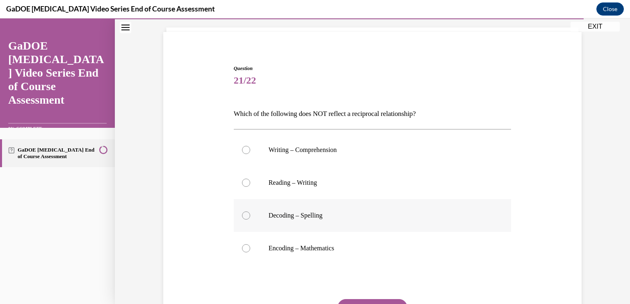
scroll to position [52, 0]
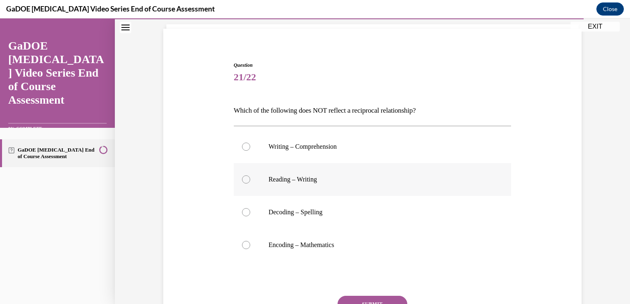
click at [323, 184] on label "Reading – Writing" at bounding box center [373, 179] width 278 height 33
click at [250, 184] on input "Reading – Writing" at bounding box center [246, 180] width 8 height 8
radio input "true"
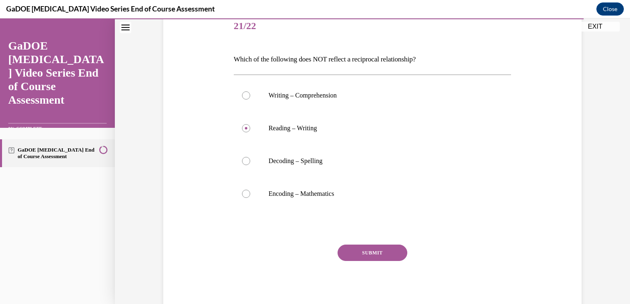
click at [373, 253] on button "SUBMIT" at bounding box center [372, 253] width 70 height 16
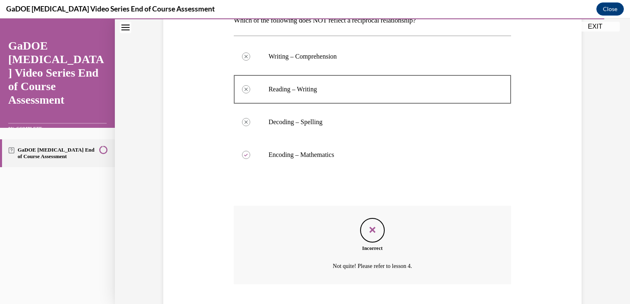
scroll to position [142, 0]
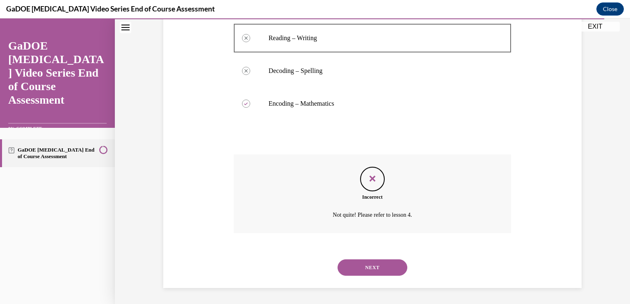
click at [367, 269] on button "NEXT" at bounding box center [372, 268] width 70 height 16
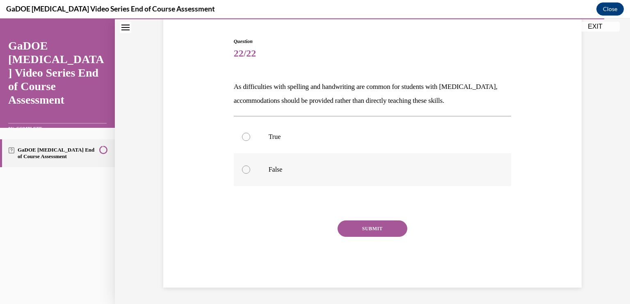
click at [295, 166] on p "False" at bounding box center [380, 170] width 222 height 8
click at [250, 166] on input "False" at bounding box center [246, 170] width 8 height 8
radio input "true"
click at [359, 221] on button "SUBMIT" at bounding box center [372, 229] width 70 height 16
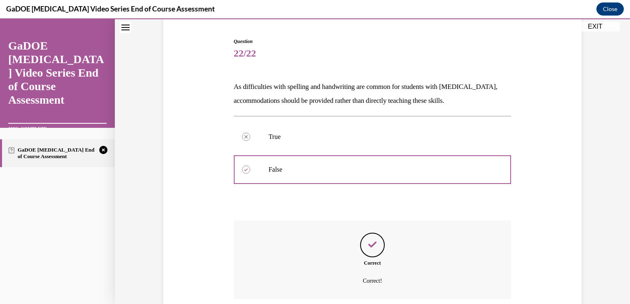
scroll to position [143, 0]
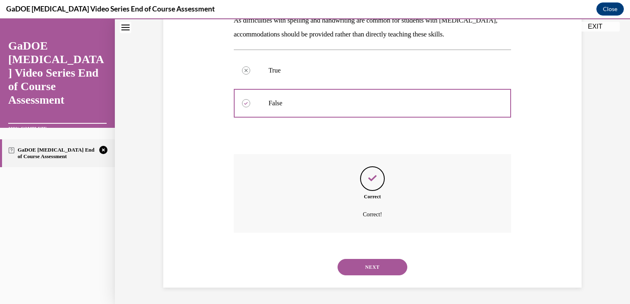
click at [360, 262] on button "NEXT" at bounding box center [372, 267] width 70 height 16
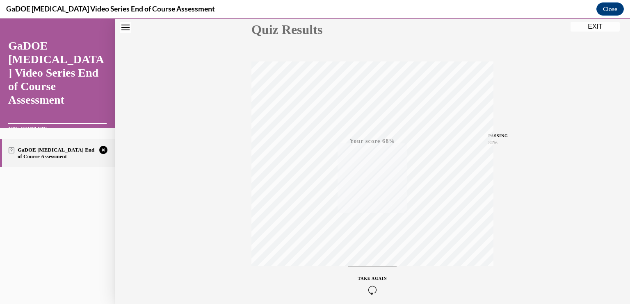
scroll to position [135, 0]
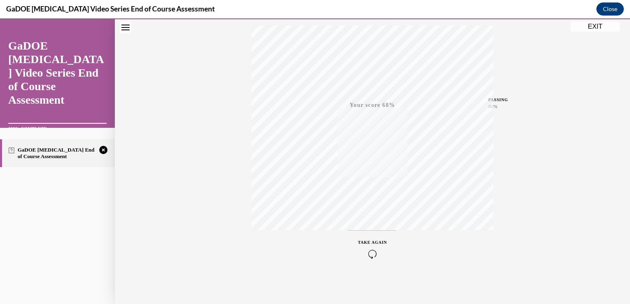
click at [369, 241] on span "TAKE AGAIN" at bounding box center [372, 242] width 29 height 5
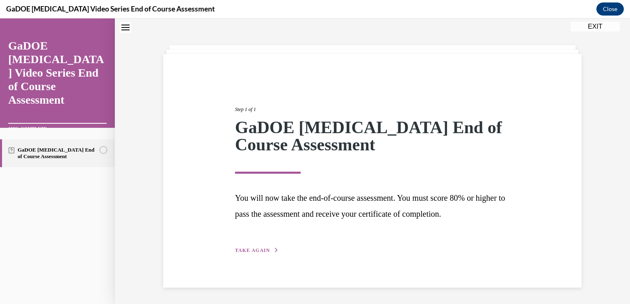
scroll to position [26, 0]
click at [244, 243] on div "Step 1 of 1 GaDOE Dyslexia End of Course Assessment You will now take the end-o…" at bounding box center [372, 172] width 287 height 168
click at [250, 251] on span "TAKE AGAIN" at bounding box center [252, 251] width 35 height 6
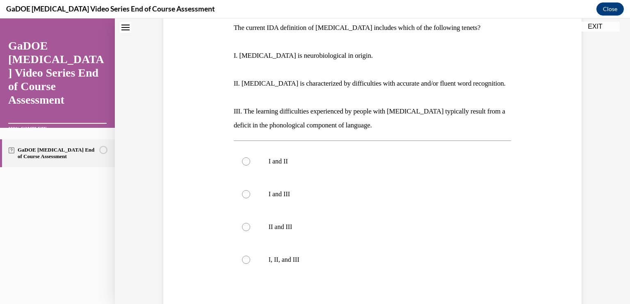
scroll to position [137, 0]
click at [241, 264] on label "I, II, and III" at bounding box center [373, 258] width 278 height 33
click at [242, 263] on input "I, II, and III" at bounding box center [246, 259] width 8 height 8
radio input "true"
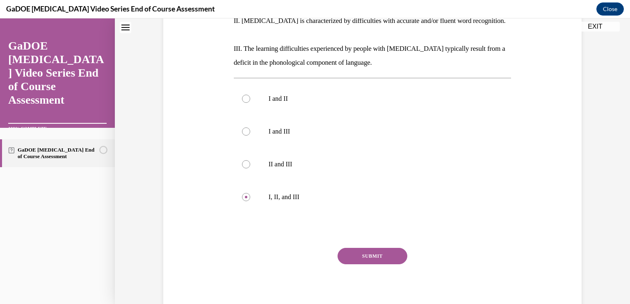
click at [371, 258] on button "SUBMIT" at bounding box center [372, 256] width 70 height 16
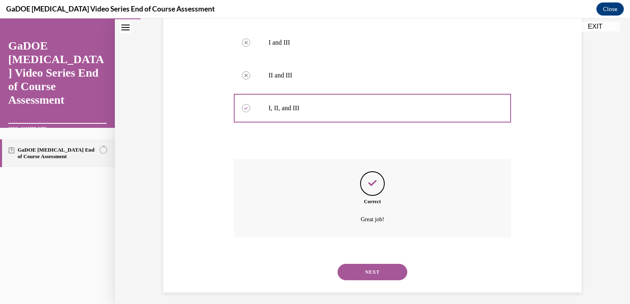
scroll to position [292, 0]
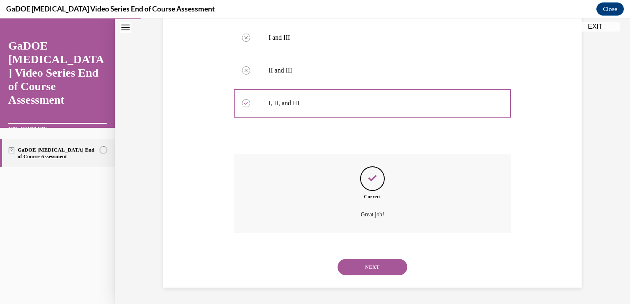
click at [379, 271] on button "NEXT" at bounding box center [372, 267] width 70 height 16
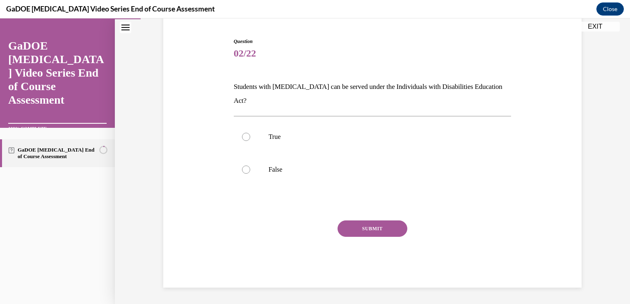
scroll to position [62, 0]
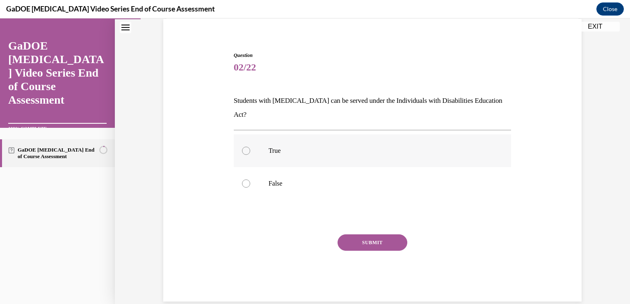
click at [242, 147] on div at bounding box center [246, 151] width 8 height 8
click at [242, 147] on input "True" at bounding box center [246, 151] width 8 height 8
radio input "true"
click at [388, 235] on button "SUBMIT" at bounding box center [372, 243] width 70 height 16
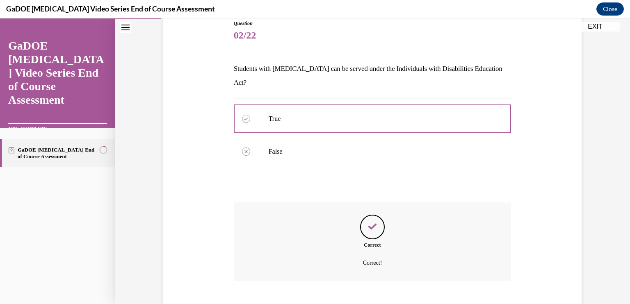
scroll to position [128, 0]
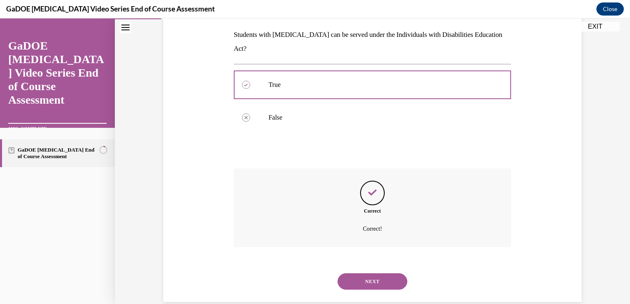
click at [387, 274] on button "NEXT" at bounding box center [372, 282] width 70 height 16
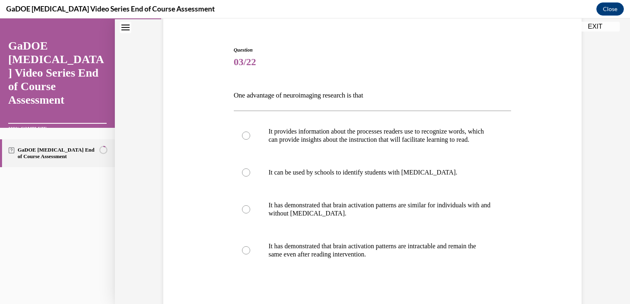
scroll to position [84, 0]
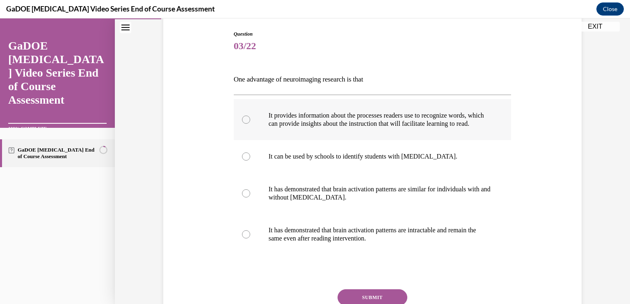
click at [256, 121] on label "It provides information about the processes readers use to recognize words, whi…" at bounding box center [373, 119] width 278 height 41
click at [250, 121] on input "It provides information about the processes readers use to recognize words, whi…" at bounding box center [246, 120] width 8 height 8
radio input "true"
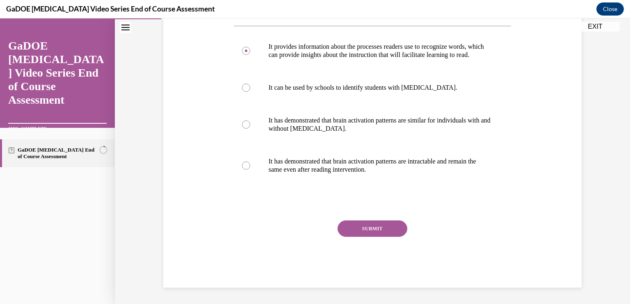
click at [369, 223] on button "SUBMIT" at bounding box center [372, 229] width 70 height 16
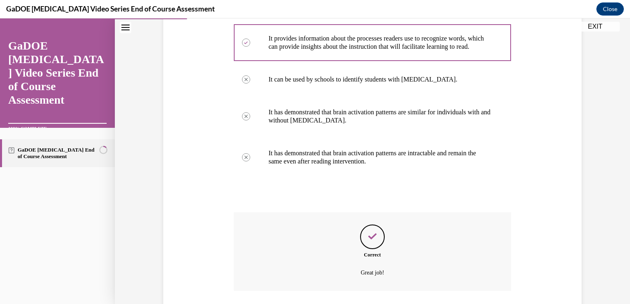
scroll to position [227, 0]
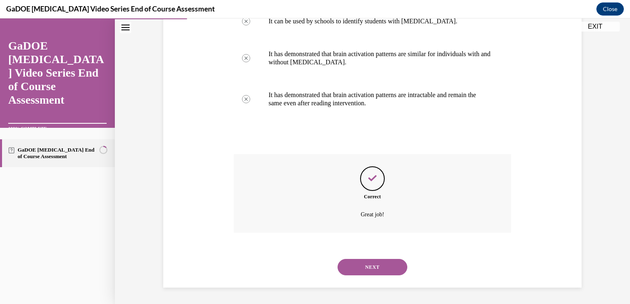
click at [364, 265] on button "NEXT" at bounding box center [372, 267] width 70 height 16
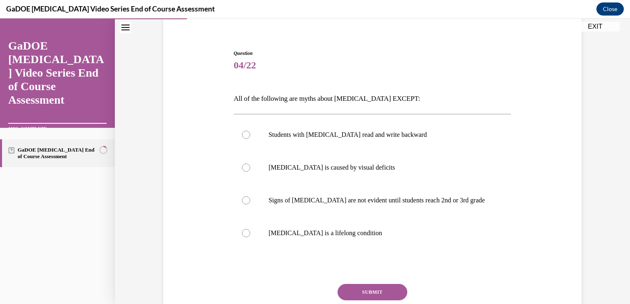
scroll to position [67, 0]
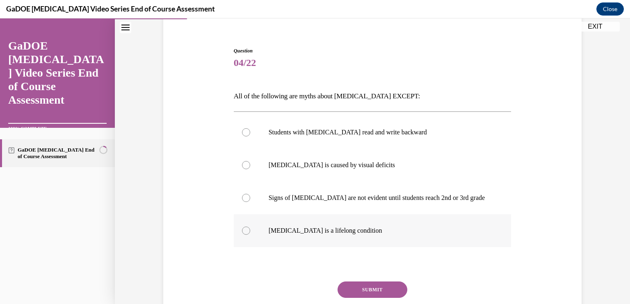
click at [323, 233] on p "Dyslexia is a lifelong condition" at bounding box center [380, 231] width 222 height 8
click at [250, 233] on input "Dyslexia is a lifelong condition" at bounding box center [246, 231] width 8 height 8
radio input "true"
click at [371, 291] on button "SUBMIT" at bounding box center [372, 290] width 70 height 16
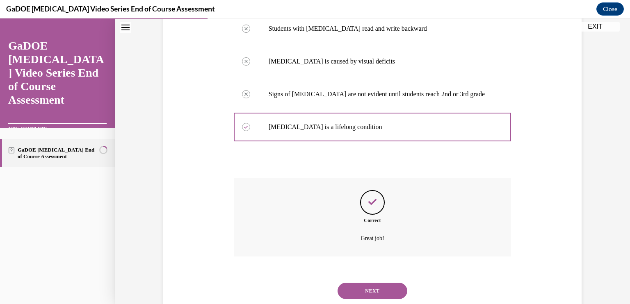
scroll to position [194, 0]
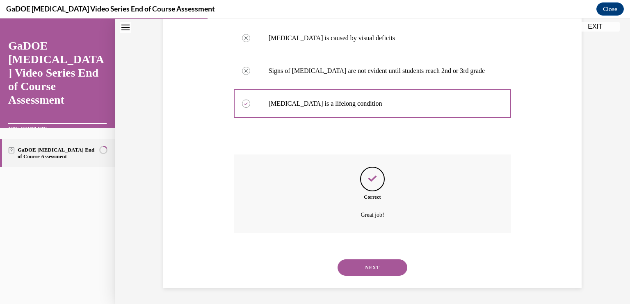
click at [369, 271] on button "NEXT" at bounding box center [372, 268] width 70 height 16
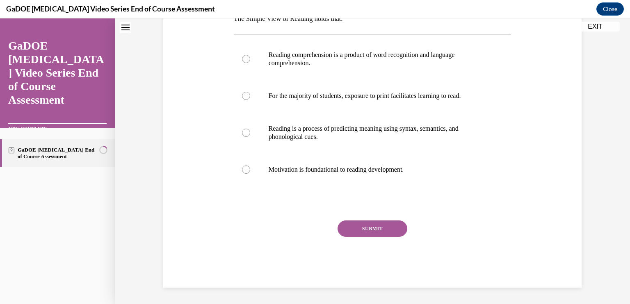
scroll to position [0, 0]
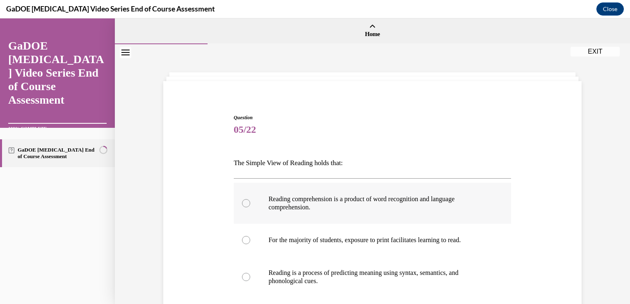
click at [343, 210] on p "Reading comprehension is a product of word recognition and language comprehensi…" at bounding box center [380, 203] width 222 height 16
click at [250, 207] on input "Reading comprehension is a product of word recognition and language comprehensi…" at bounding box center [246, 203] width 8 height 8
radio input "true"
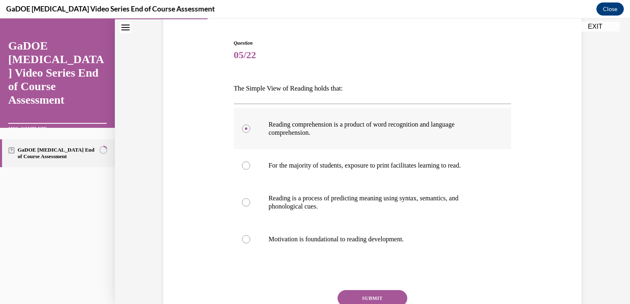
scroll to position [75, 0]
click at [367, 296] on button "SUBMIT" at bounding box center [372, 298] width 70 height 16
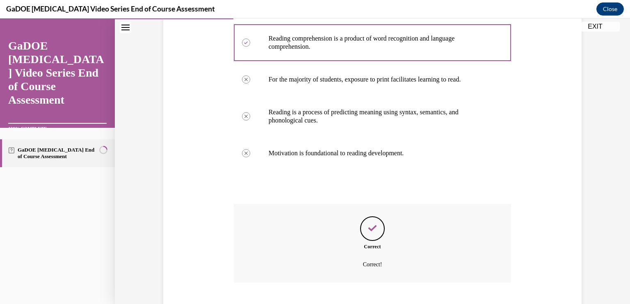
scroll to position [210, 0]
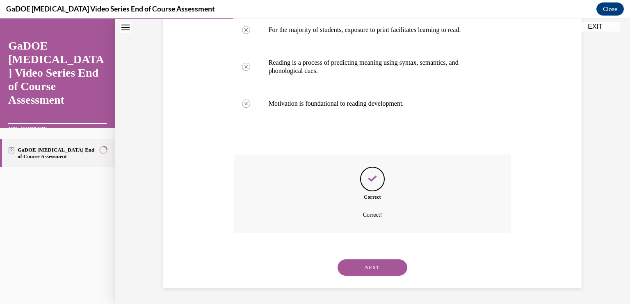
click at [374, 269] on button "NEXT" at bounding box center [372, 268] width 70 height 16
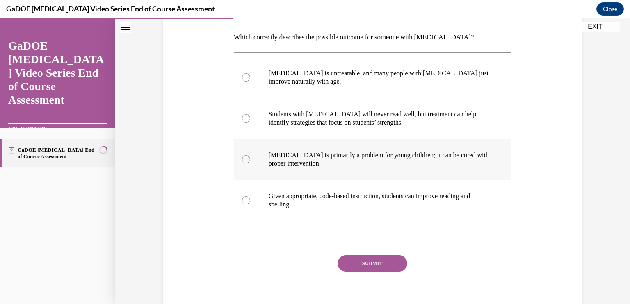
scroll to position [130, 0]
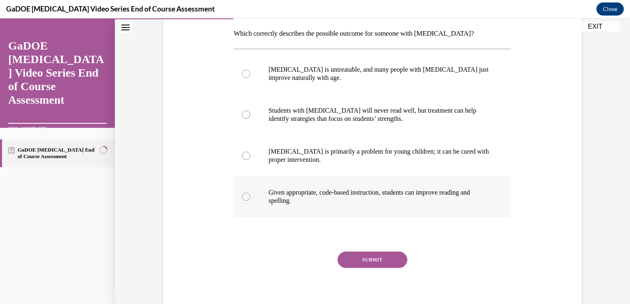
click at [246, 198] on label "Given appropriate, code-based instruction, students can improve reading and spe…" at bounding box center [373, 196] width 278 height 41
click at [246, 198] on input "Given appropriate, code-based instruction, students can improve reading and spe…" at bounding box center [246, 197] width 8 height 8
radio input "true"
click at [386, 264] on button "SUBMIT" at bounding box center [372, 260] width 70 height 16
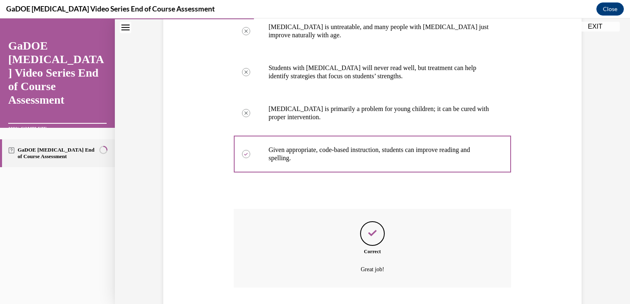
scroll to position [227, 0]
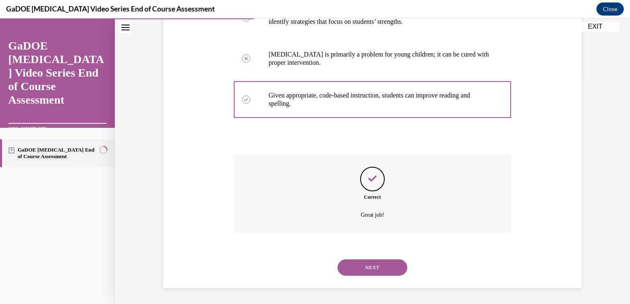
click at [385, 267] on button "NEXT" at bounding box center [372, 268] width 70 height 16
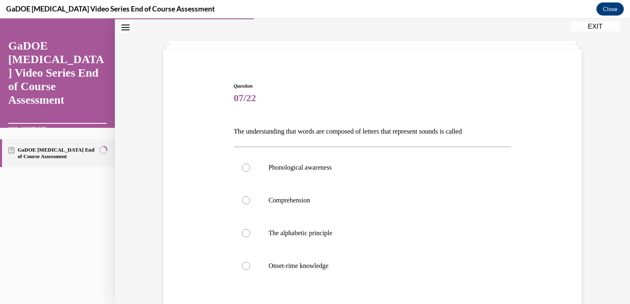
scroll to position [32, 0]
click at [333, 244] on label "The alphabetic principle" at bounding box center [373, 233] width 278 height 33
click at [250, 237] on input "The alphabetic principle" at bounding box center [246, 233] width 8 height 8
radio input "true"
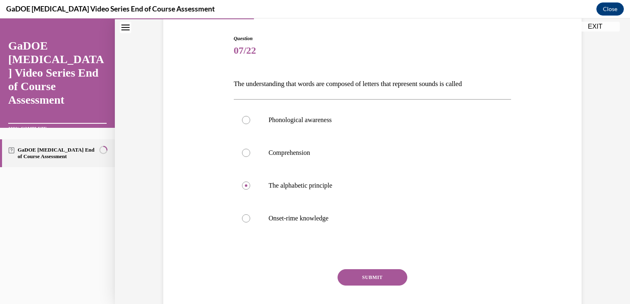
click at [376, 278] on button "SUBMIT" at bounding box center [372, 277] width 70 height 16
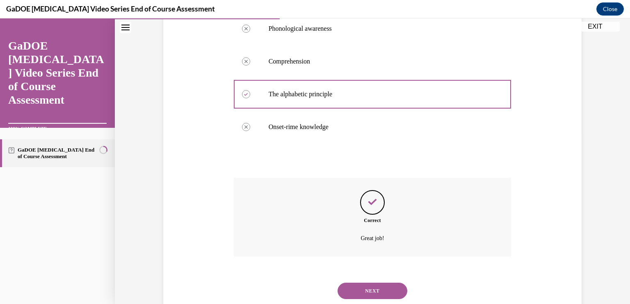
scroll to position [194, 0]
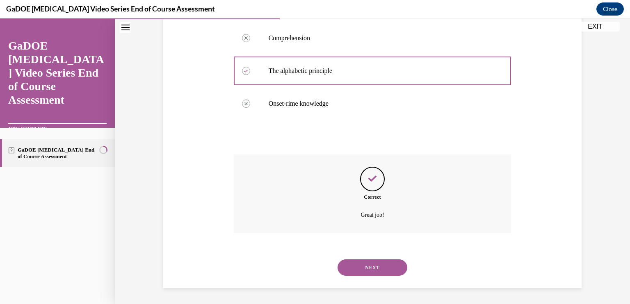
click at [369, 264] on button "NEXT" at bounding box center [372, 268] width 70 height 16
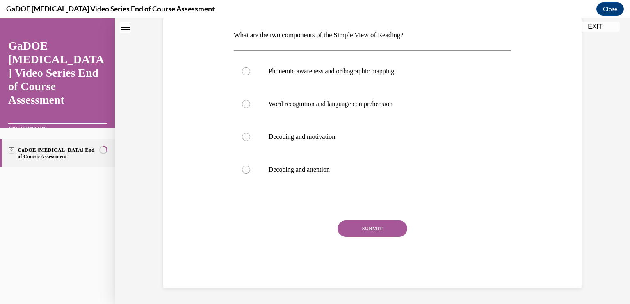
scroll to position [0, 0]
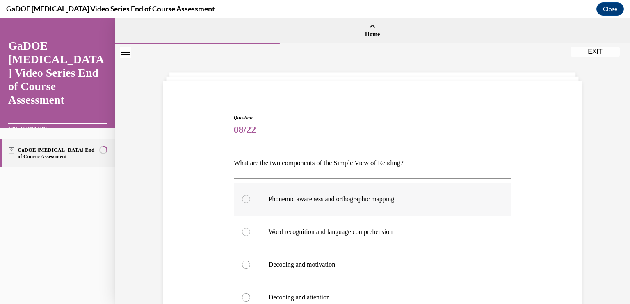
click at [303, 200] on p "Phonemic awareness and orthographic mapping" at bounding box center [380, 199] width 222 height 8
click at [250, 200] on input "Phonemic awareness and orthographic mapping" at bounding box center [246, 199] width 8 height 8
radio input "true"
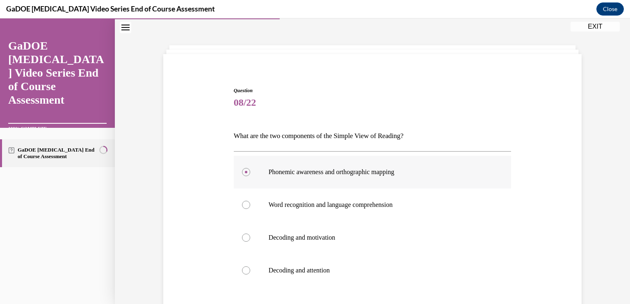
scroll to position [28, 0]
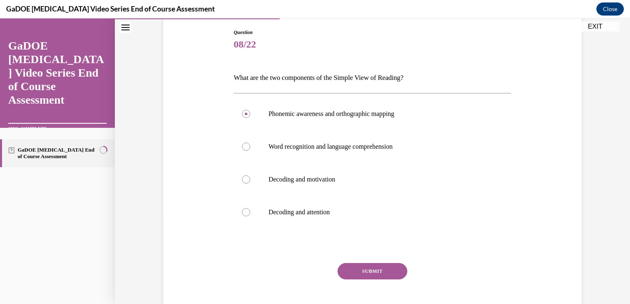
click at [370, 265] on button "SUBMIT" at bounding box center [372, 271] width 70 height 16
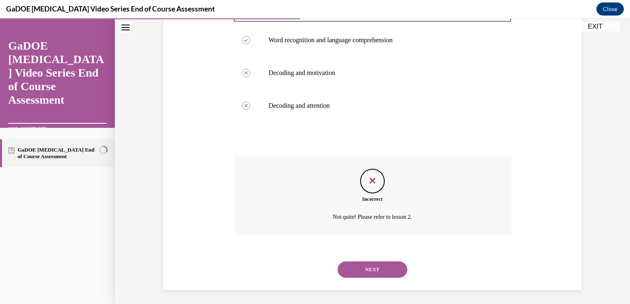
scroll to position [193, 0]
click at [365, 267] on button "NEXT" at bounding box center [372, 269] width 70 height 16
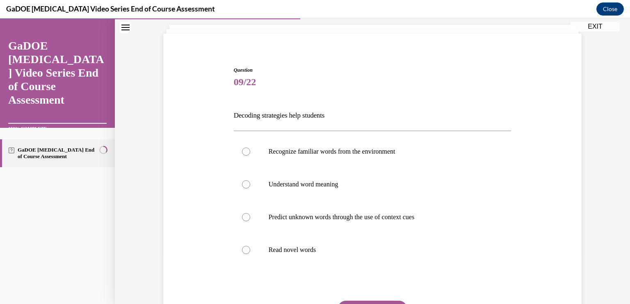
scroll to position [54, 0]
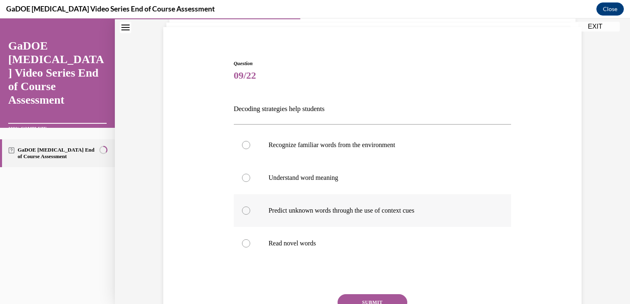
click at [369, 216] on label "Predict unknown words through the use of context cues" at bounding box center [373, 210] width 278 height 33
click at [250, 215] on input "Predict unknown words through the use of context cues" at bounding box center [246, 211] width 8 height 8
radio input "true"
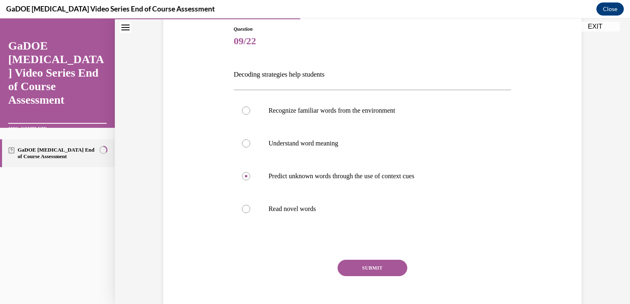
click at [368, 271] on button "SUBMIT" at bounding box center [372, 268] width 70 height 16
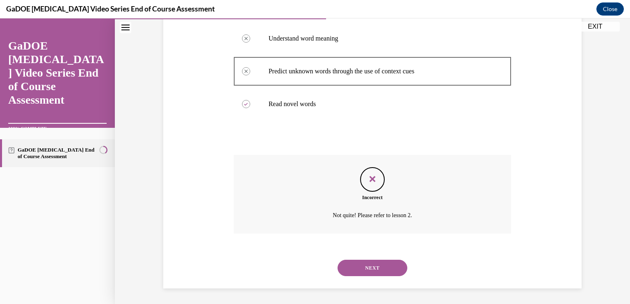
scroll to position [194, 0]
click at [349, 267] on button "NEXT" at bounding box center [372, 268] width 70 height 16
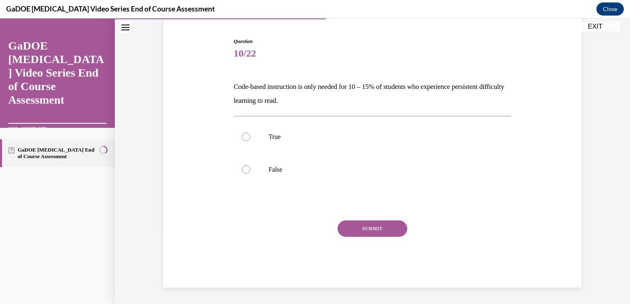
scroll to position [76, 0]
click at [271, 178] on label "False" at bounding box center [373, 169] width 278 height 33
click at [250, 174] on input "False" at bounding box center [246, 170] width 8 height 8
radio input "true"
click at [383, 233] on button "SUBMIT" at bounding box center [372, 229] width 70 height 16
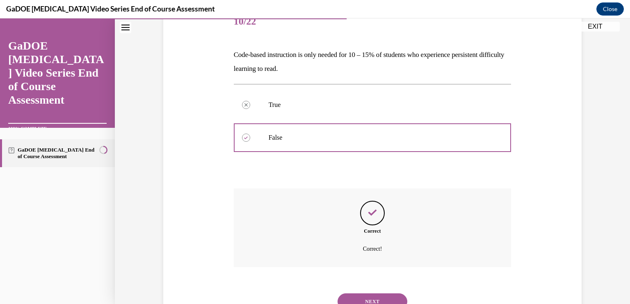
scroll to position [143, 0]
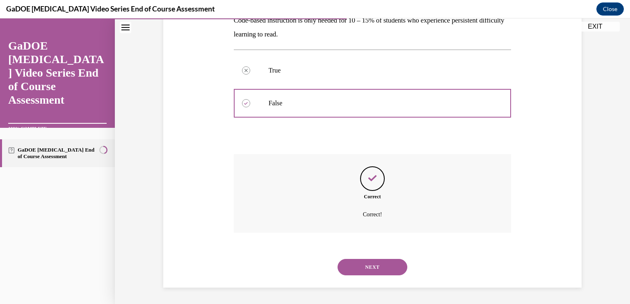
click at [371, 264] on button "NEXT" at bounding box center [372, 267] width 70 height 16
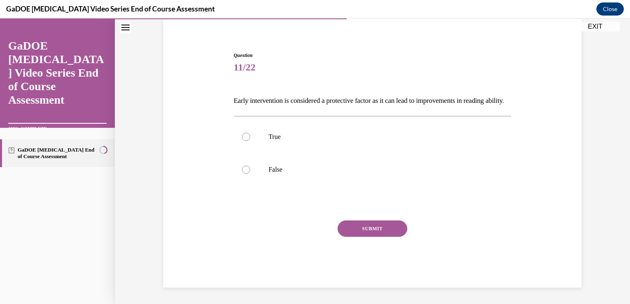
scroll to position [76, 0]
click at [279, 136] on p "True" at bounding box center [380, 137] width 222 height 8
click at [250, 136] on input "True" at bounding box center [246, 137] width 8 height 8
radio input "true"
click at [376, 232] on button "SUBMIT" at bounding box center [372, 229] width 70 height 16
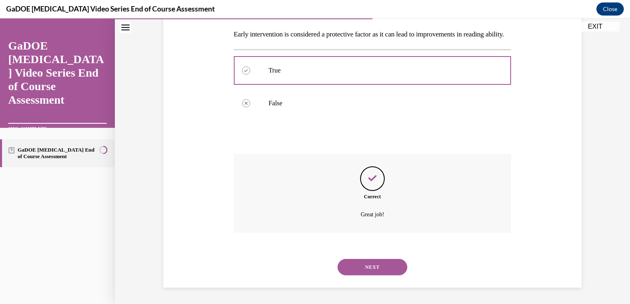
scroll to position [143, 0]
click at [374, 266] on button "NEXT" at bounding box center [372, 267] width 70 height 16
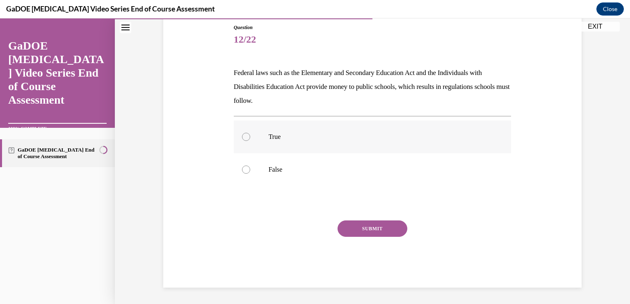
click at [249, 134] on label "True" at bounding box center [373, 137] width 278 height 33
click at [249, 134] on input "True" at bounding box center [246, 137] width 8 height 8
radio input "true"
click at [369, 235] on button "SUBMIT" at bounding box center [372, 229] width 70 height 16
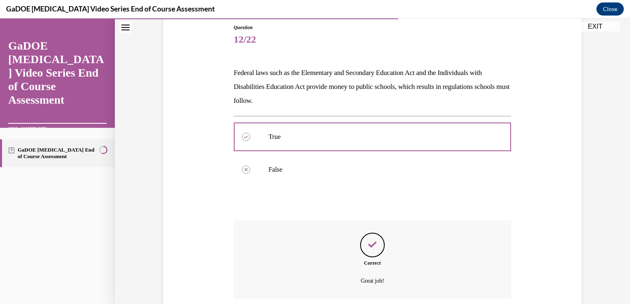
scroll to position [156, 0]
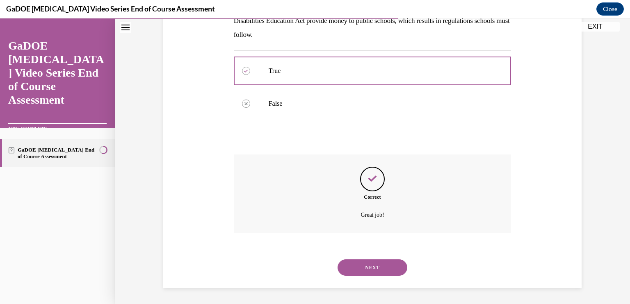
click at [362, 264] on button "NEXT" at bounding box center [372, 268] width 70 height 16
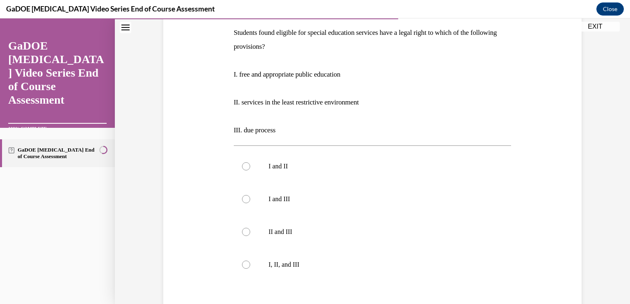
scroll to position [131, 0]
click at [243, 265] on div at bounding box center [246, 264] width 8 height 8
click at [243, 265] on input "I, II, and III" at bounding box center [246, 264] width 8 height 8
radio input "true"
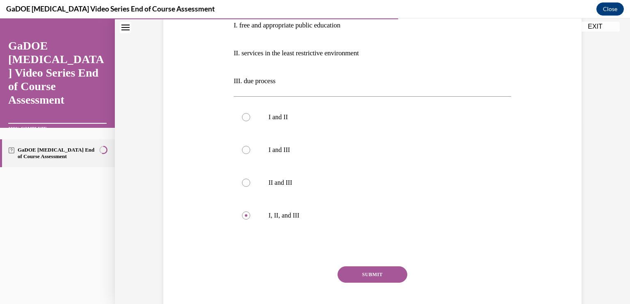
click at [369, 273] on button "SUBMIT" at bounding box center [372, 275] width 70 height 16
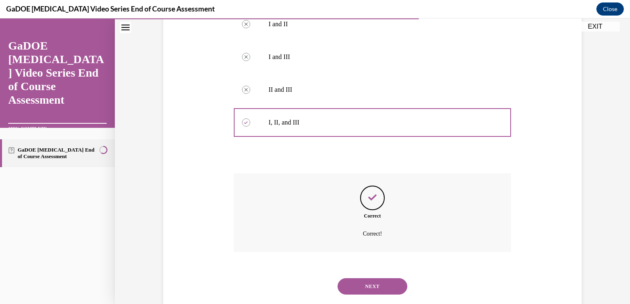
scroll to position [292, 0]
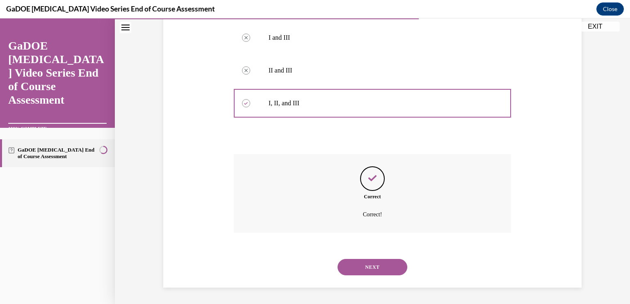
click at [353, 271] on button "NEXT" at bounding box center [372, 267] width 70 height 16
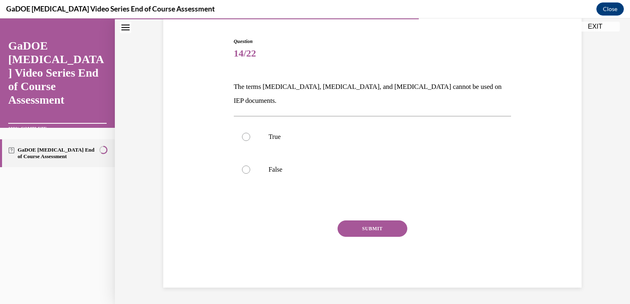
scroll to position [62, 0]
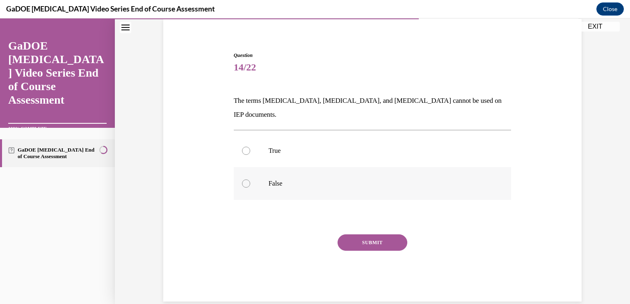
click at [263, 172] on label "False" at bounding box center [373, 183] width 278 height 33
click at [250, 180] on input "False" at bounding box center [246, 184] width 8 height 8
radio input "true"
click at [374, 235] on button "SUBMIT" at bounding box center [372, 243] width 70 height 16
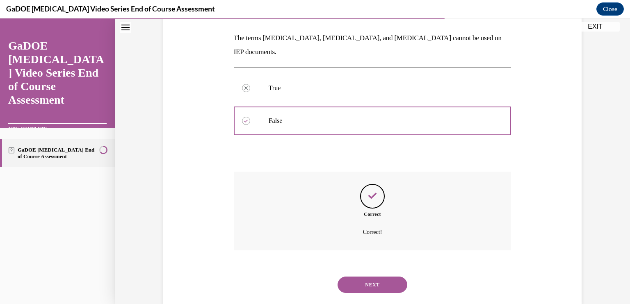
scroll to position [128, 0]
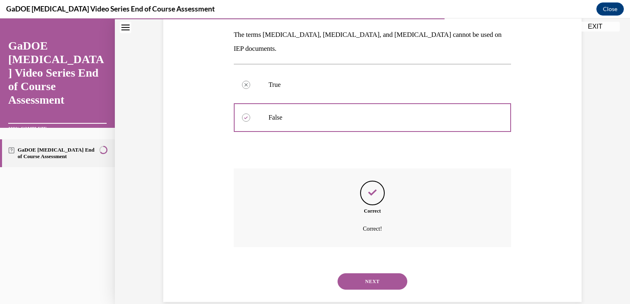
click at [372, 274] on button "NEXT" at bounding box center [372, 282] width 70 height 16
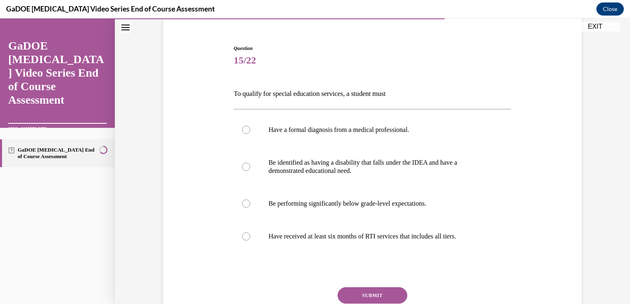
scroll to position [72, 0]
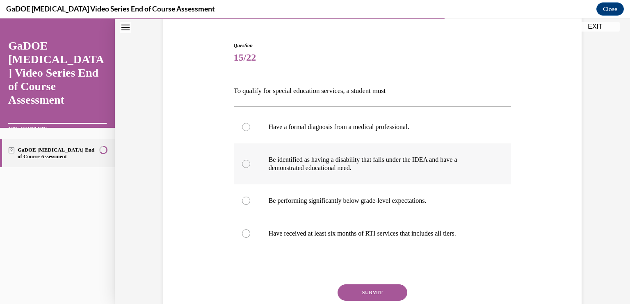
click at [356, 161] on p "Be identified as having a disability that falls under the IDEA and have a demon…" at bounding box center [380, 164] width 222 height 16
click at [250, 161] on input "Be identified as having a disability that falls under the IDEA and have a demon…" at bounding box center [246, 164] width 8 height 8
radio input "true"
click at [362, 292] on button "SUBMIT" at bounding box center [372, 293] width 70 height 16
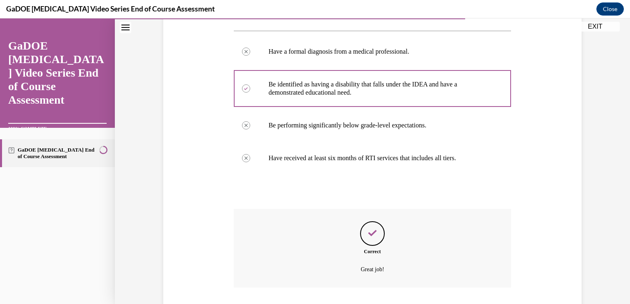
scroll to position [202, 0]
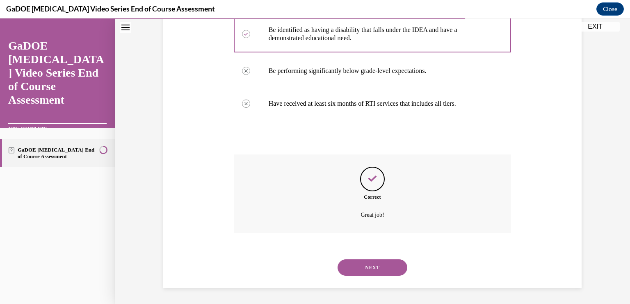
click at [377, 270] on button "NEXT" at bounding box center [372, 268] width 70 height 16
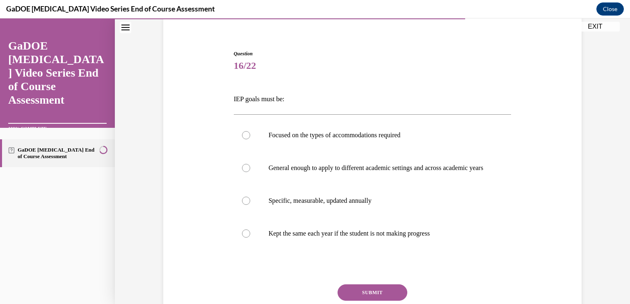
scroll to position [68, 0]
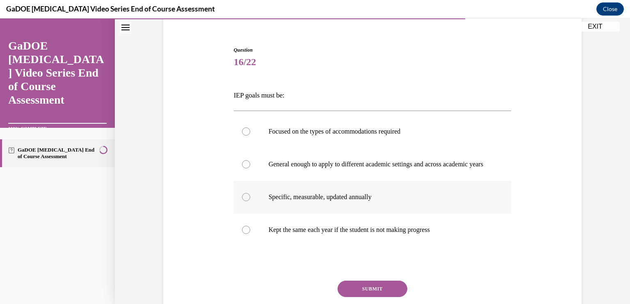
click at [361, 201] on p "Specific, measurable, updated annually" at bounding box center [380, 197] width 222 height 8
click at [250, 201] on input "Specific, measurable, updated annually" at bounding box center [246, 197] width 8 height 8
radio input "true"
click at [374, 294] on button "SUBMIT" at bounding box center [372, 289] width 70 height 16
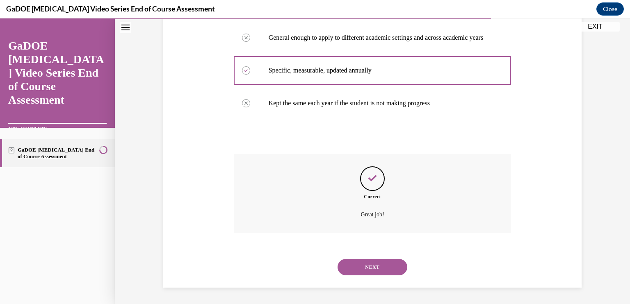
scroll to position [202, 0]
click at [375, 264] on button "NEXT" at bounding box center [372, 267] width 70 height 16
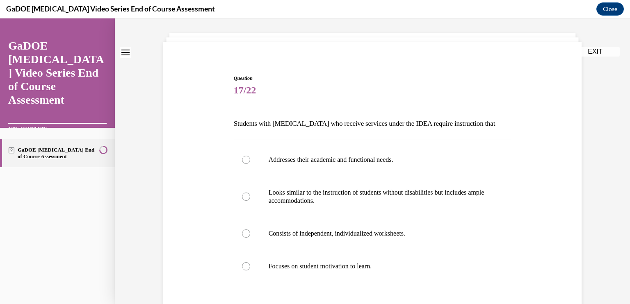
scroll to position [42, 0]
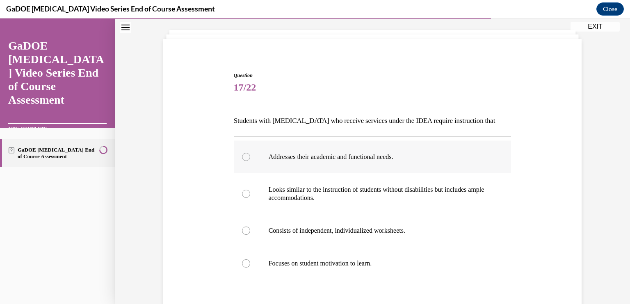
click at [381, 161] on label "Addresses their academic and functional needs." at bounding box center [373, 157] width 278 height 33
click at [250, 161] on input "Addresses their academic and functional needs." at bounding box center [246, 157] width 8 height 8
radio input "true"
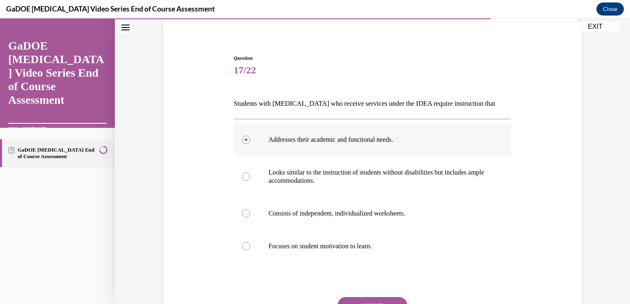
scroll to position [76, 0]
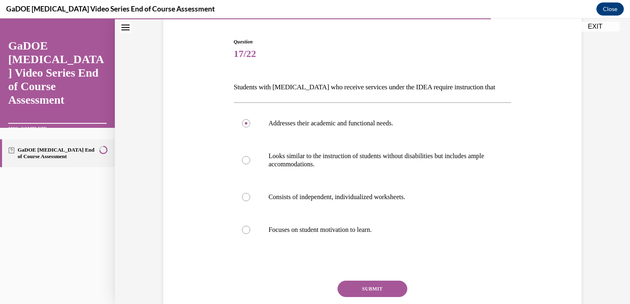
click at [368, 285] on button "SUBMIT" at bounding box center [372, 289] width 70 height 16
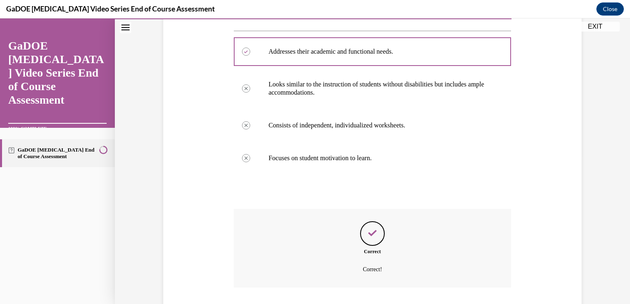
scroll to position [202, 0]
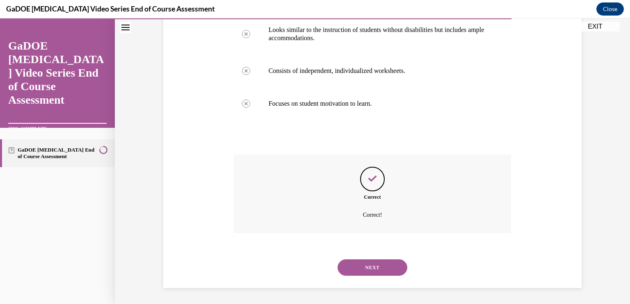
click at [361, 266] on button "NEXT" at bounding box center [372, 268] width 70 height 16
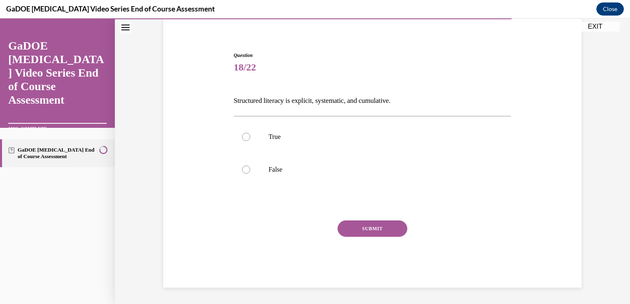
scroll to position [62, 0]
click at [274, 146] on label "True" at bounding box center [373, 137] width 278 height 33
click at [250, 141] on input "True" at bounding box center [246, 137] width 8 height 8
radio input "true"
click at [367, 229] on button "SUBMIT" at bounding box center [372, 229] width 70 height 16
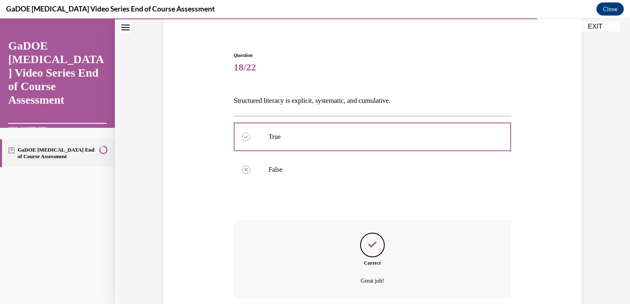
scroll to position [128, 0]
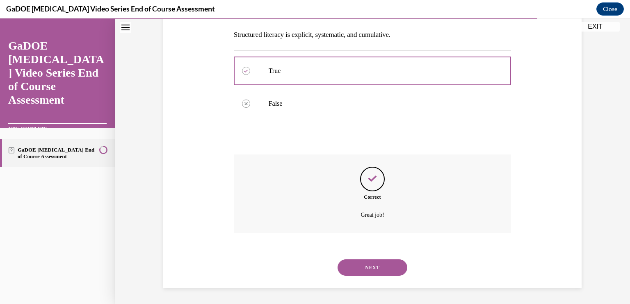
click at [361, 269] on button "NEXT" at bounding box center [372, 268] width 70 height 16
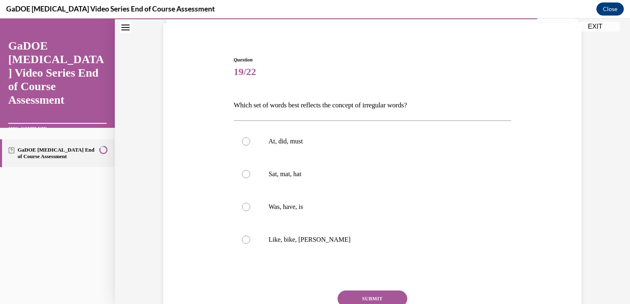
scroll to position [58, 0]
click at [302, 210] on p "Was, have, is" at bounding box center [380, 207] width 222 height 8
click at [250, 210] on input "Was, have, is" at bounding box center [246, 207] width 8 height 8
radio input "true"
click at [381, 298] on button "SUBMIT" at bounding box center [372, 298] width 70 height 16
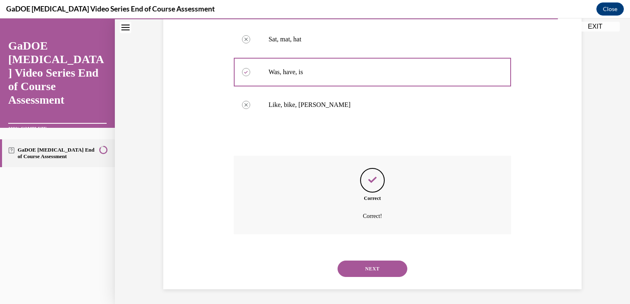
scroll to position [194, 0]
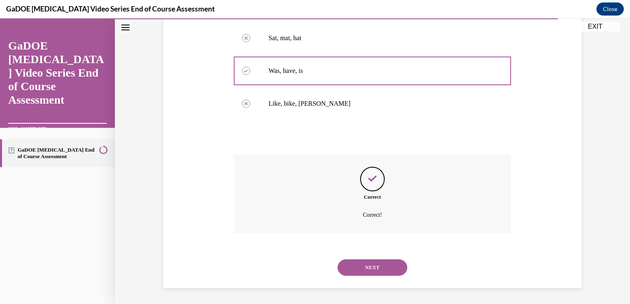
click at [527, 57] on div "Question 19/22 Which set of words best reflects the concept of irregular words?…" at bounding box center [372, 91] width 422 height 393
click at [386, 272] on button "NEXT" at bounding box center [372, 268] width 70 height 16
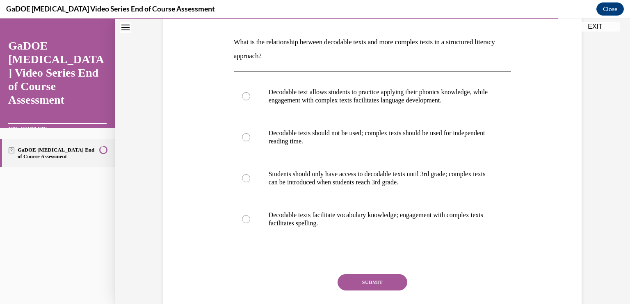
scroll to position [124, 0]
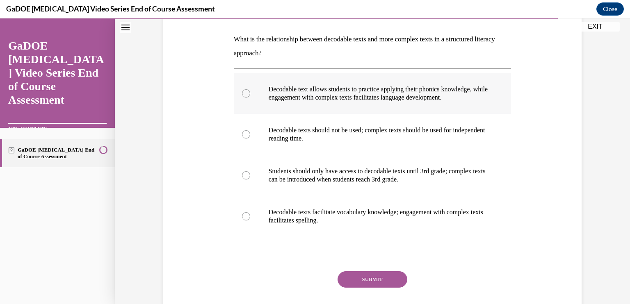
click at [444, 91] on p "Decodable text allows students to practice applying their phonics knowledge, wh…" at bounding box center [380, 93] width 222 height 16
click at [250, 91] on input "Decodable text allows students to practice applying their phonics knowledge, wh…" at bounding box center [246, 93] width 8 height 8
radio input "true"
click at [359, 279] on button "SUBMIT" at bounding box center [372, 279] width 70 height 16
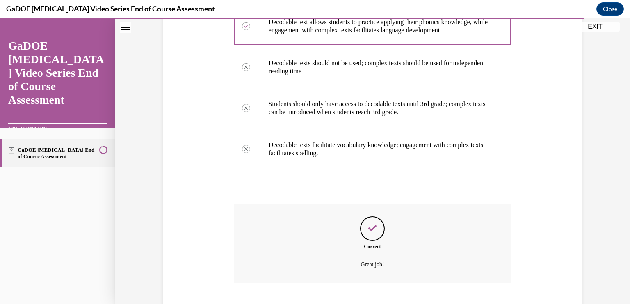
scroll to position [241, 0]
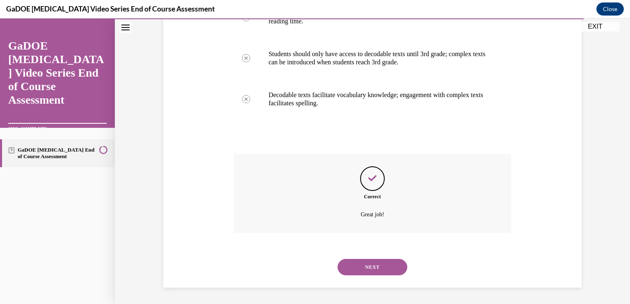
click at [360, 266] on button "NEXT" at bounding box center [372, 267] width 70 height 16
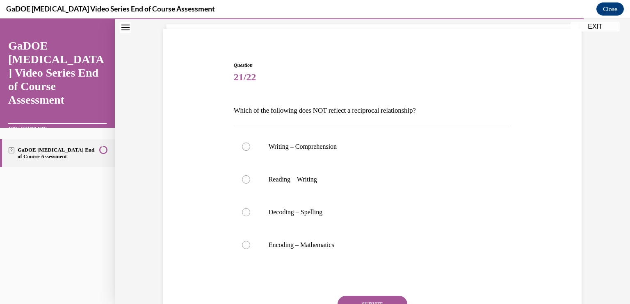
scroll to position [57, 0]
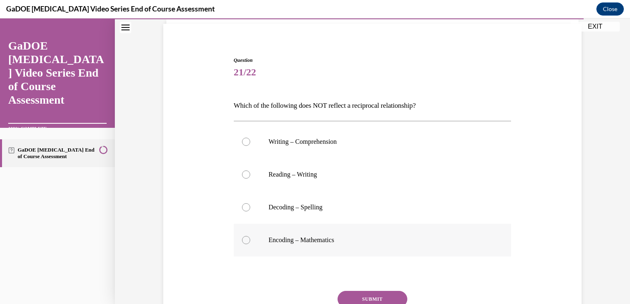
click at [333, 242] on p "Encoding – Mathematics" at bounding box center [380, 240] width 222 height 8
click at [250, 242] on input "Encoding – Mathematics" at bounding box center [246, 240] width 8 height 8
radio input "true"
click at [367, 294] on button "SUBMIT" at bounding box center [372, 299] width 70 height 16
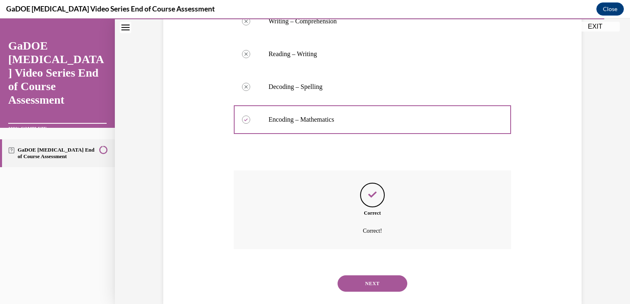
scroll to position [194, 0]
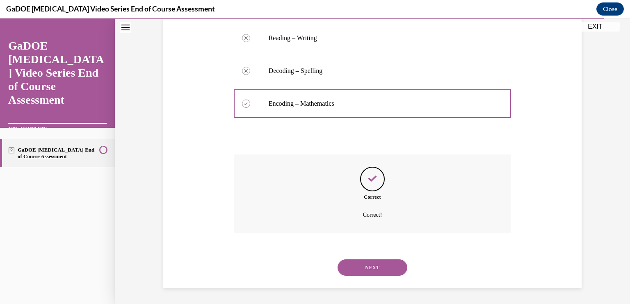
click at [364, 267] on button "NEXT" at bounding box center [372, 268] width 70 height 16
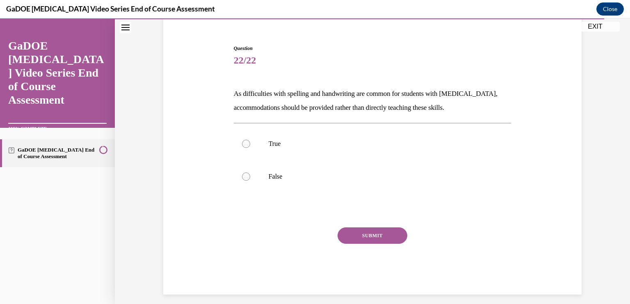
scroll to position [68, 0]
click at [343, 171] on label "False" at bounding box center [373, 177] width 278 height 33
click at [250, 173] on input "False" at bounding box center [246, 177] width 8 height 8
radio input "true"
click at [373, 236] on button "SUBMIT" at bounding box center [372, 236] width 70 height 16
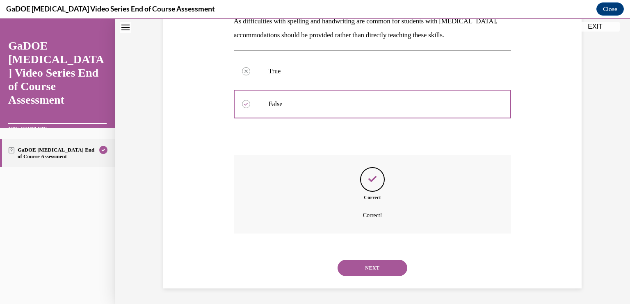
scroll to position [143, 0]
click at [365, 264] on button "NEXT" at bounding box center [372, 267] width 70 height 16
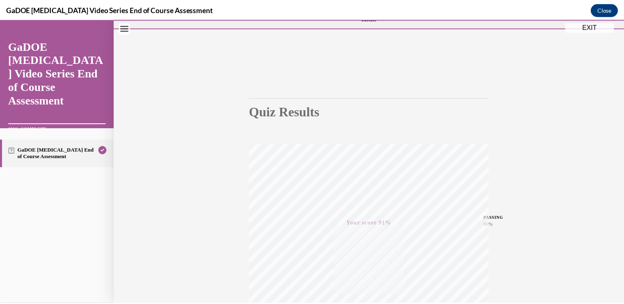
scroll to position [0, 0]
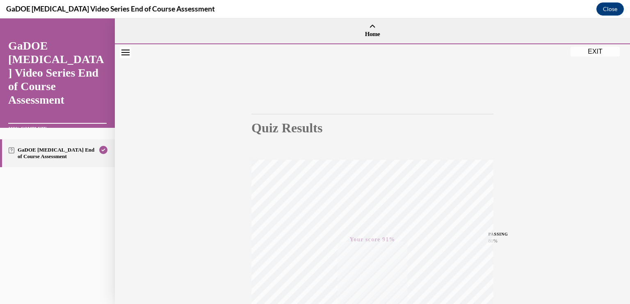
click at [597, 51] on button "EXIT" at bounding box center [594, 52] width 49 height 10
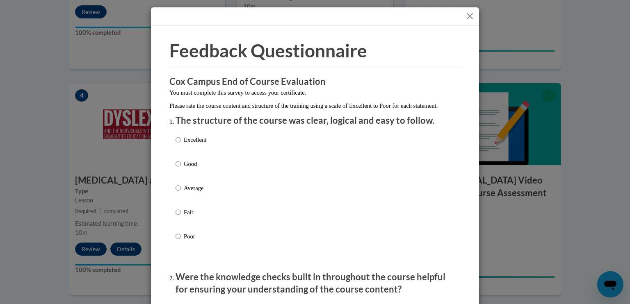
click at [466, 19] on button "Close" at bounding box center [470, 16] width 10 height 10
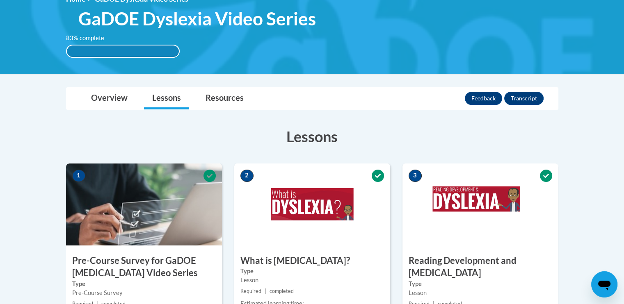
scroll to position [124, 0]
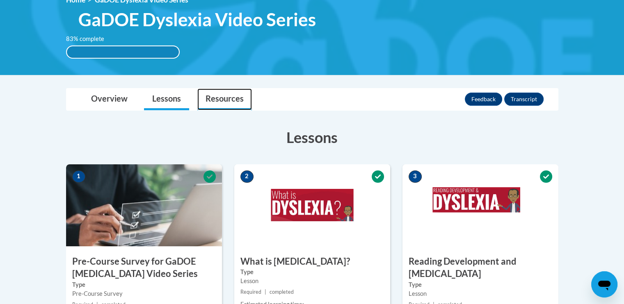
click at [214, 96] on link "Resources" at bounding box center [224, 100] width 55 height 22
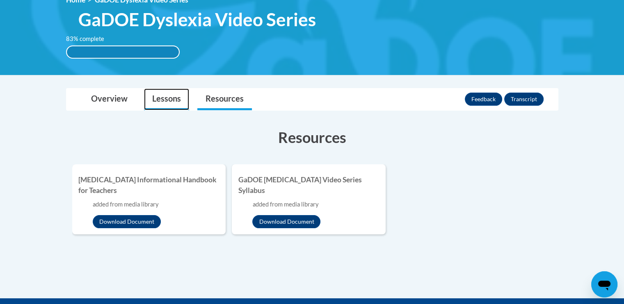
click at [171, 97] on link "Lessons" at bounding box center [166, 100] width 45 height 22
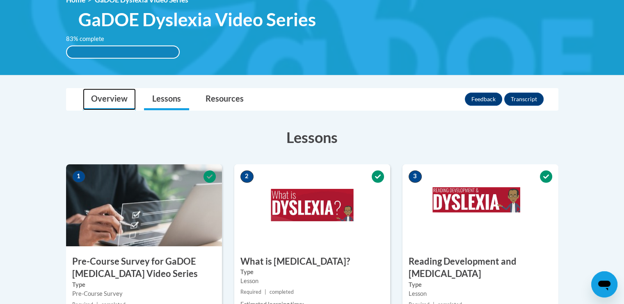
click at [105, 99] on link "Overview" at bounding box center [109, 100] width 53 height 22
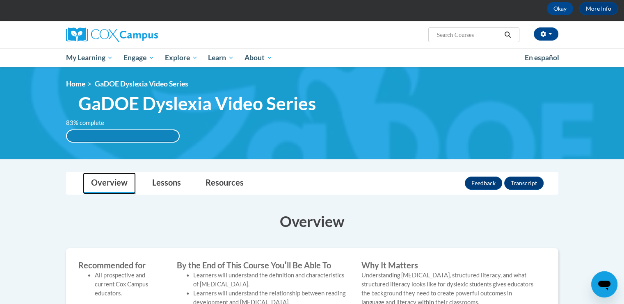
scroll to position [0, 0]
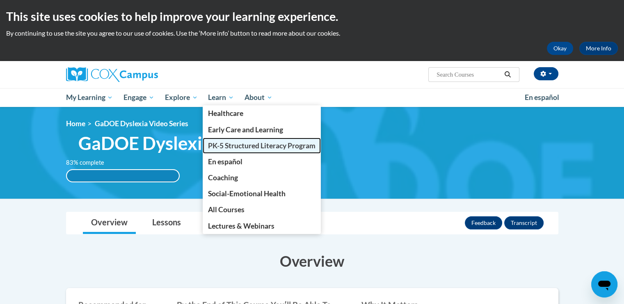
click at [231, 144] on span "PK-5 Structured Literacy Program" at bounding box center [261, 145] width 107 height 9
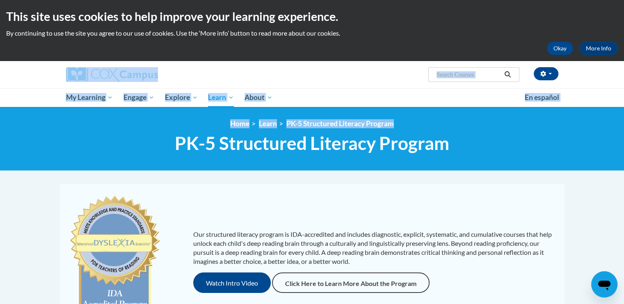
drag, startPoint x: 623, startPoint y: 36, endPoint x: 618, endPoint y: 112, distance: 75.6
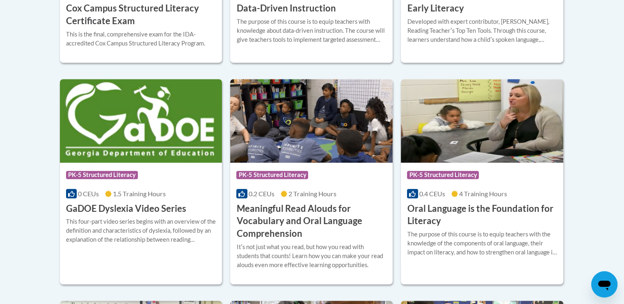
scroll to position [524, 0]
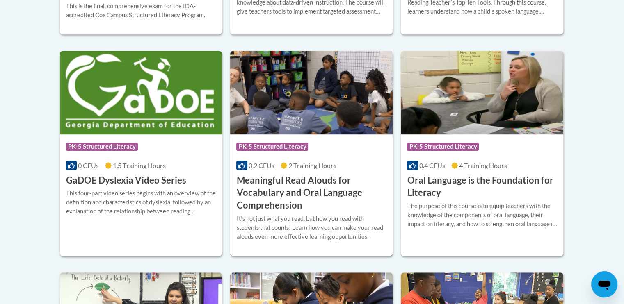
click at [316, 188] on h3 "Meaningful Read Alouds for Vocabulary and Oral Language Comprehension" at bounding box center [311, 193] width 150 height 38
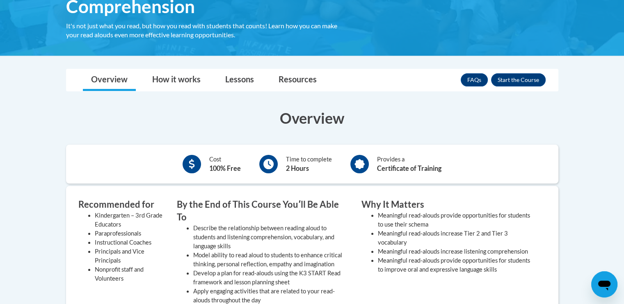
scroll to position [196, 0]
